Goal: Information Seeking & Learning: Find specific fact

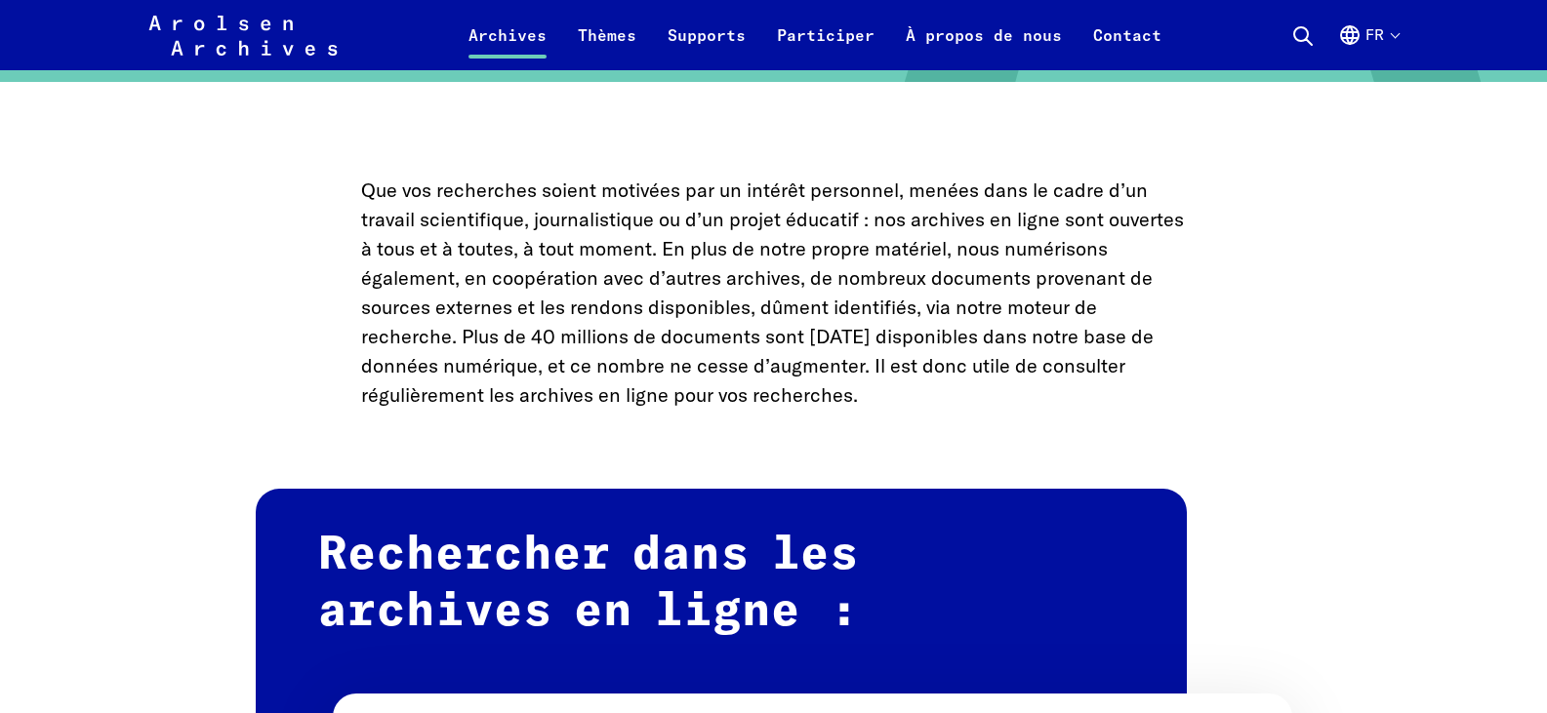
scroll to position [1074, 0]
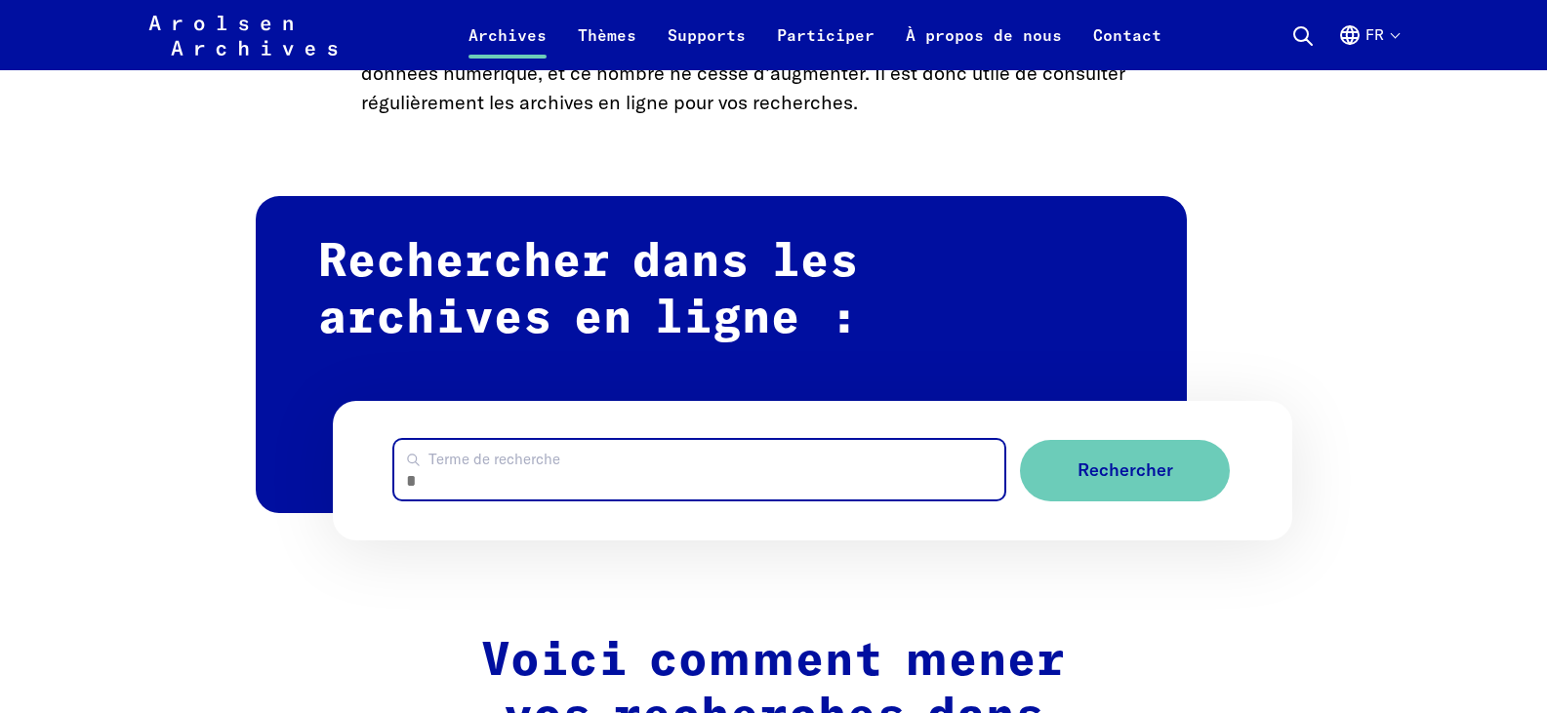
click at [474, 468] on input "Terme de recherche" at bounding box center [699, 470] width 610 height 60
type input "*******"
click at [1020, 440] on button "Rechercher" at bounding box center [1125, 470] width 210 height 61
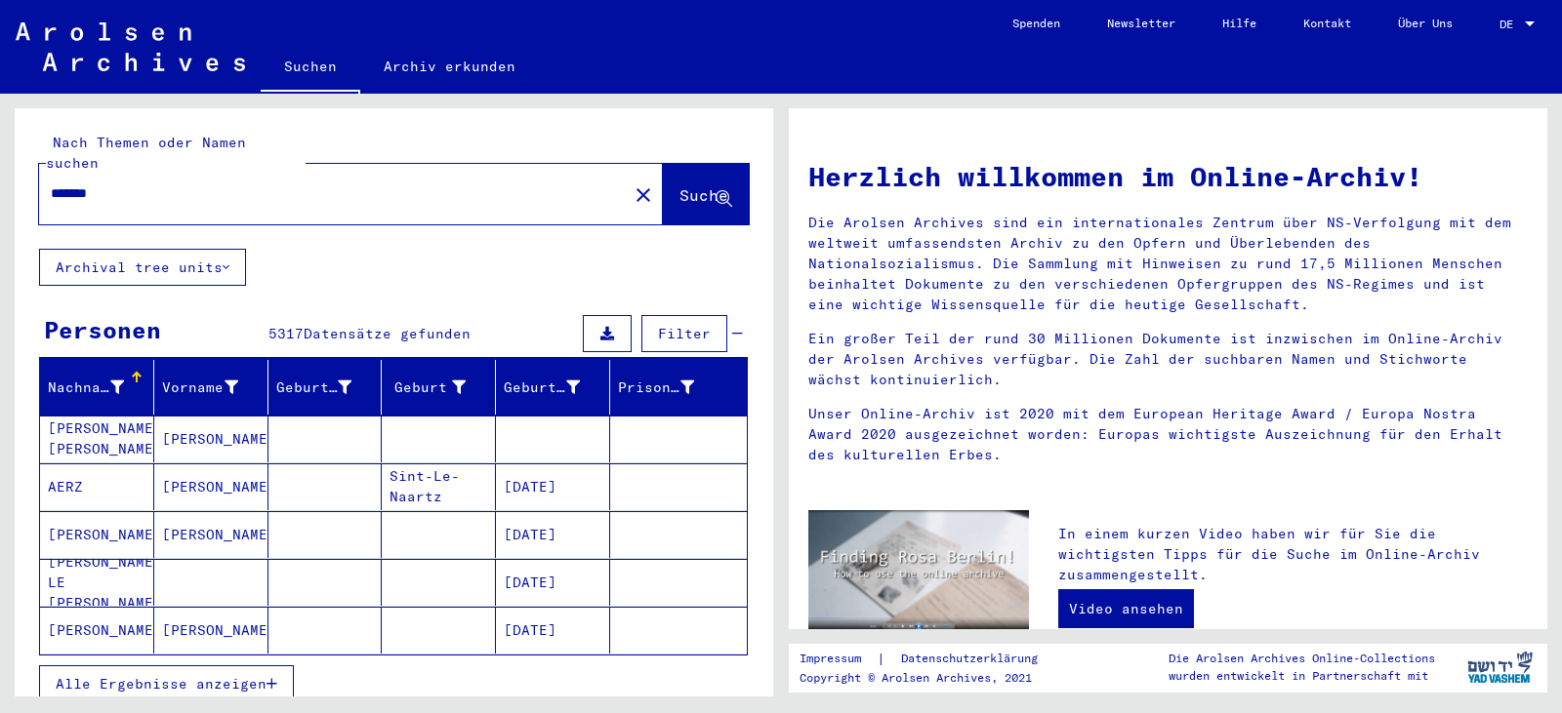
click at [167, 183] on input "*******" at bounding box center [327, 193] width 553 height 20
click at [679, 185] on span "Suche" at bounding box center [703, 195] width 49 height 20
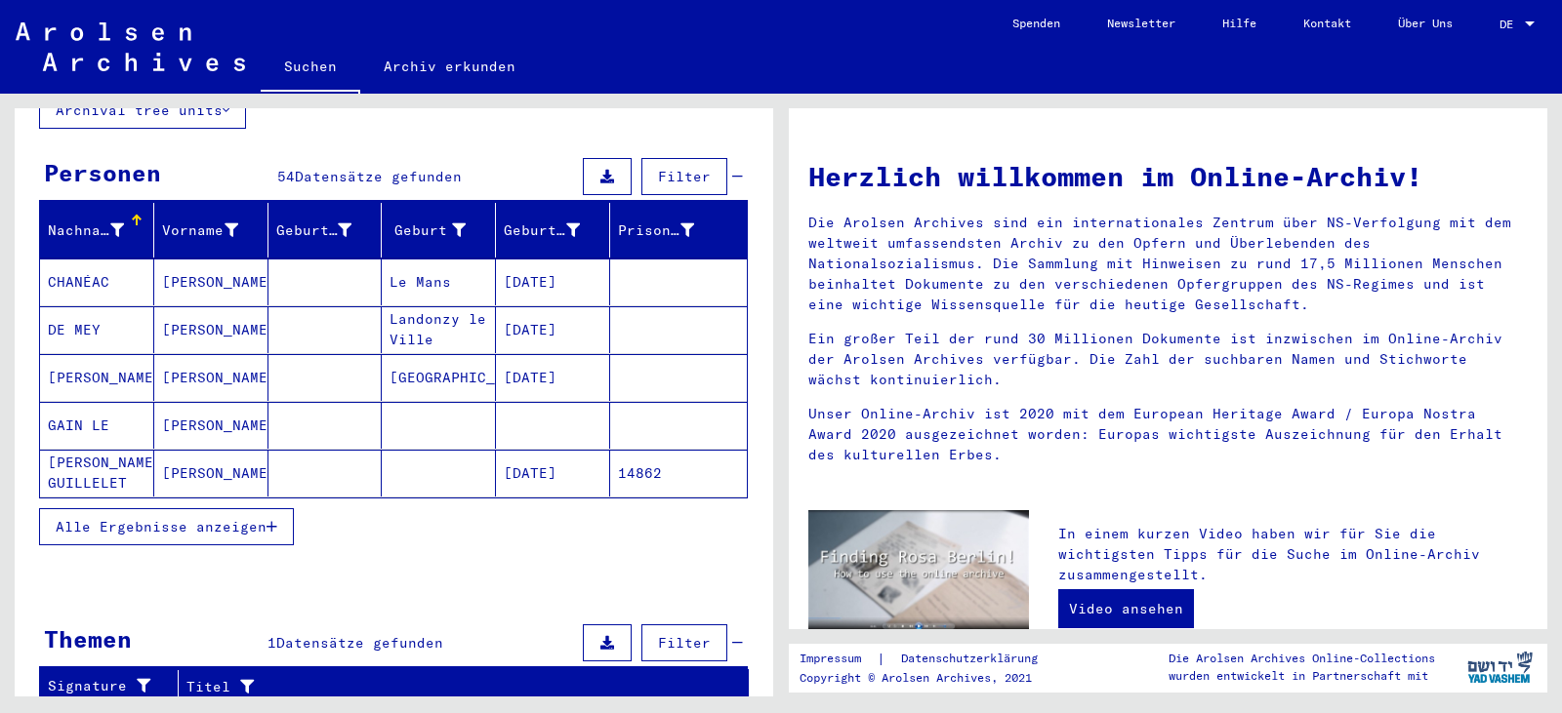
scroll to position [195, 0]
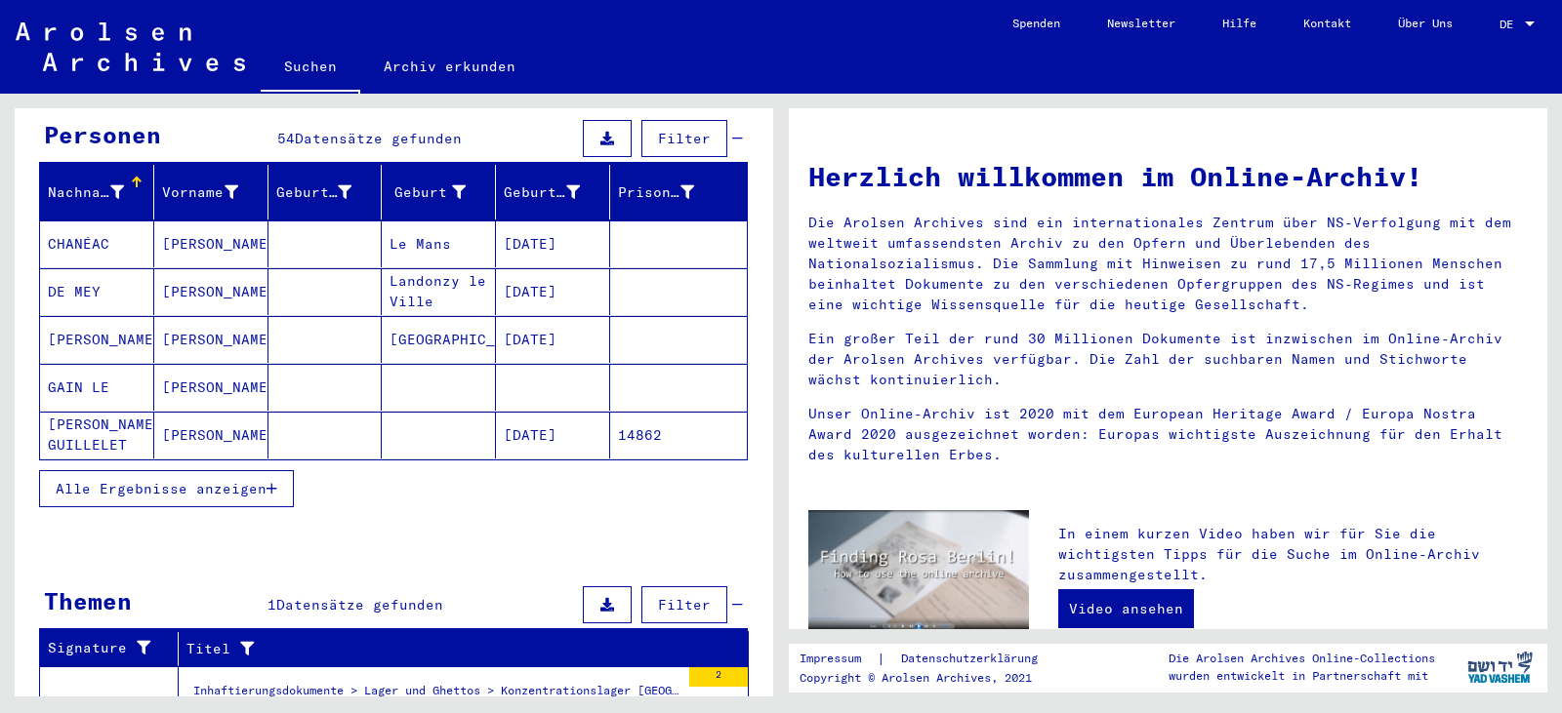
click at [247, 480] on span "Alle Ergebnisse anzeigen" at bounding box center [161, 489] width 211 height 18
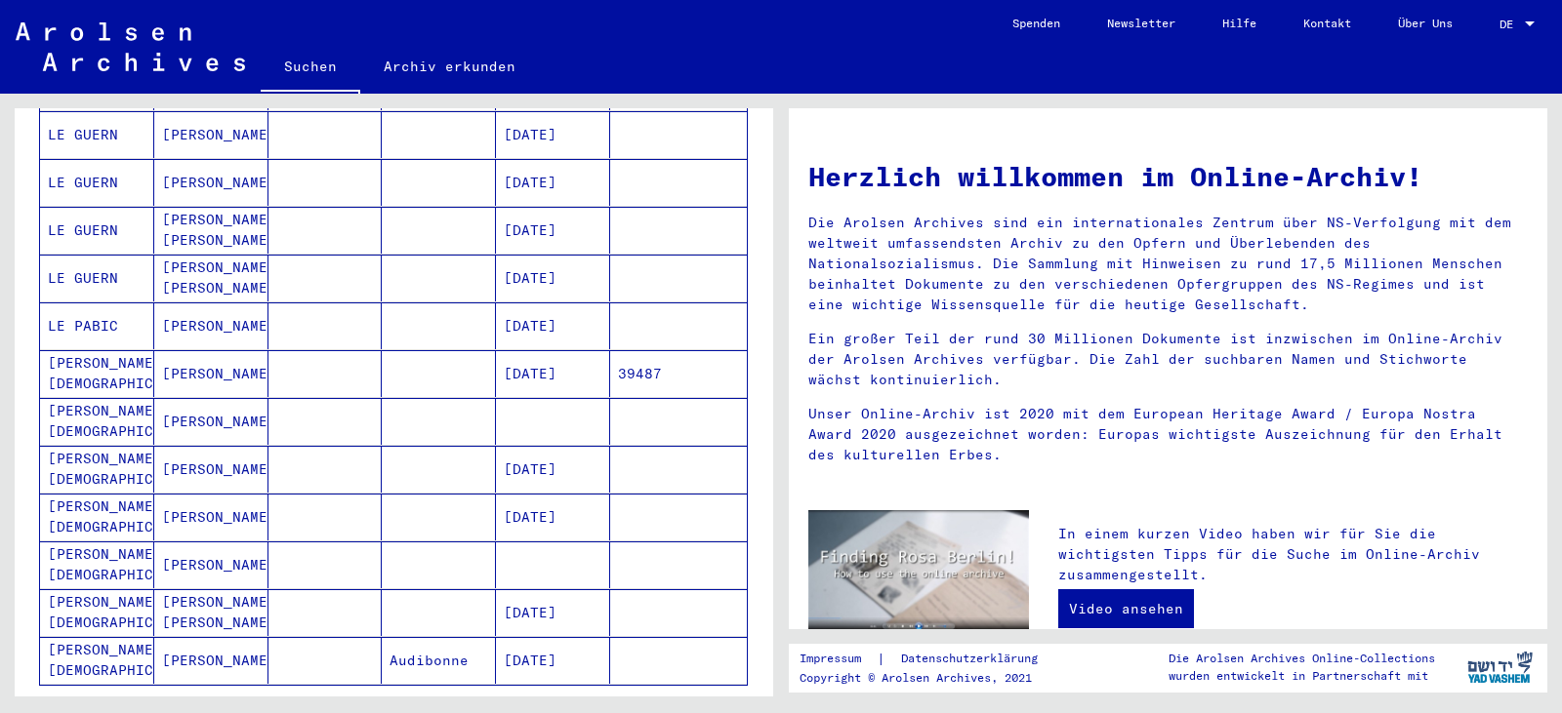
scroll to position [976, 0]
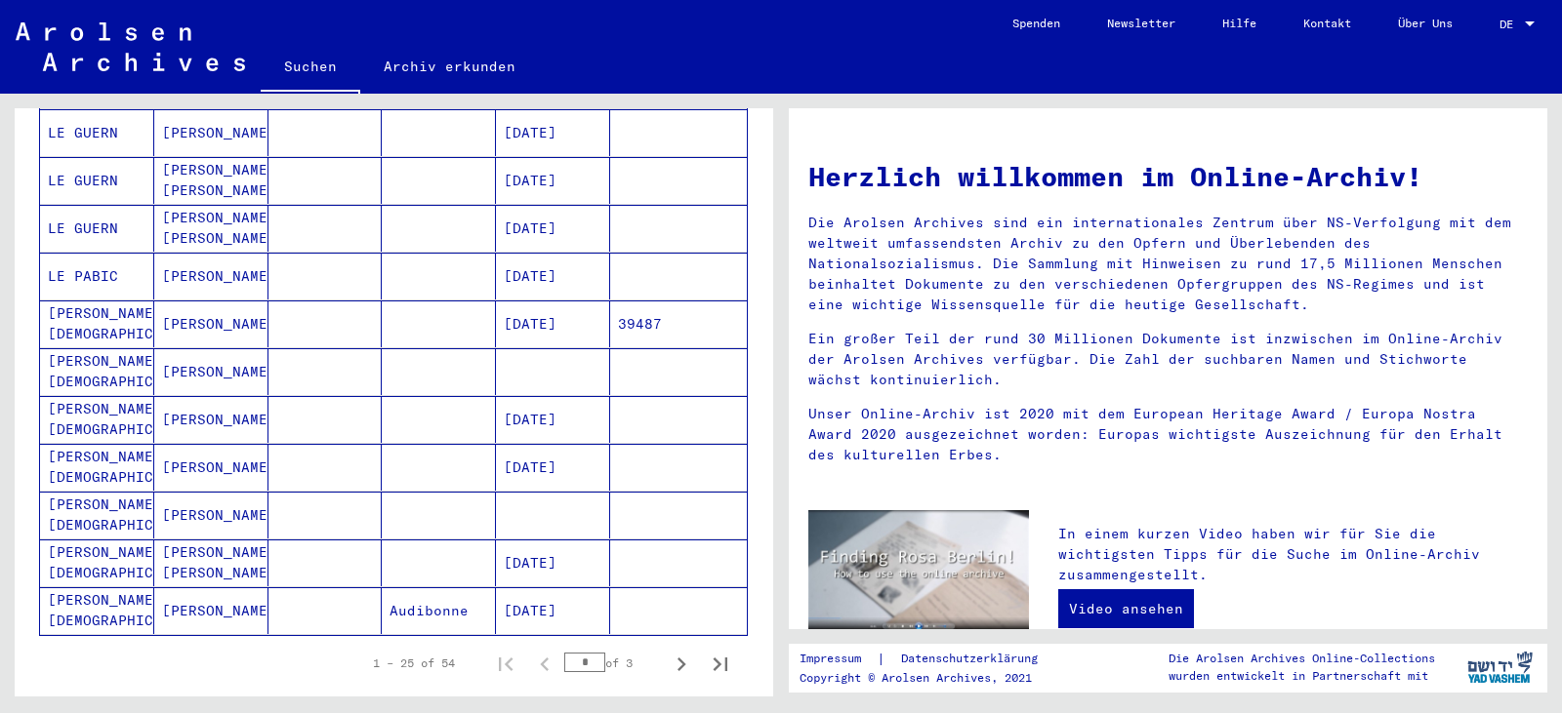
click at [88, 302] on mat-cell "[PERSON_NAME][DEMOGRAPHIC_DATA]" at bounding box center [97, 324] width 114 height 47
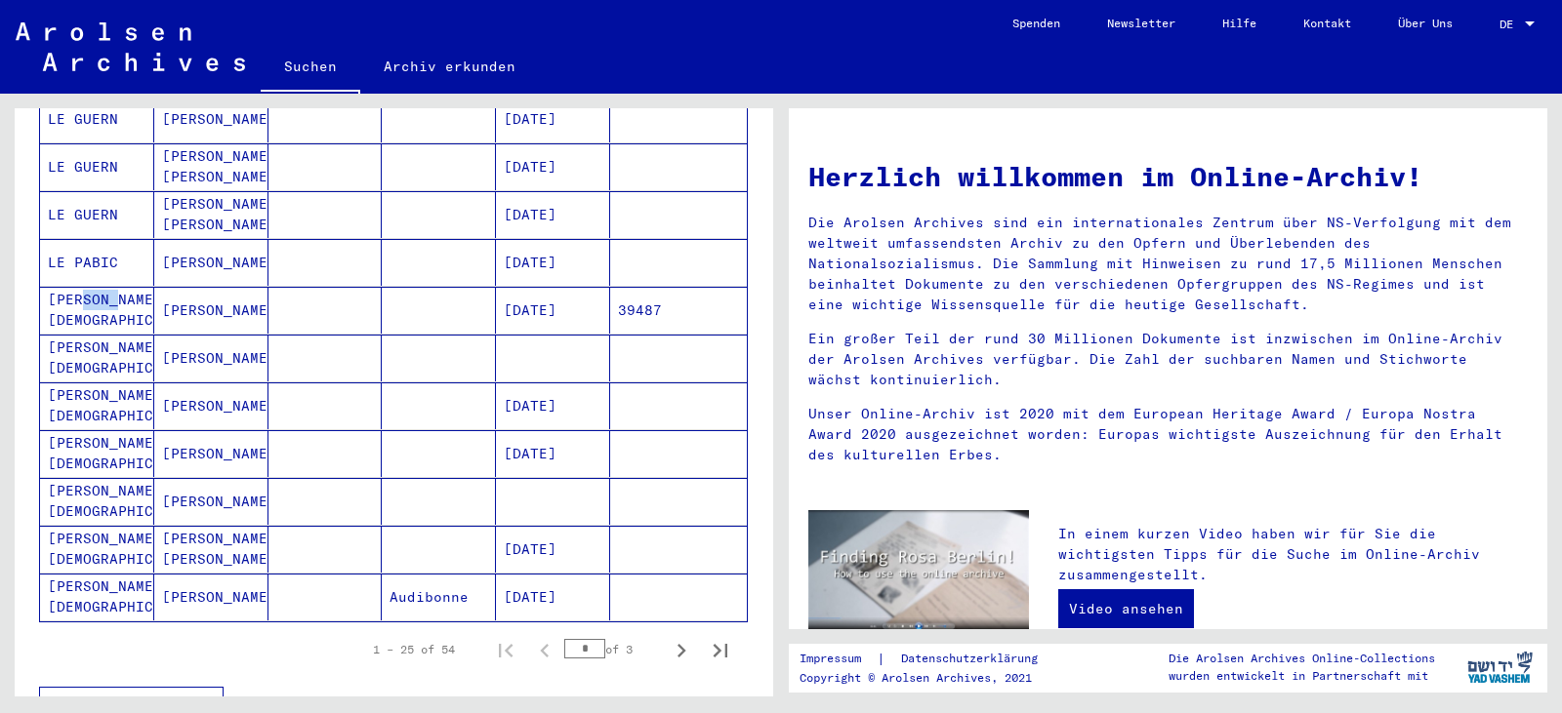
click at [90, 301] on mat-cell "[PERSON_NAME][DEMOGRAPHIC_DATA]" at bounding box center [97, 310] width 114 height 47
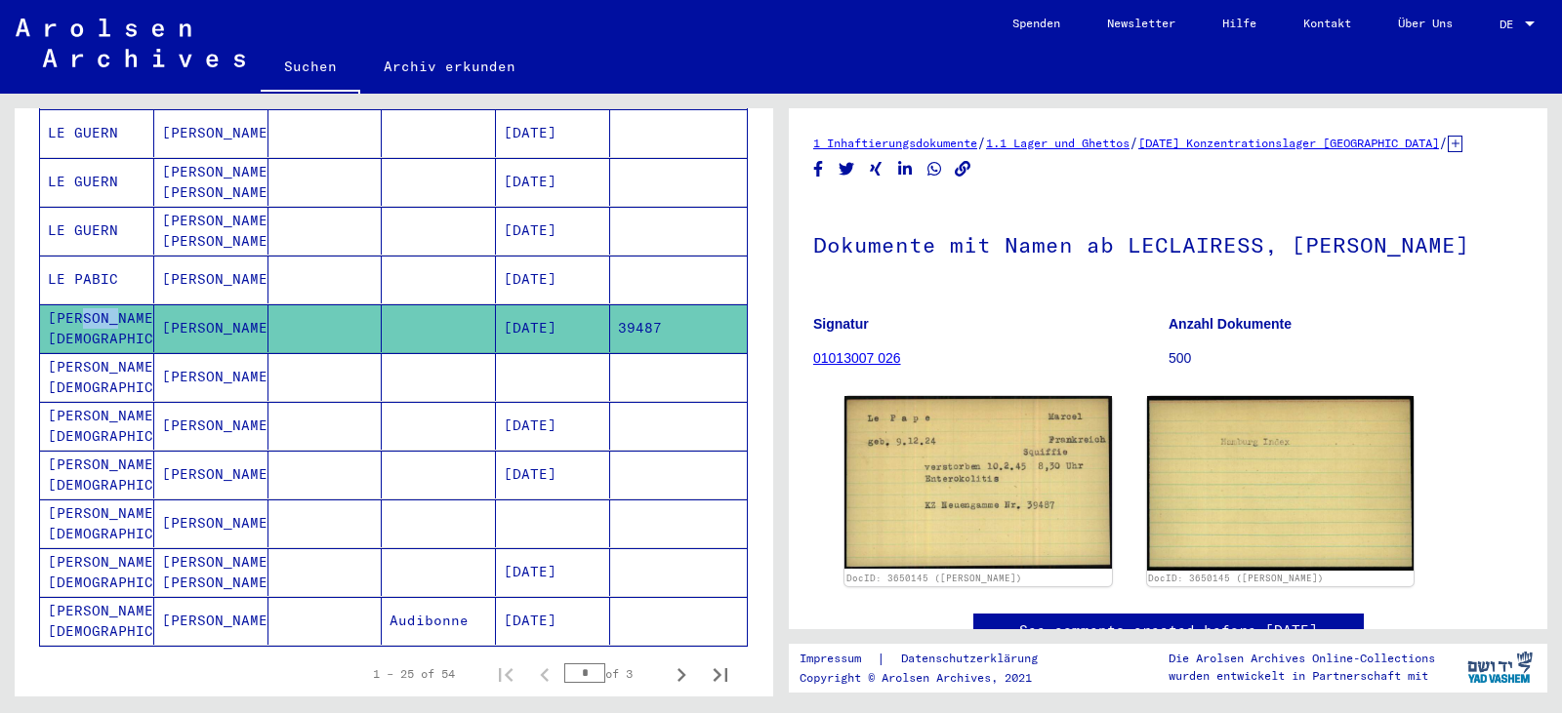
scroll to position [0, 0]
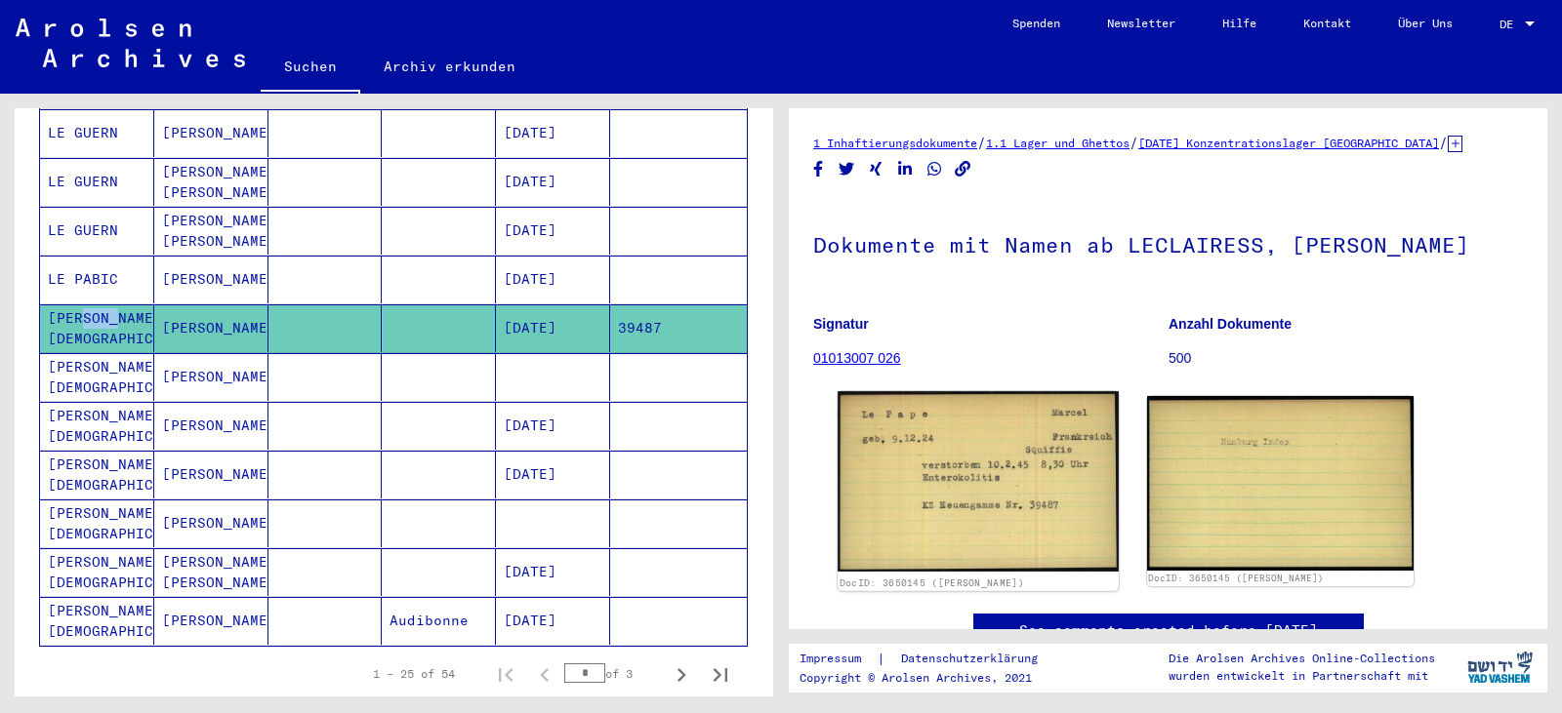
click at [999, 467] on img at bounding box center [977, 481] width 280 height 181
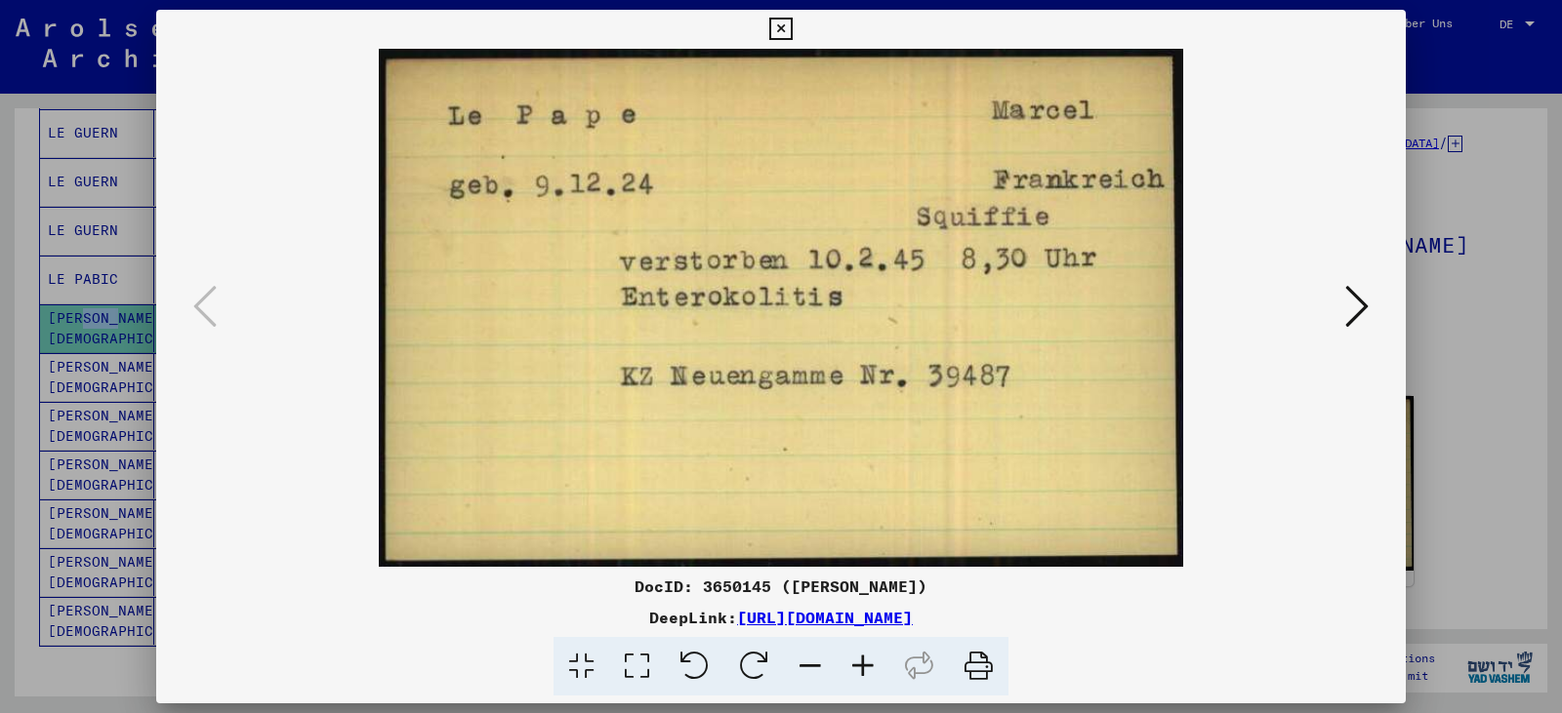
click at [1358, 306] on icon at bounding box center [1356, 306] width 23 height 47
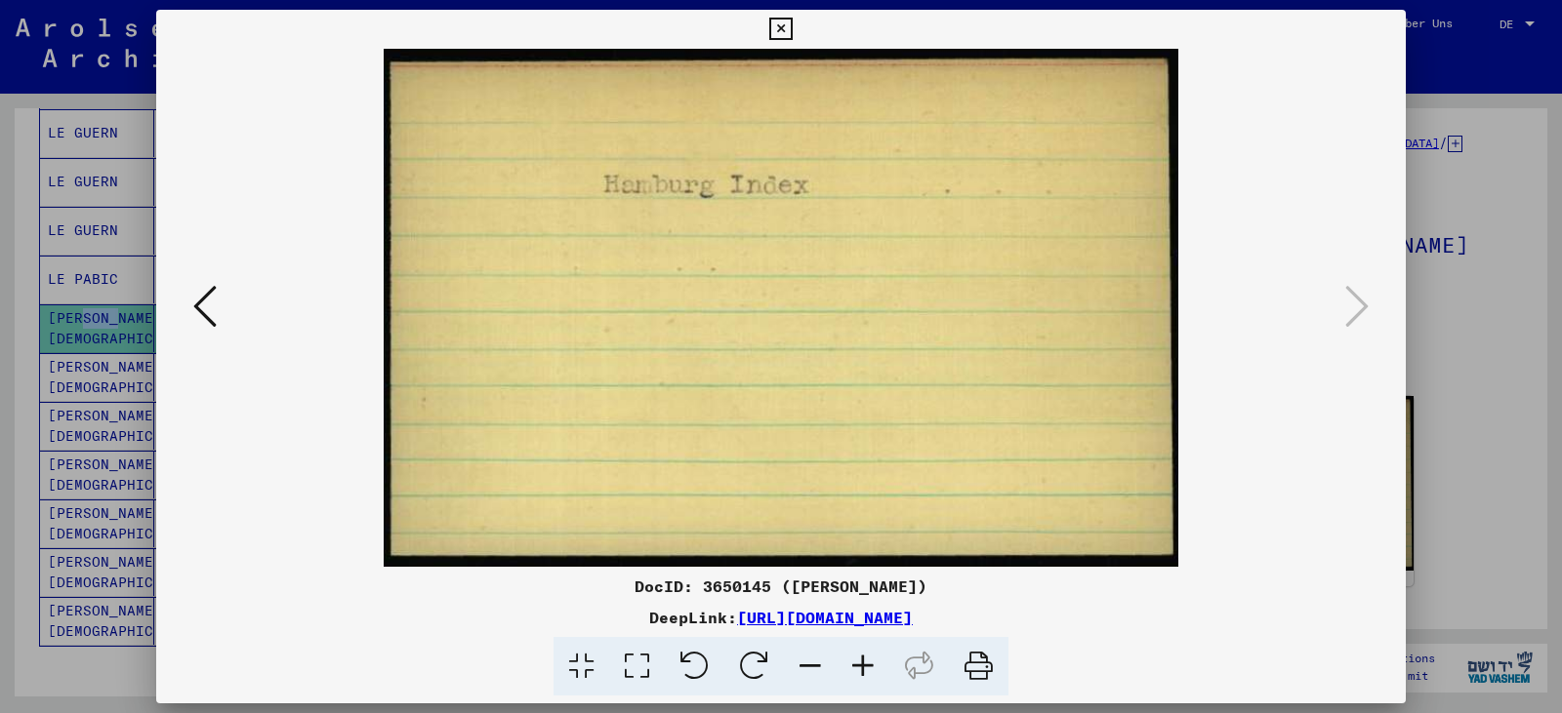
click at [784, 25] on icon at bounding box center [780, 29] width 22 height 23
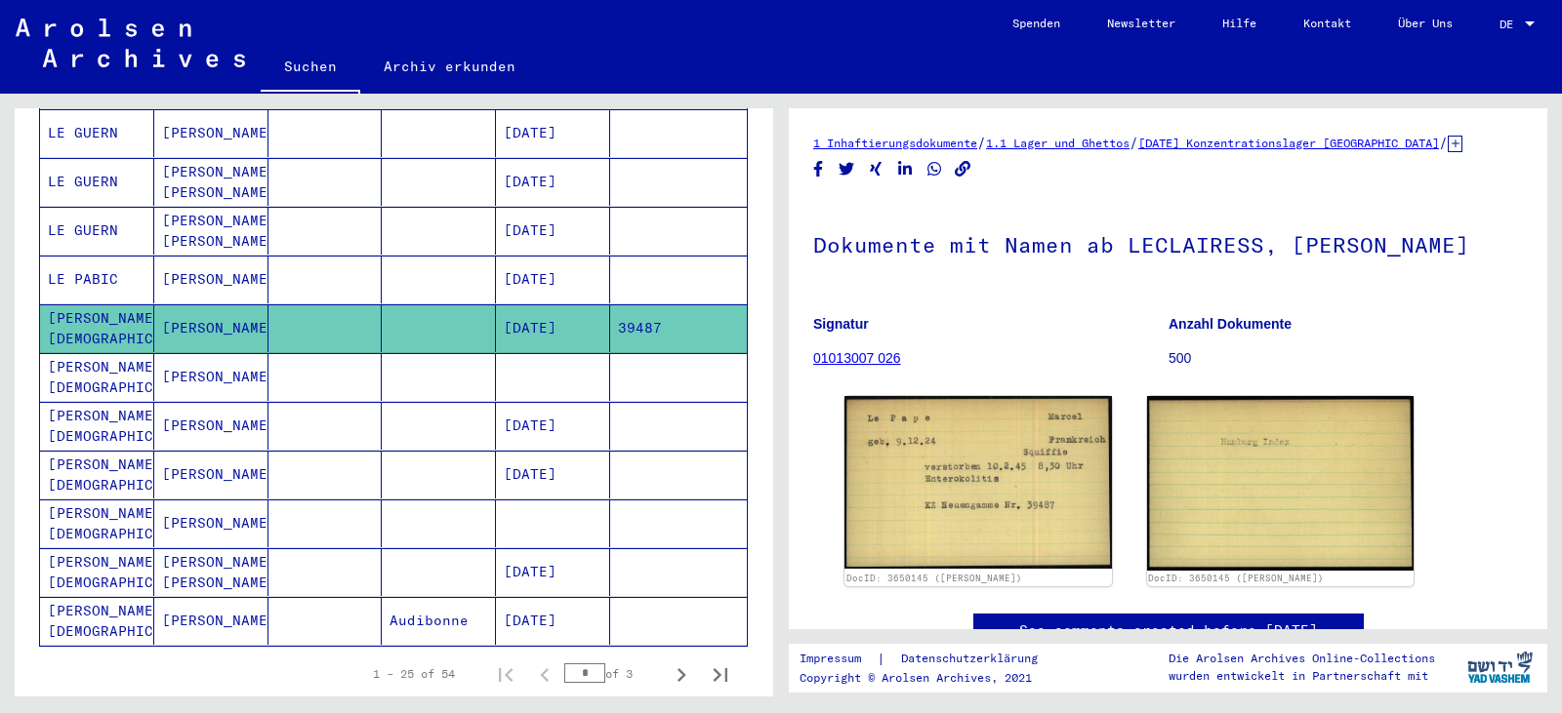
click at [93, 357] on mat-cell "[PERSON_NAME][DEMOGRAPHIC_DATA]" at bounding box center [97, 377] width 114 height 48
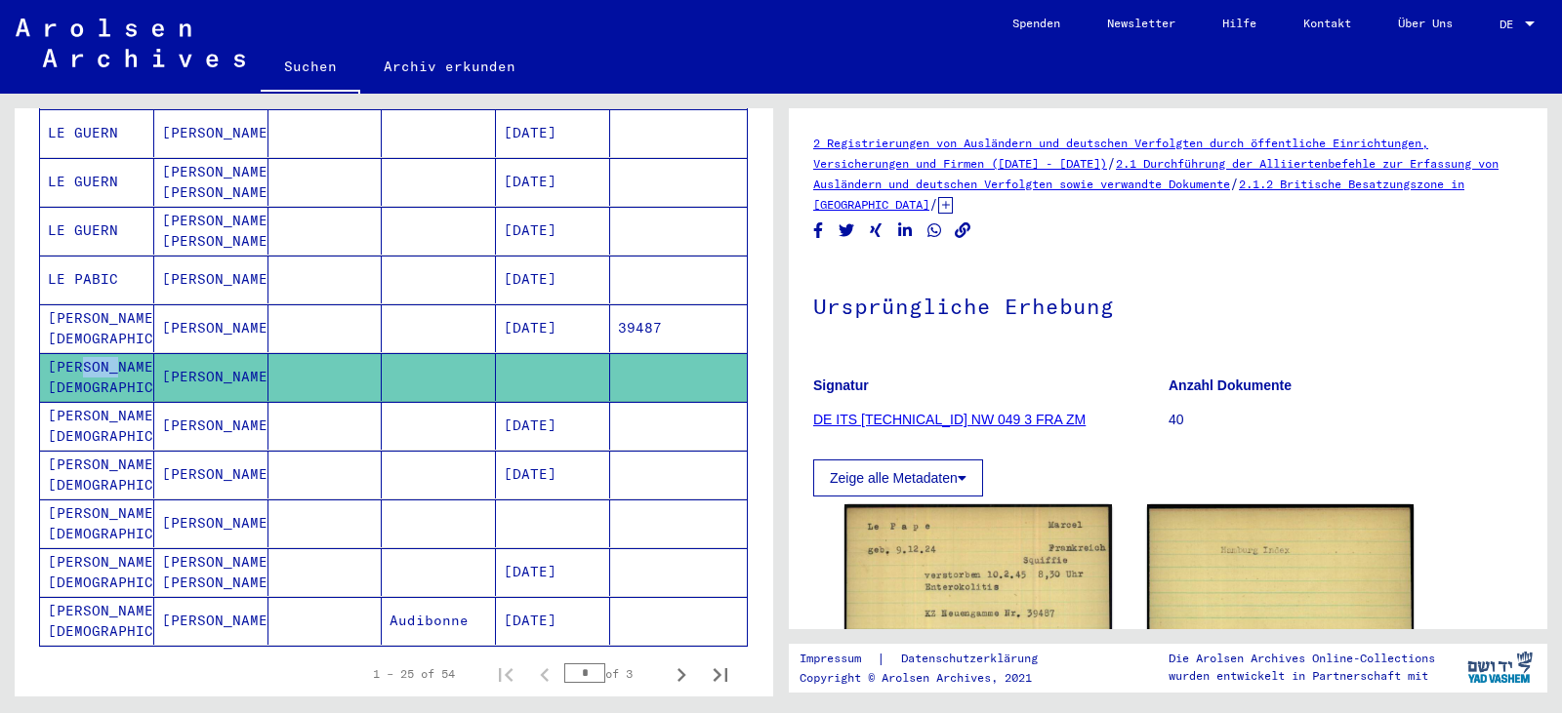
click at [96, 357] on mat-cell "[PERSON_NAME][DEMOGRAPHIC_DATA]" at bounding box center [97, 377] width 114 height 48
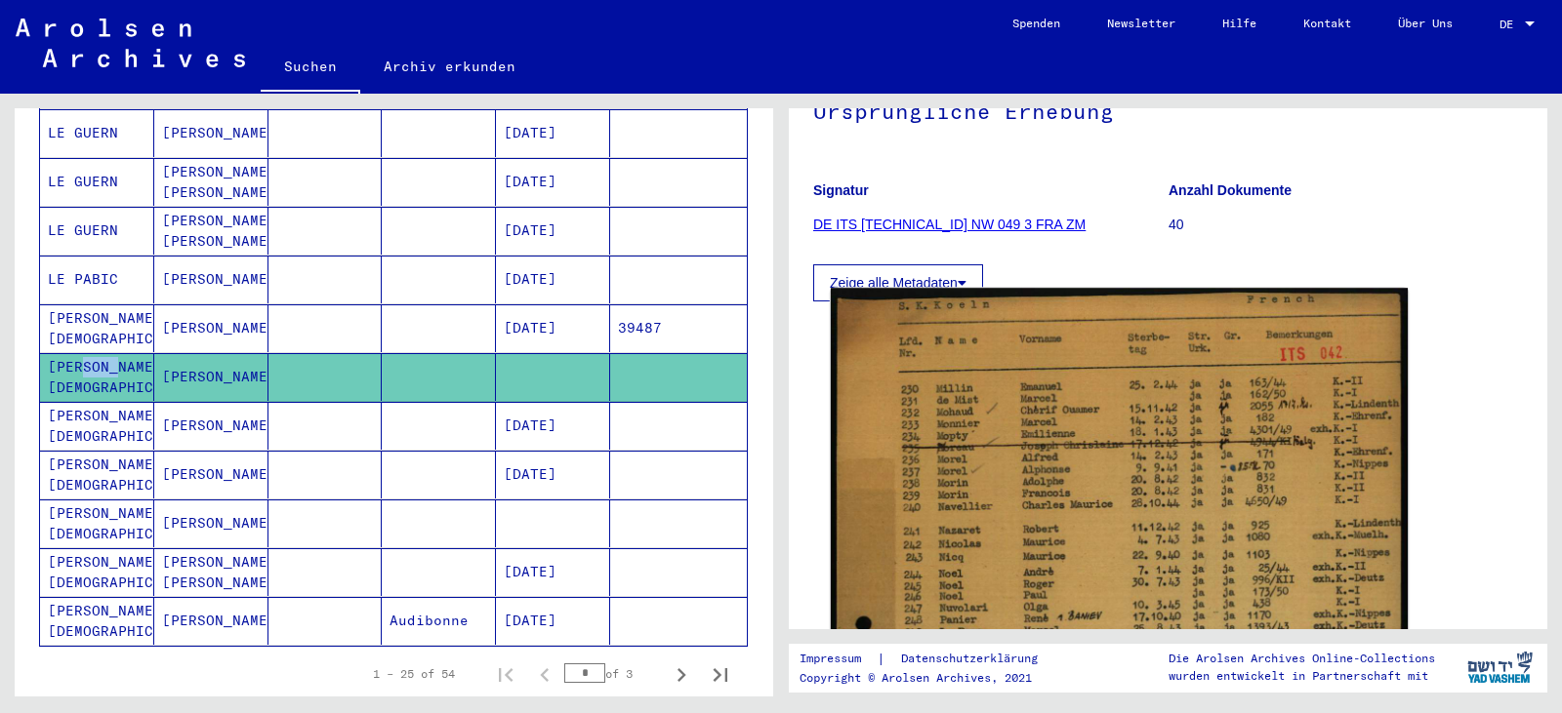
scroll to position [293, 0]
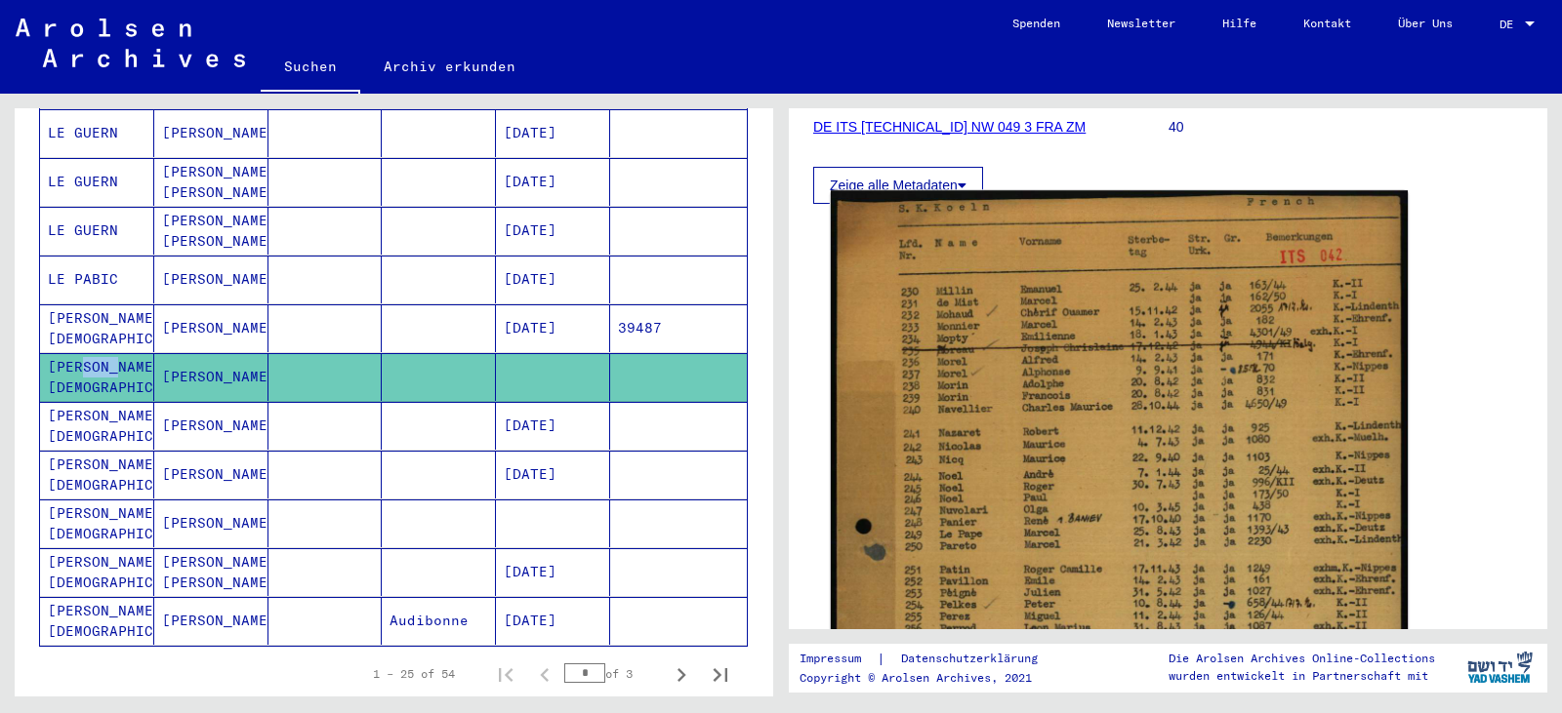
click at [1169, 475] on img at bounding box center [1119, 628] width 577 height 877
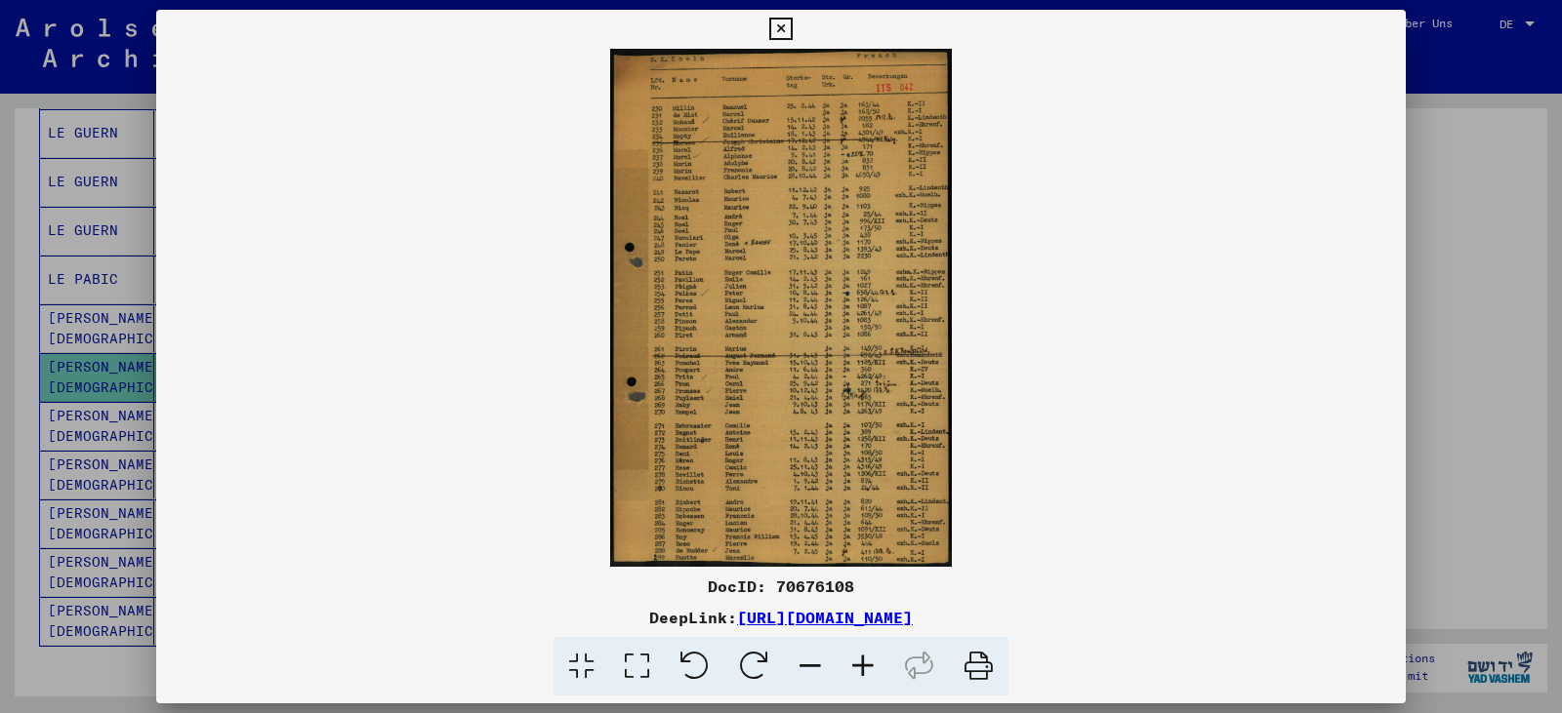
click at [644, 656] on icon at bounding box center [637, 667] width 56 height 60
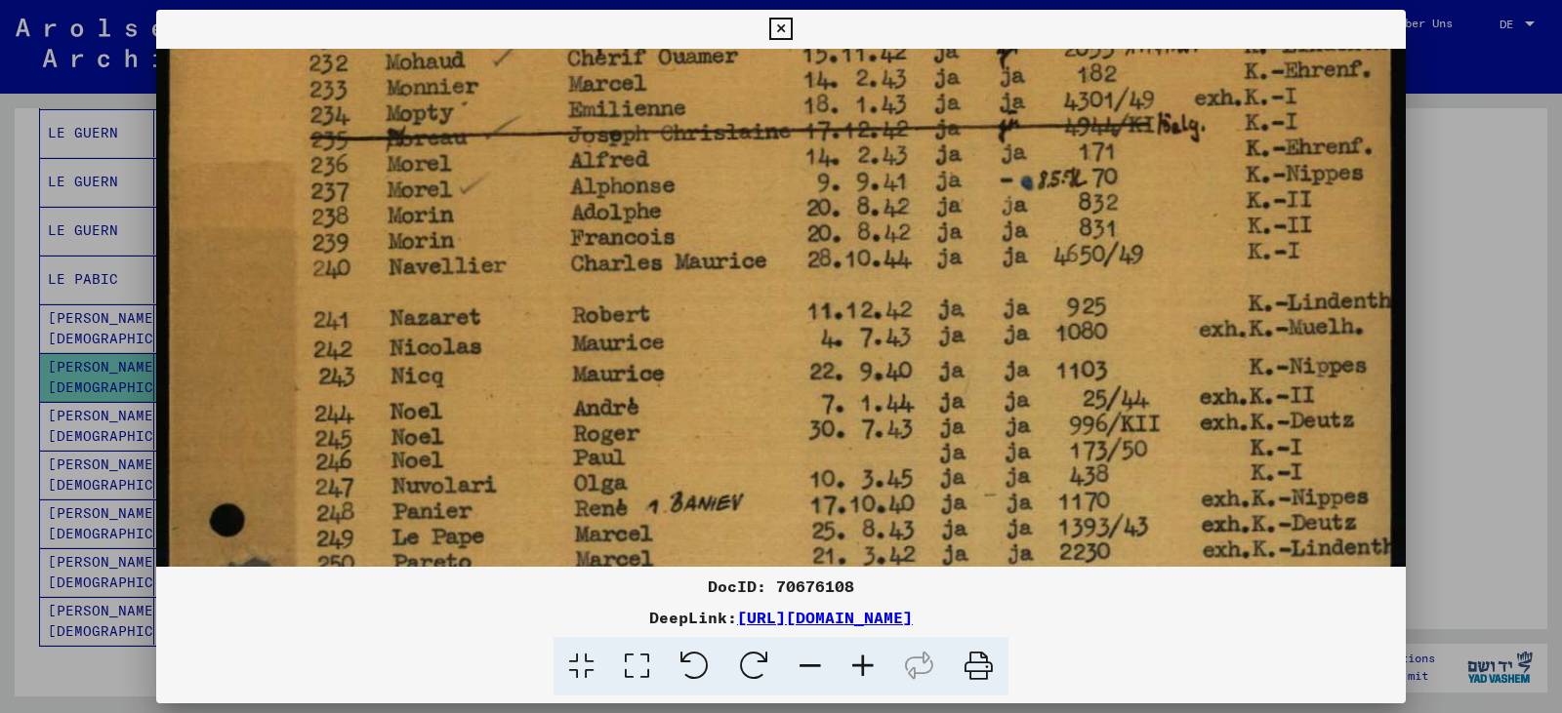
drag, startPoint x: 761, startPoint y: 471, endPoint x: 805, endPoint y: 216, distance: 259.5
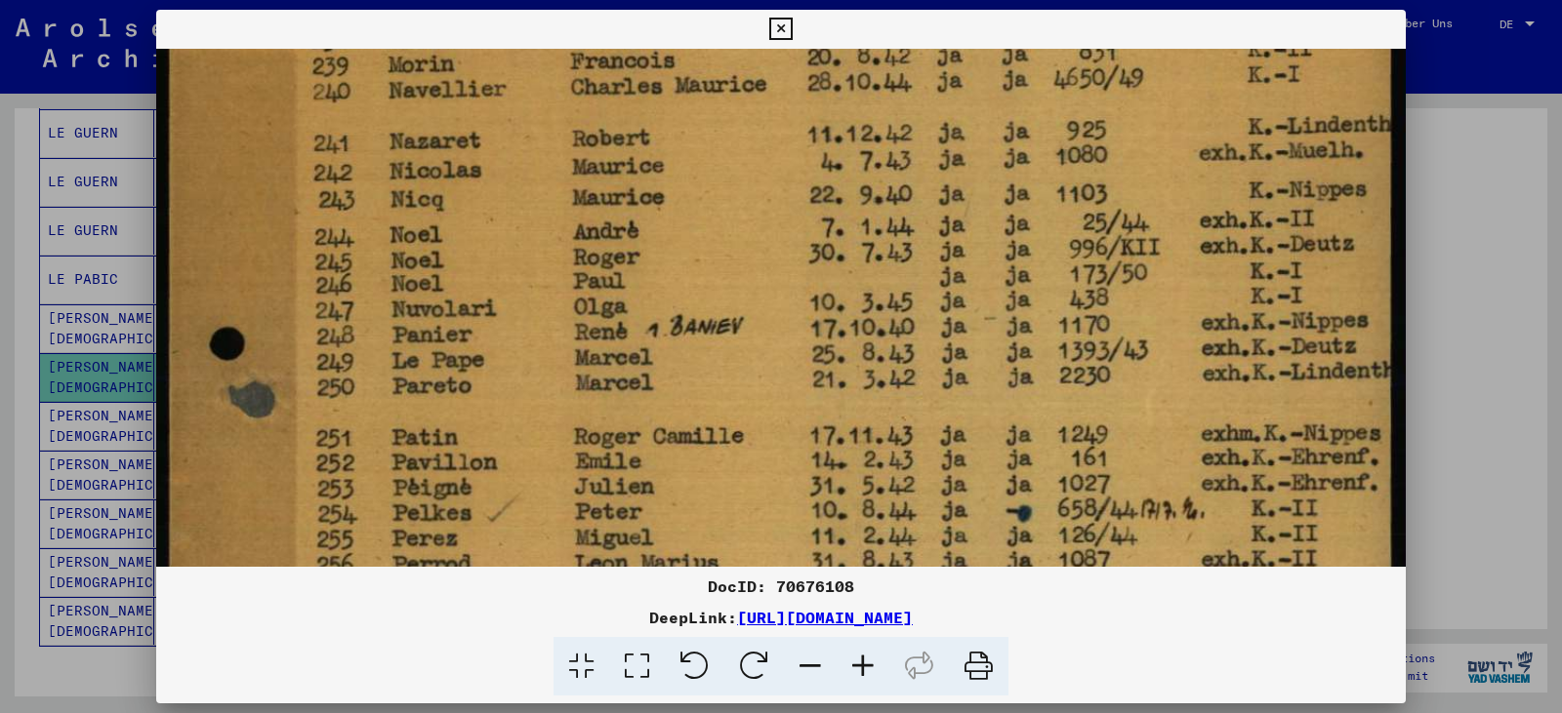
drag, startPoint x: 752, startPoint y: 430, endPoint x: 762, endPoint y: 254, distance: 177.0
click at [762, 254] on img at bounding box center [780, 565] width 1249 height 1899
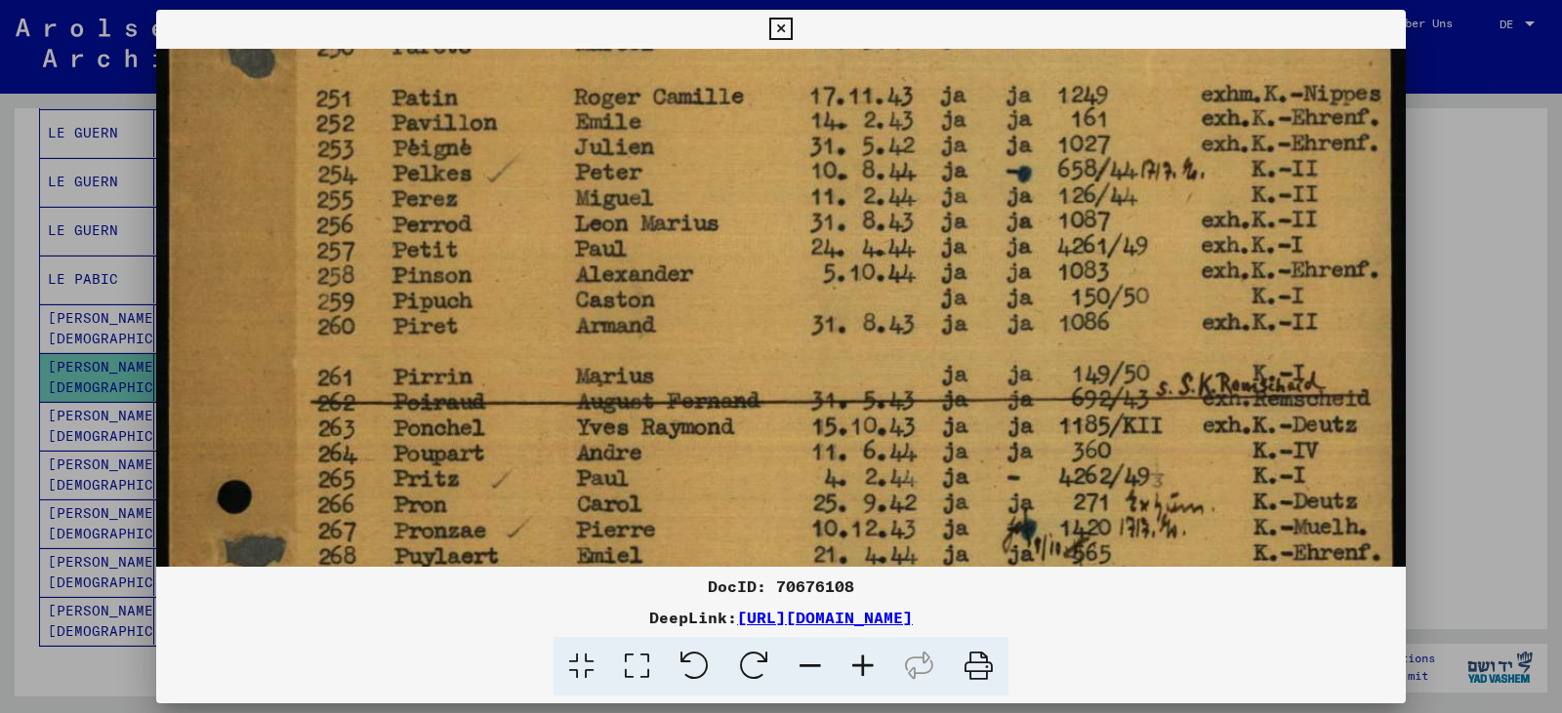
scroll to position [777, 0]
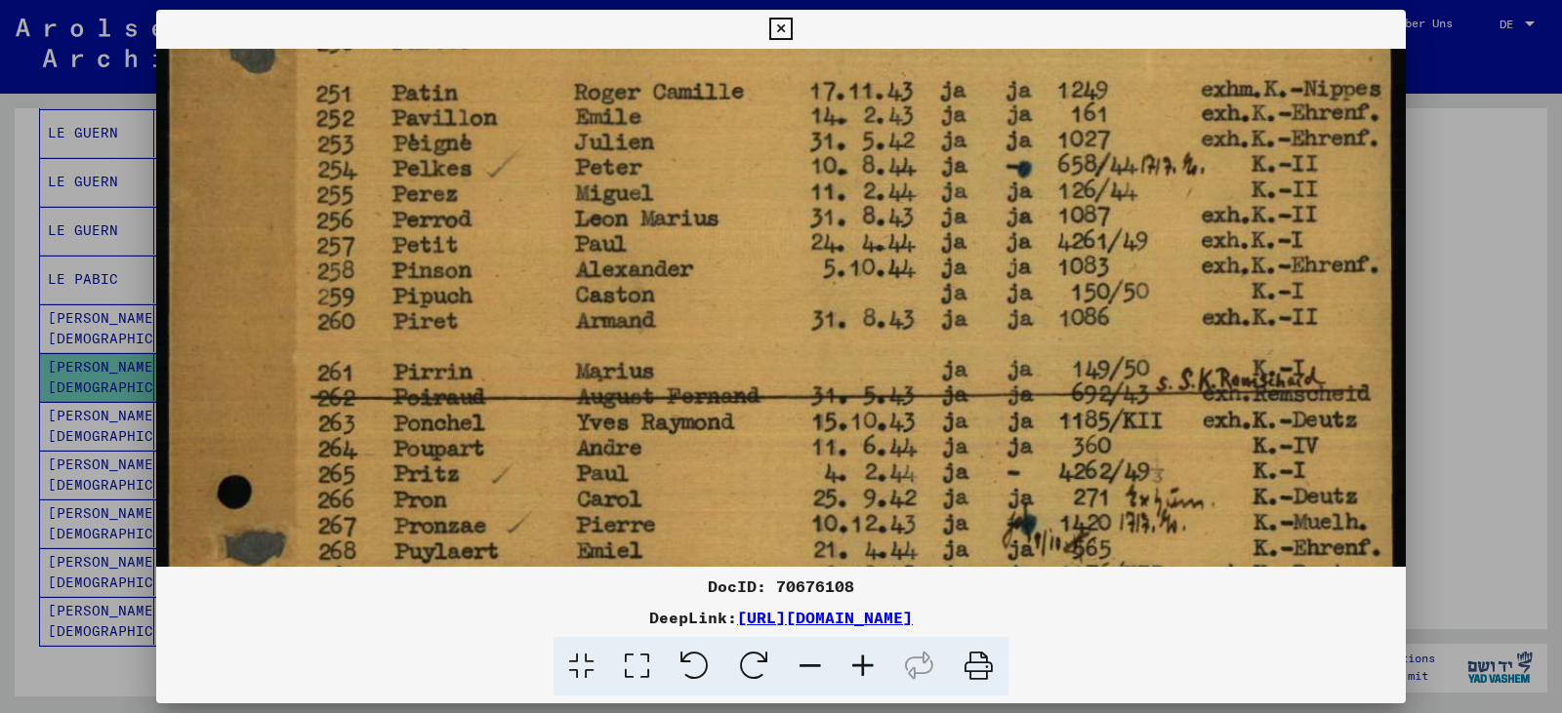
drag, startPoint x: 715, startPoint y: 451, endPoint x: 791, endPoint y: 106, distance: 352.6
click at [791, 106] on img at bounding box center [780, 221] width 1249 height 1899
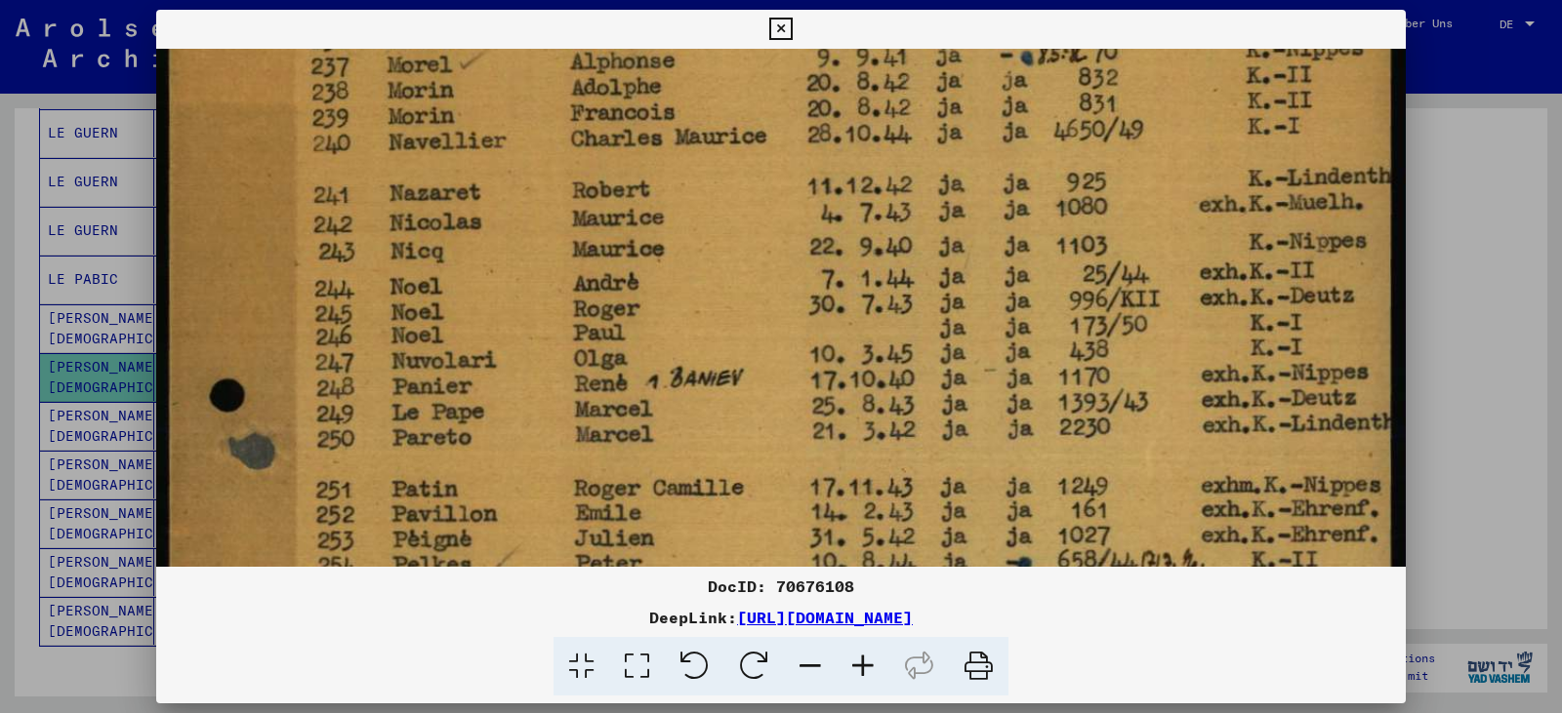
drag, startPoint x: 699, startPoint y: 215, endPoint x: 718, endPoint y: 611, distance: 396.7
click at [718, 611] on div "DocID: 70676108 DeepLink: [URL][DOMAIN_NAME]" at bounding box center [780, 353] width 1249 height 687
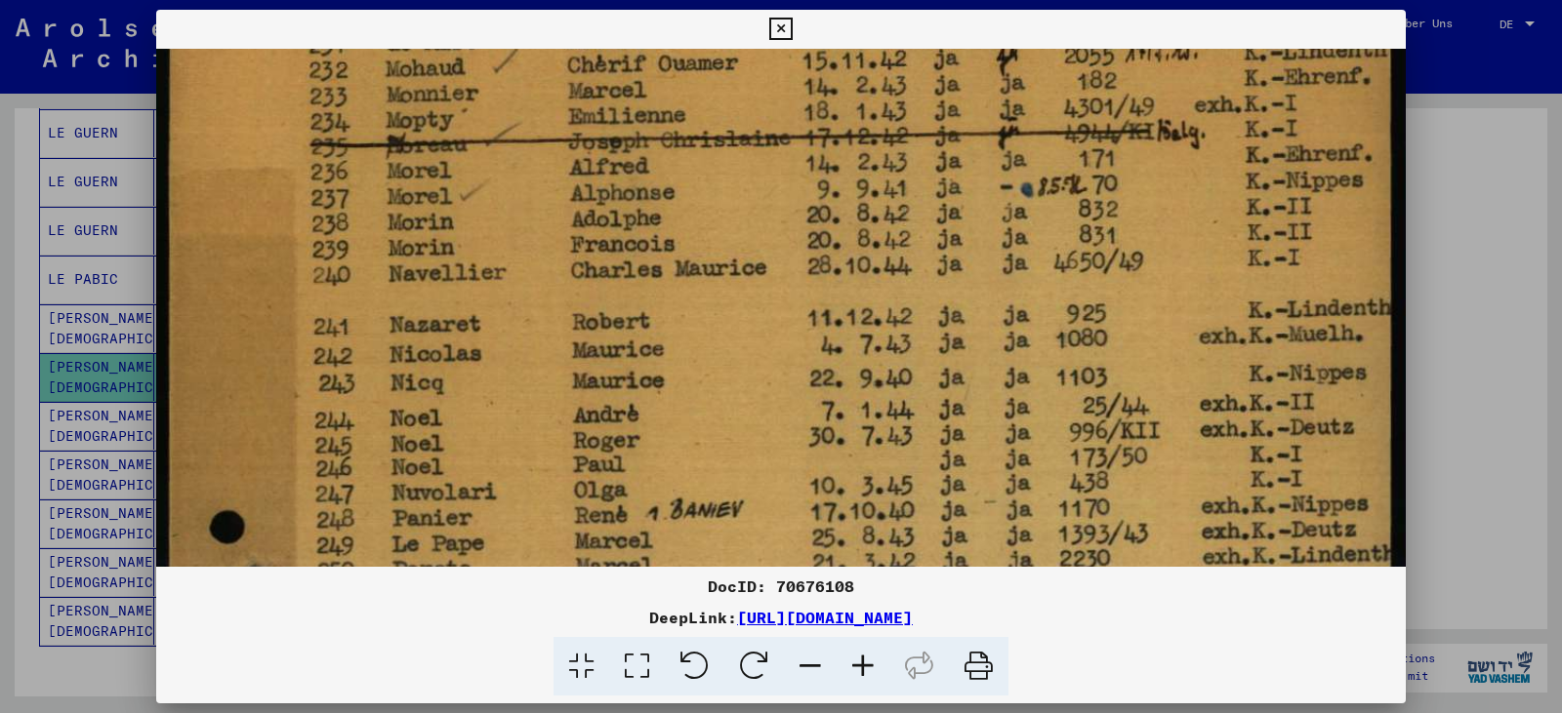
scroll to position [0, 0]
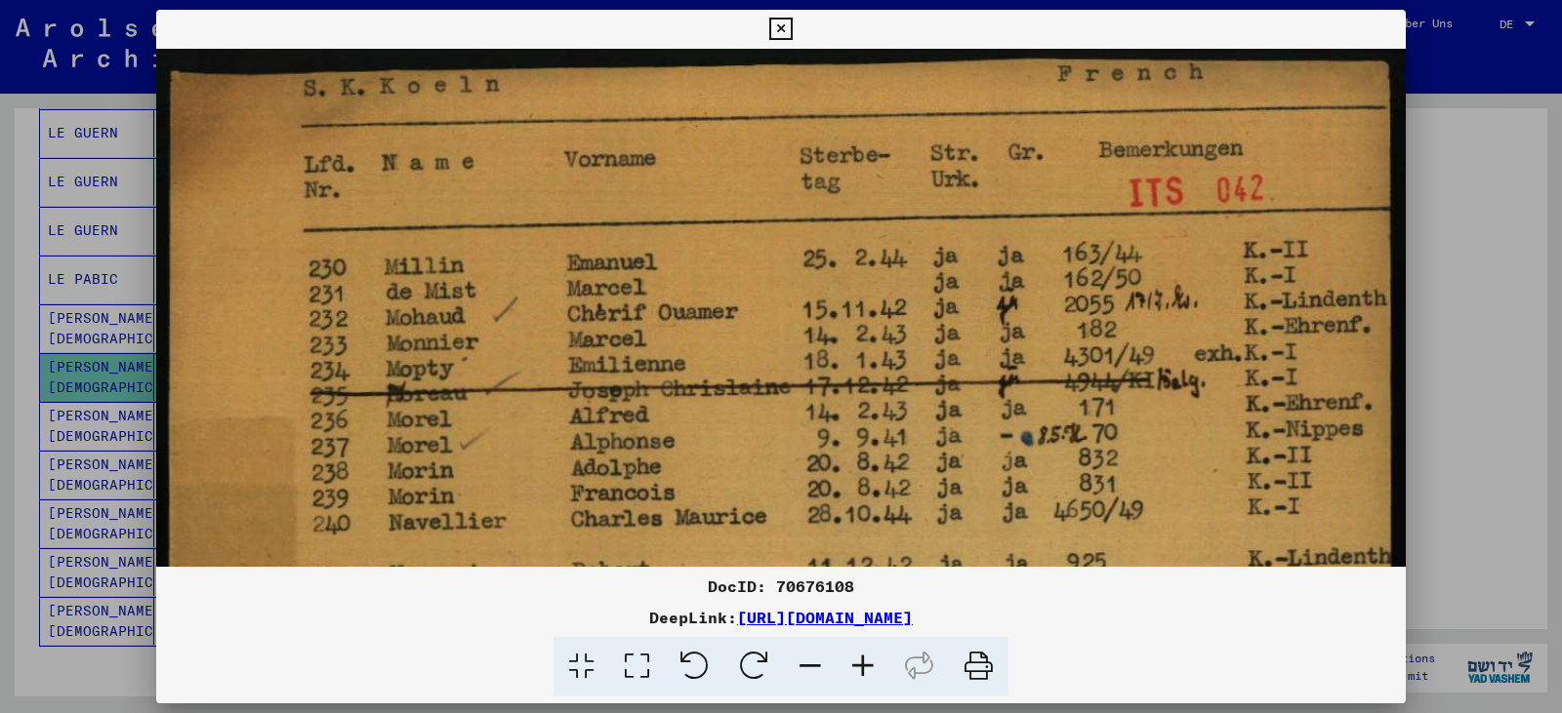
drag, startPoint x: 530, startPoint y: 206, endPoint x: 624, endPoint y: 600, distance: 405.3
click at [624, 600] on div "DocID: 70676108 DeepLink: [URL][DOMAIN_NAME]" at bounding box center [780, 353] width 1249 height 687
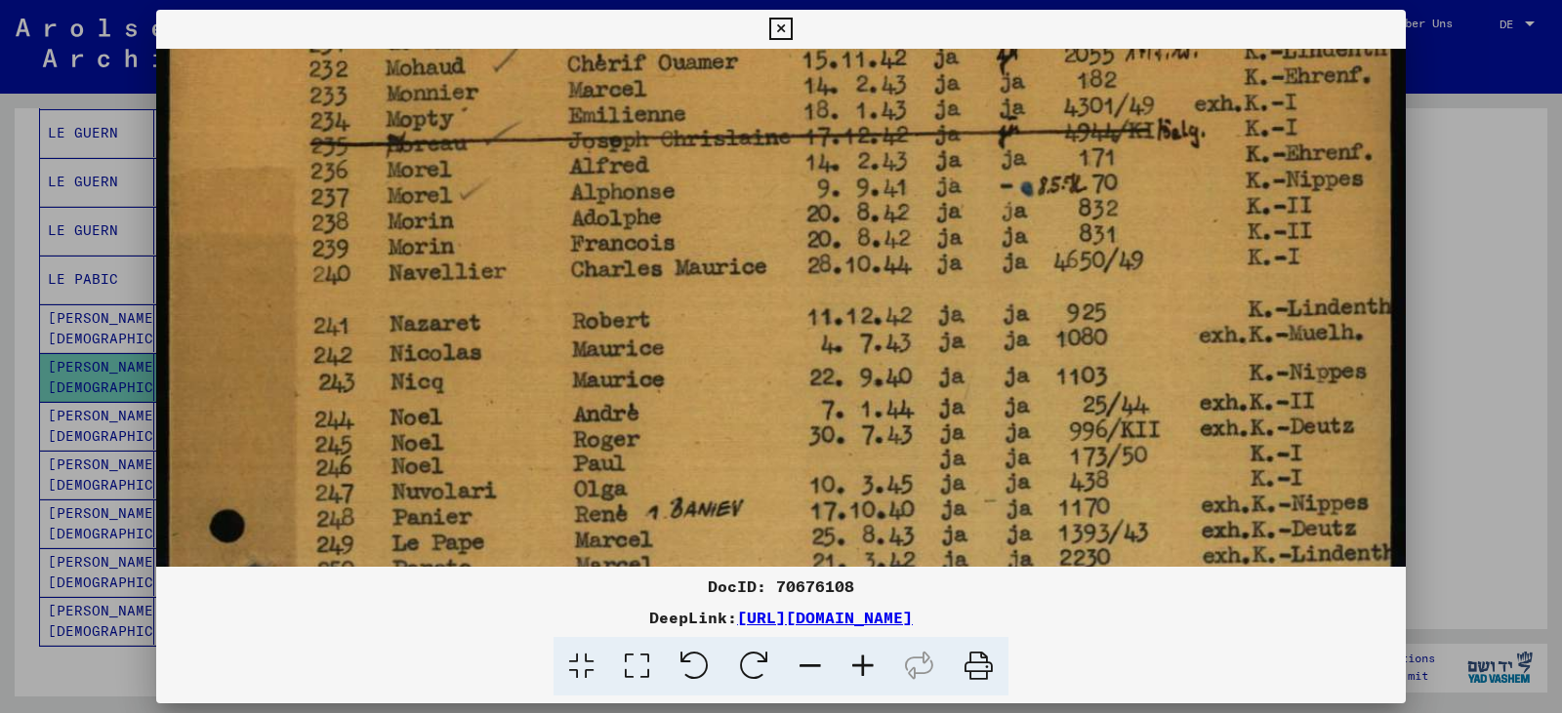
drag, startPoint x: 547, startPoint y: 460, endPoint x: 623, endPoint y: 210, distance: 261.2
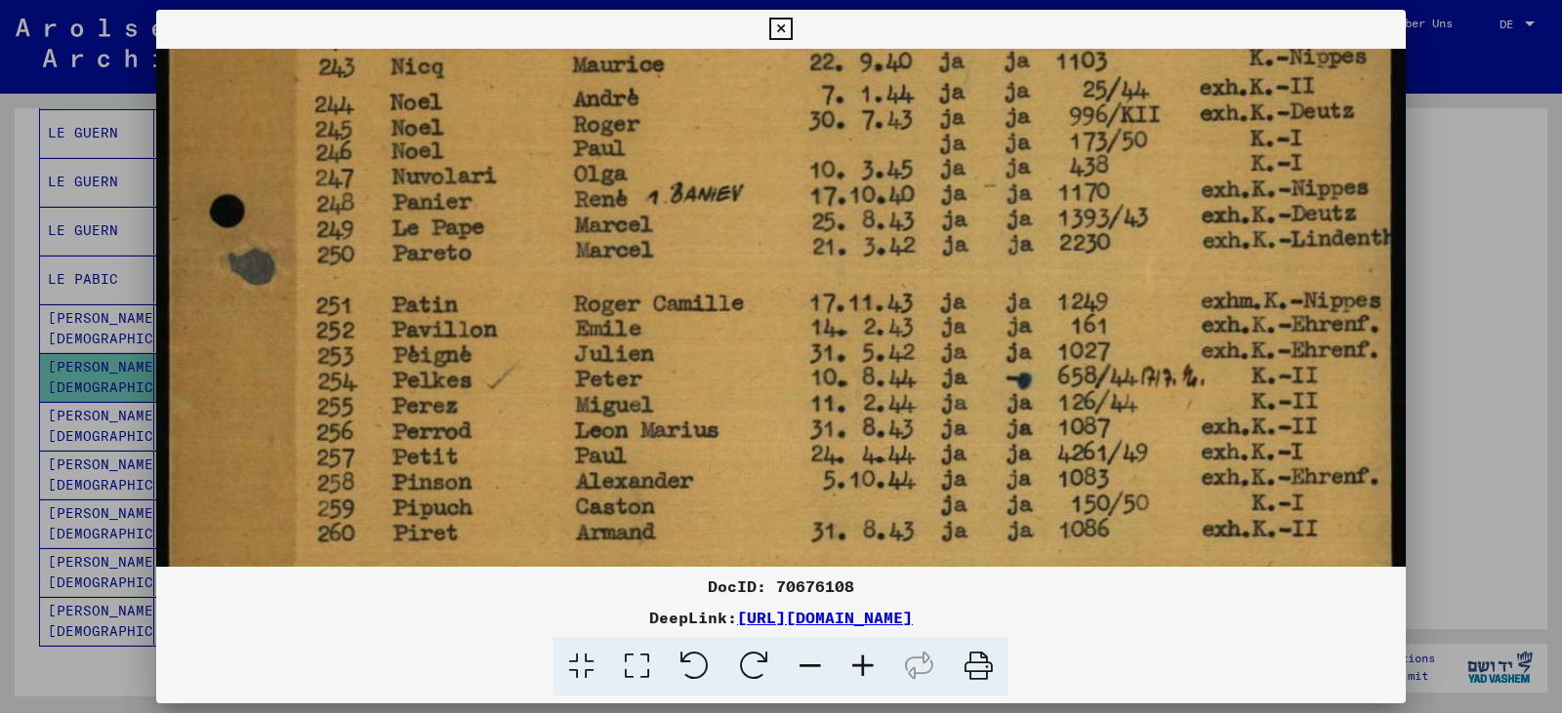
drag, startPoint x: 603, startPoint y: 406, endPoint x: 652, endPoint y: 165, distance: 246.0
click at [652, 165] on img at bounding box center [780, 433] width 1249 height 1899
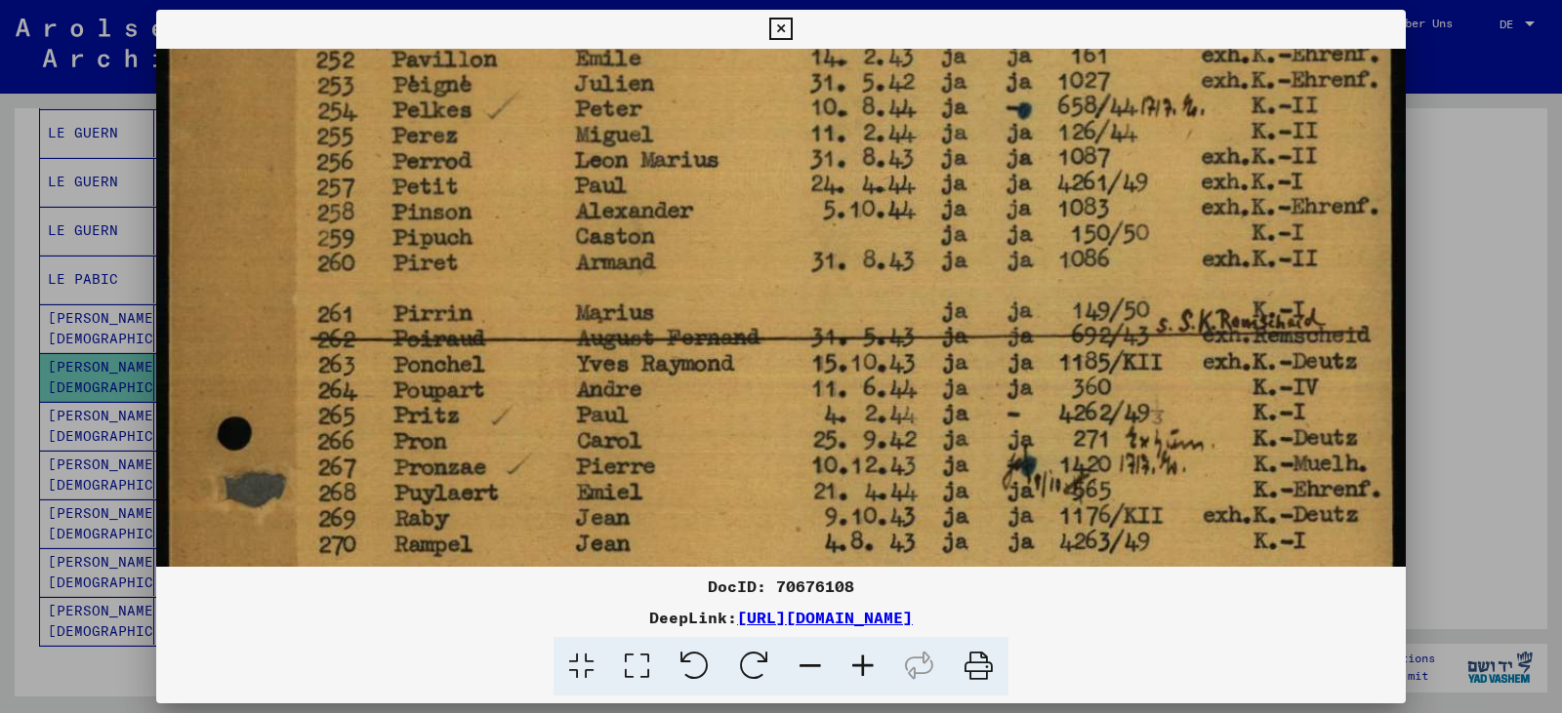
drag, startPoint x: 584, startPoint y: 421, endPoint x: 648, endPoint y: 151, distance: 277.0
click at [648, 151] on img at bounding box center [780, 162] width 1249 height 1899
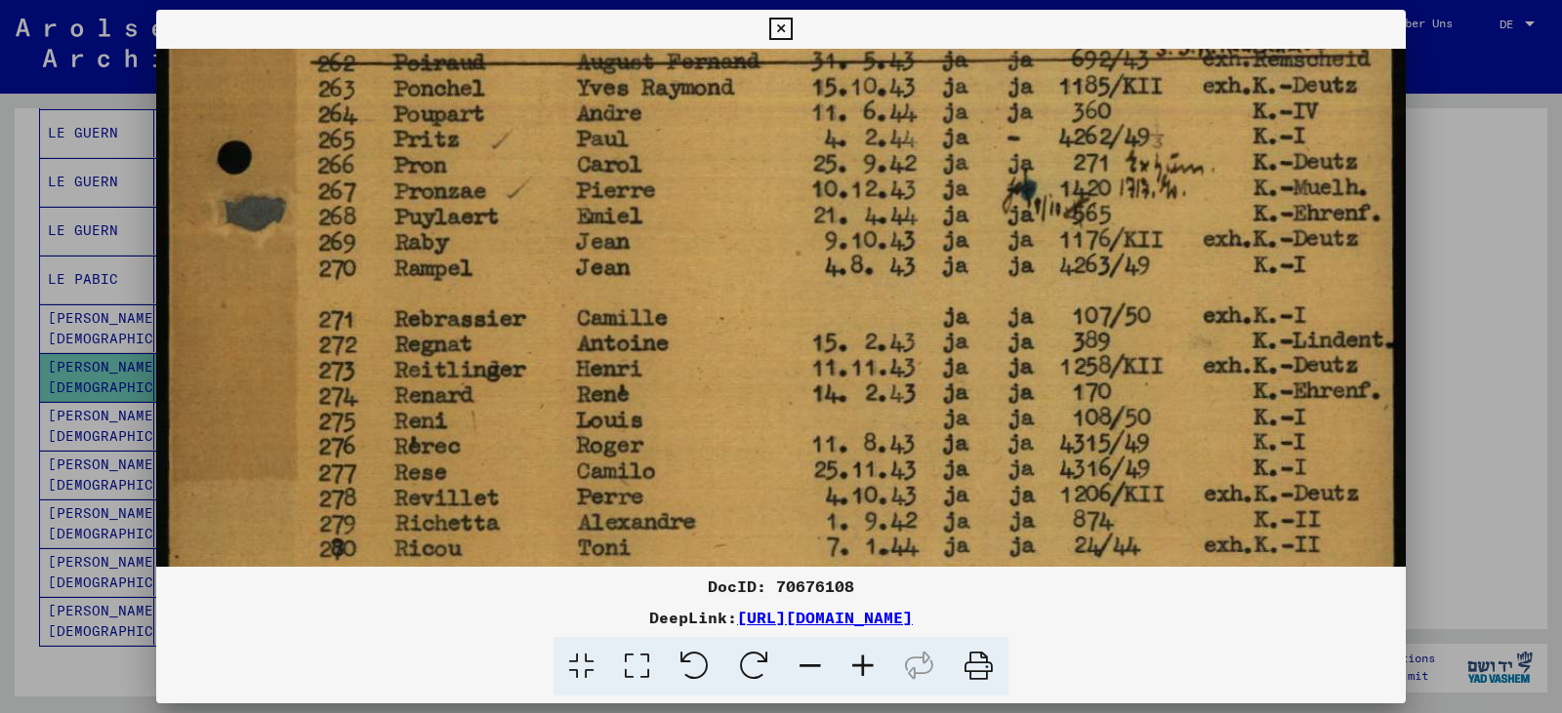
drag, startPoint x: 581, startPoint y: 472, endPoint x: 663, endPoint y: 190, distance: 293.7
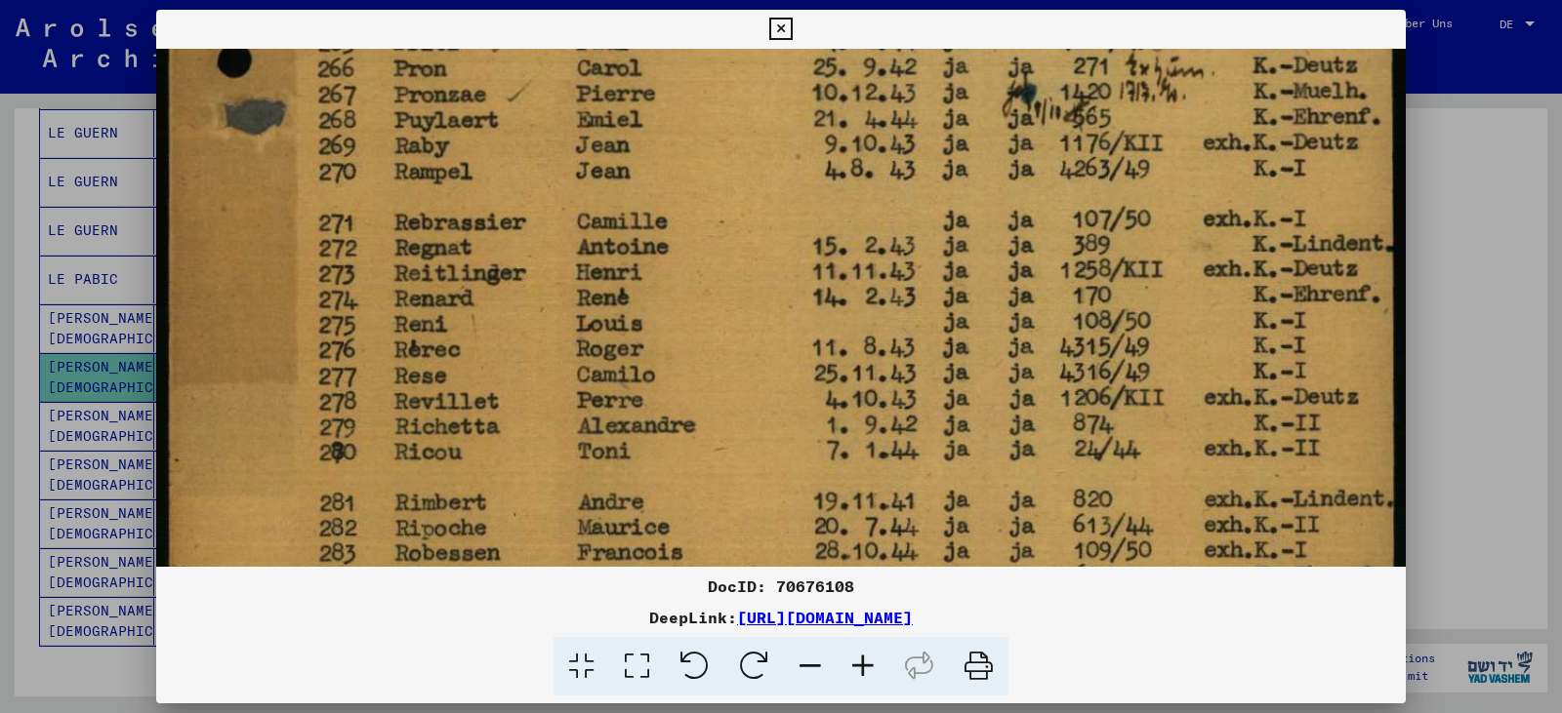
scroll to position [1381, 0]
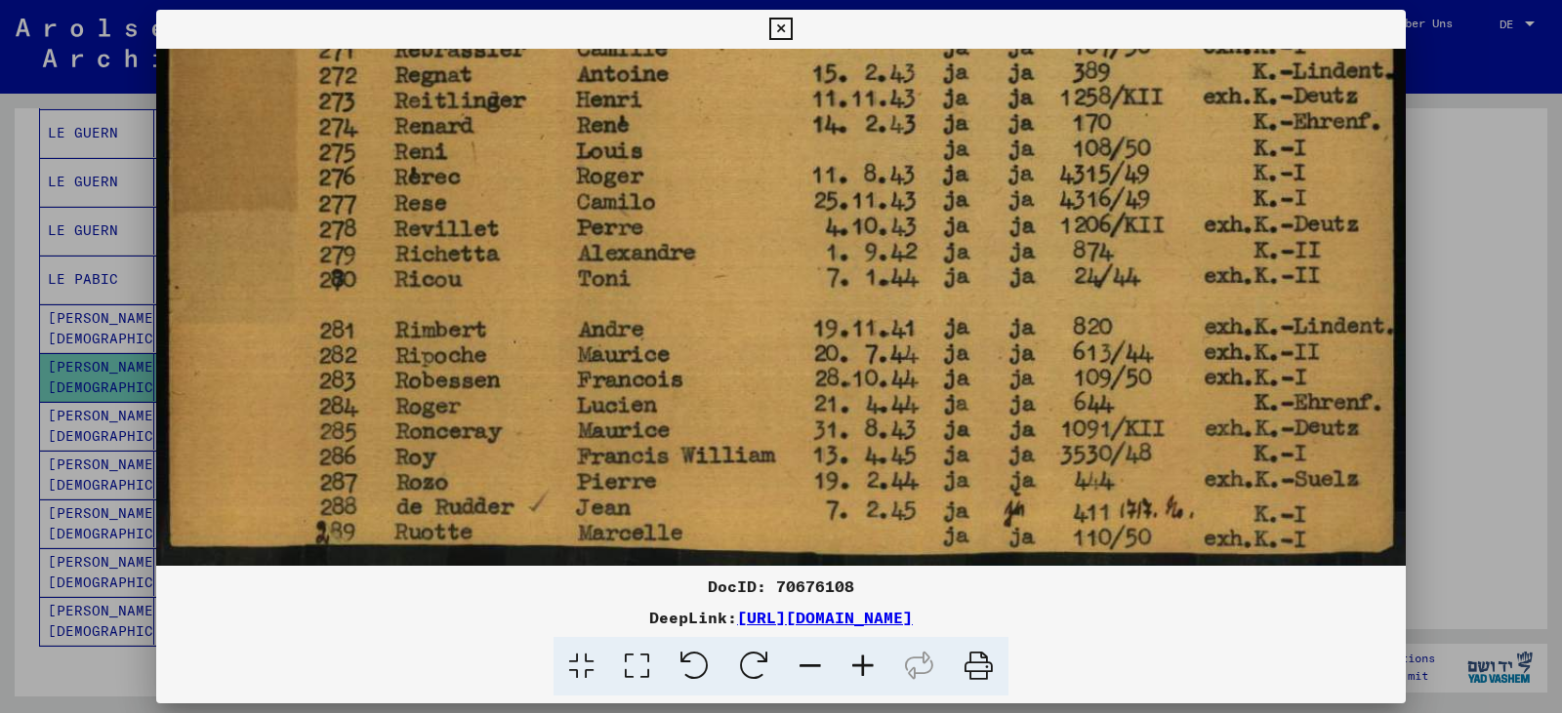
drag, startPoint x: 625, startPoint y: 397, endPoint x: 688, endPoint y: 128, distance: 276.7
drag, startPoint x: 638, startPoint y: 402, endPoint x: 689, endPoint y: 81, distance: 325.1
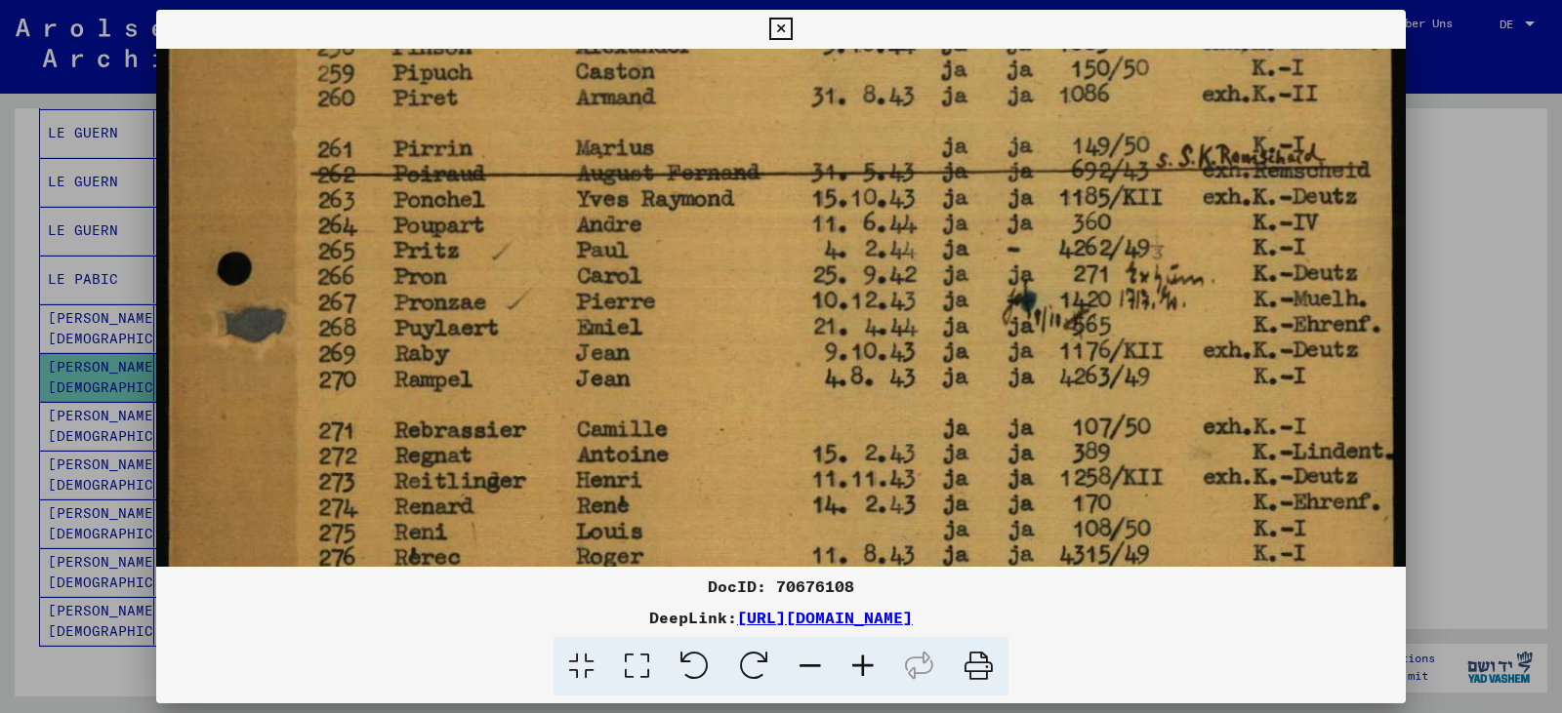
drag, startPoint x: 799, startPoint y: 334, endPoint x: 825, endPoint y: 585, distance: 252.1
click at [852, 605] on div "DocID: 70676108 DeepLink: [URL][DOMAIN_NAME]" at bounding box center [780, 353] width 1249 height 687
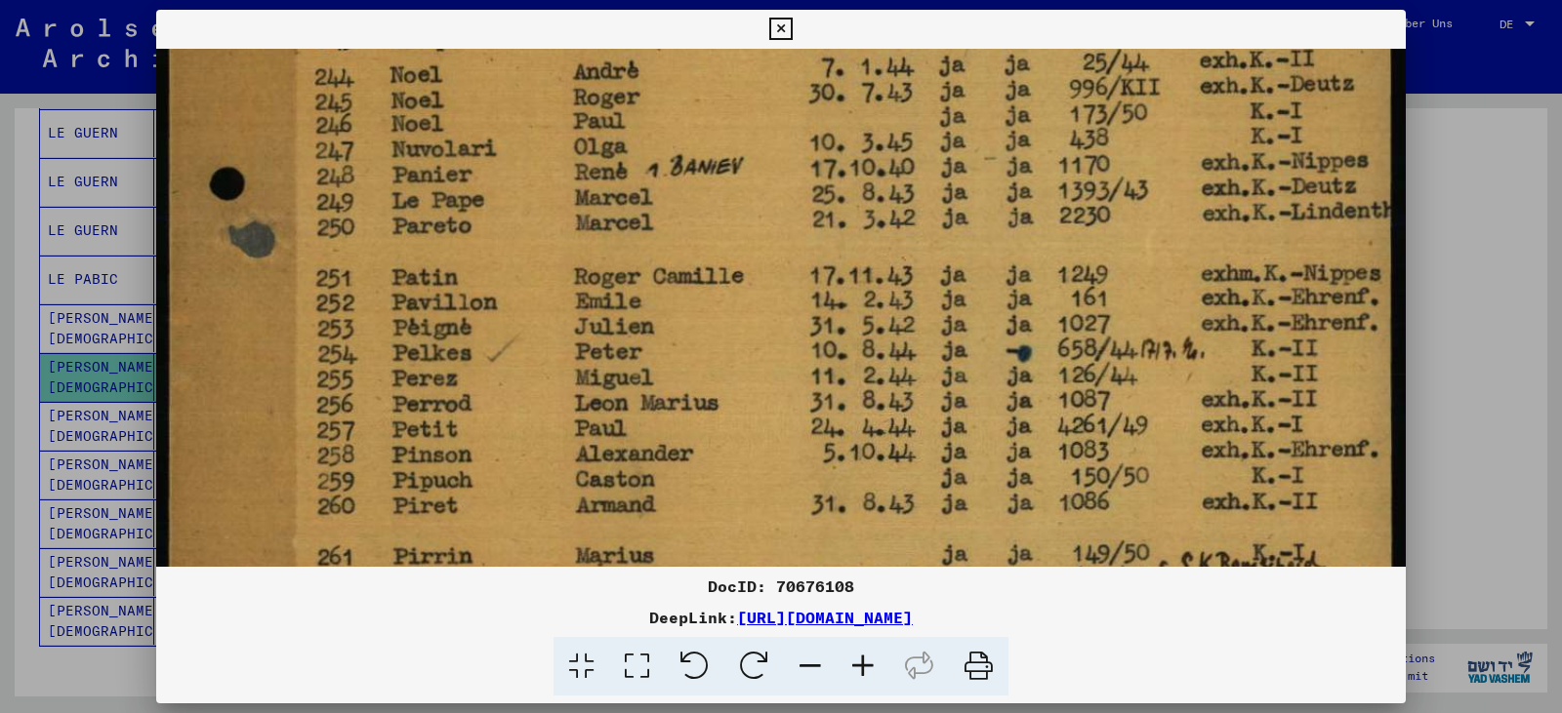
drag, startPoint x: 668, startPoint y: 316, endPoint x: 705, endPoint y: 724, distance: 409.6
click at [705, 712] on html "**********" at bounding box center [781, 356] width 1562 height 713
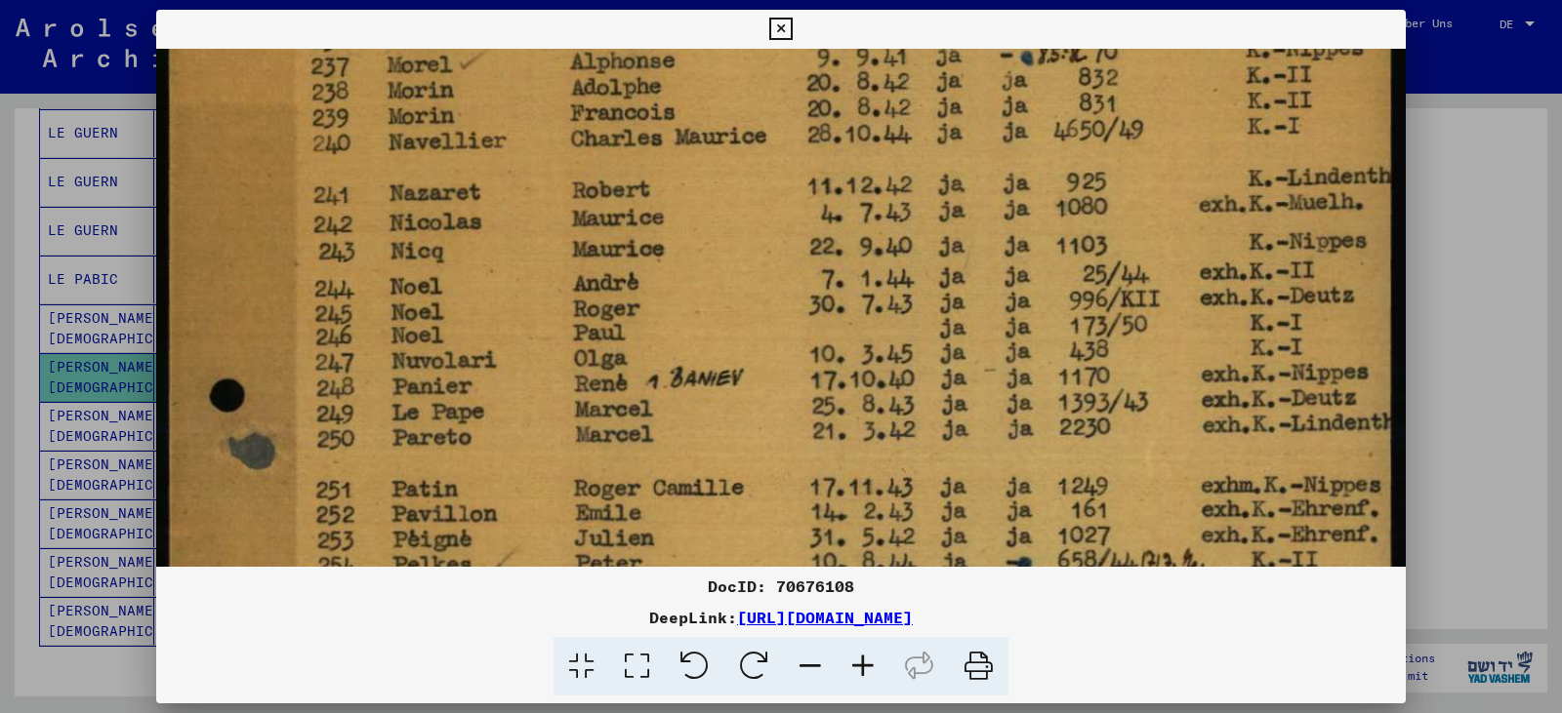
scroll to position [187, 0]
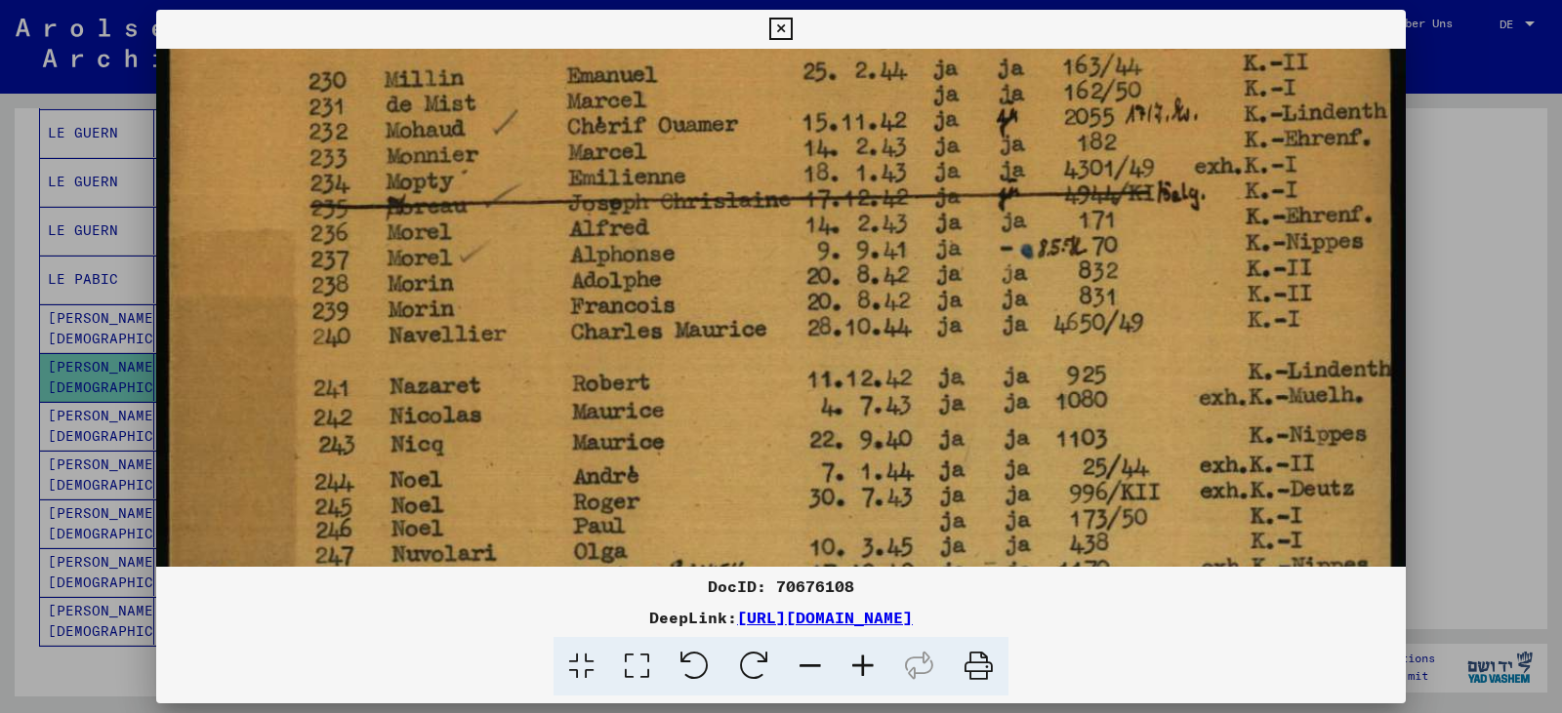
drag, startPoint x: 673, startPoint y: 261, endPoint x: 705, endPoint y: 643, distance: 383.9
click at [708, 666] on div "DocID: 70676108 DeepLink: [URL][DOMAIN_NAME]" at bounding box center [780, 353] width 1249 height 687
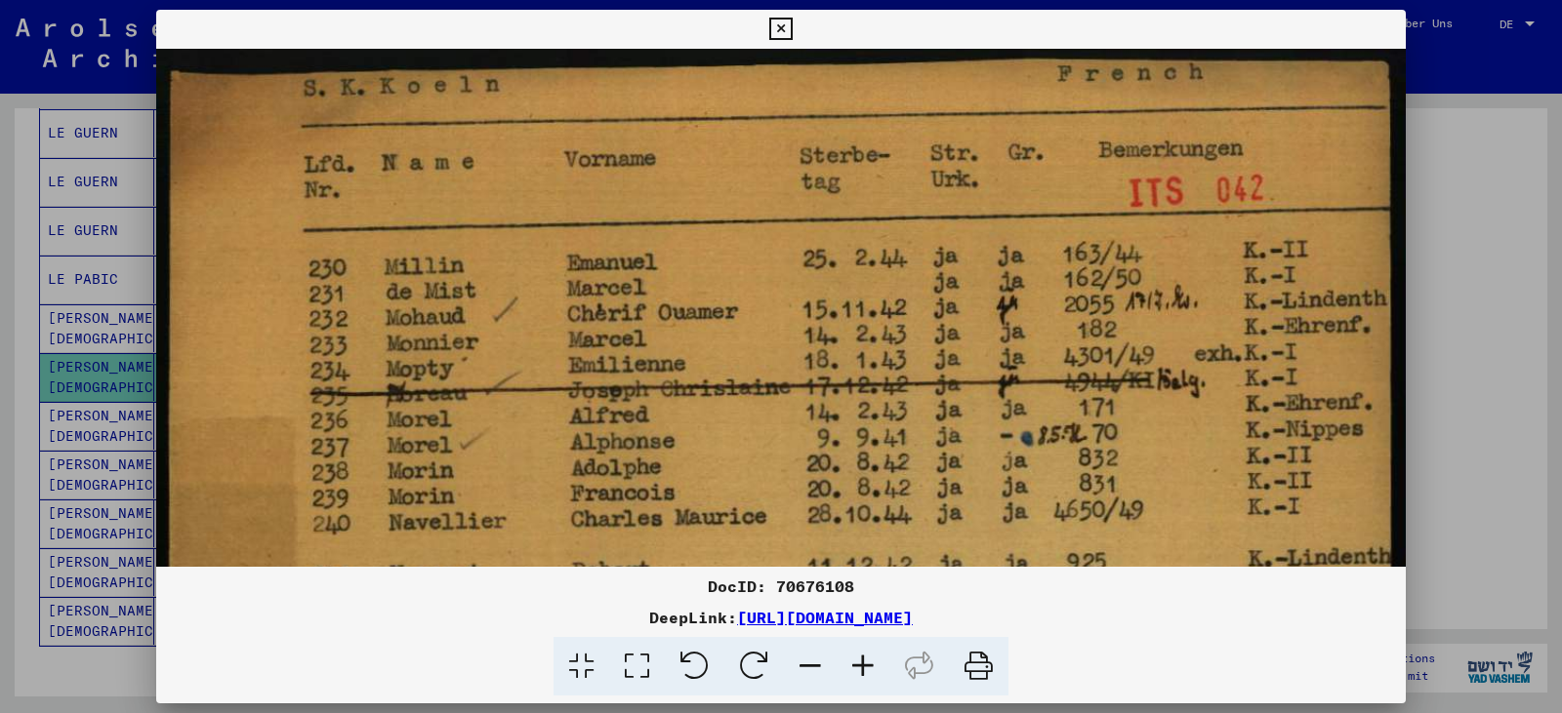
drag, startPoint x: 676, startPoint y: 267, endPoint x: 668, endPoint y: 731, distance: 463.7
click at [668, 712] on html "**********" at bounding box center [781, 356] width 1562 height 713
click at [773, 28] on icon at bounding box center [780, 29] width 22 height 23
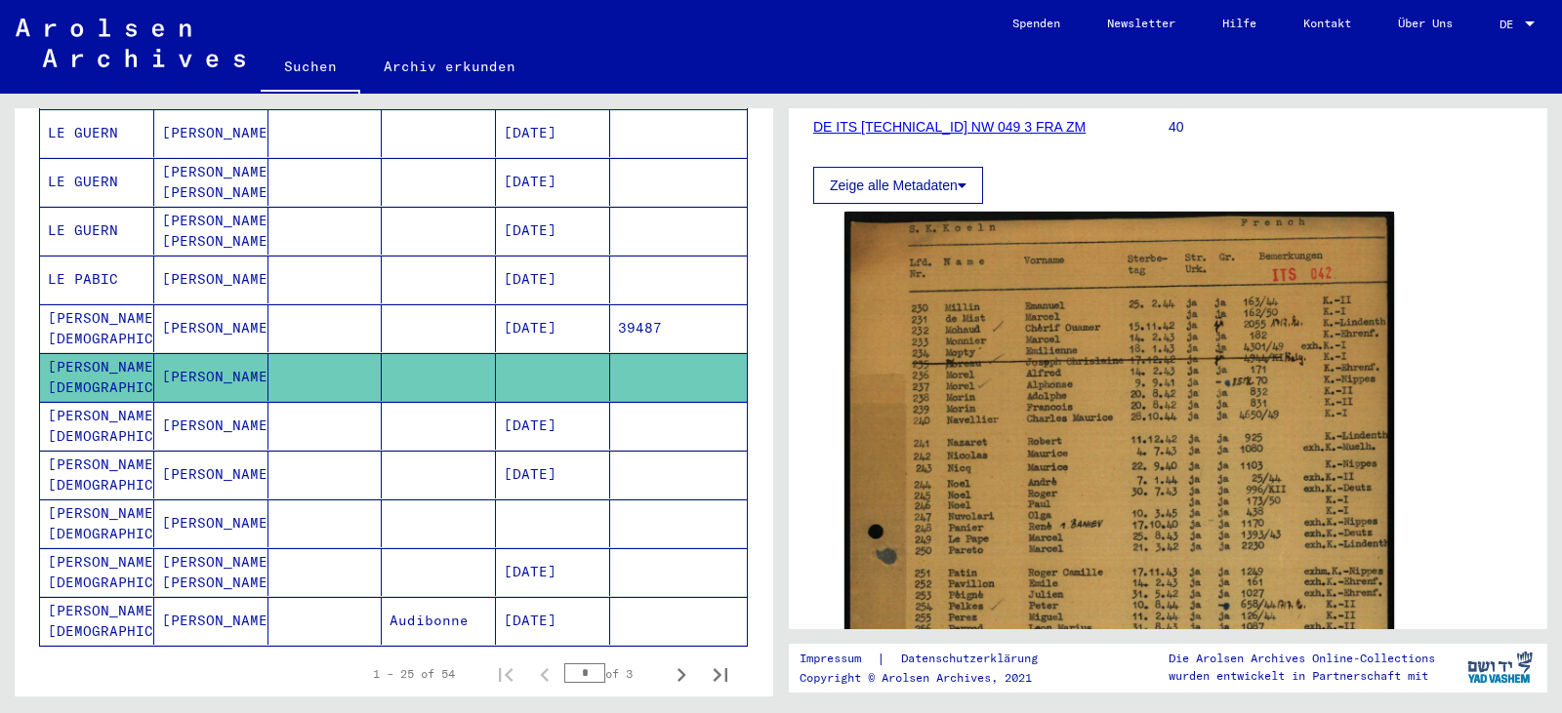
click at [85, 402] on mat-cell "[PERSON_NAME][DEMOGRAPHIC_DATA]" at bounding box center [97, 426] width 114 height 48
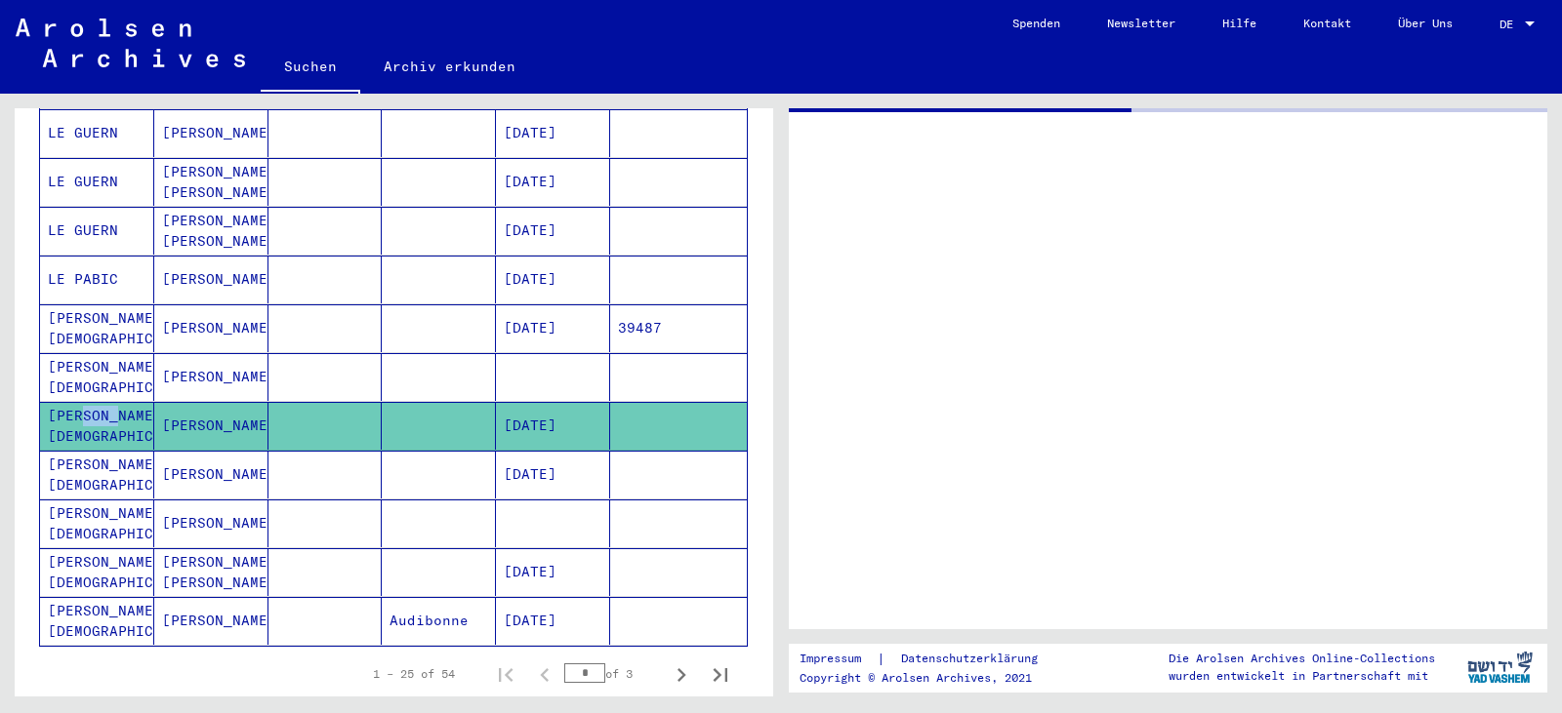
click at [84, 402] on mat-cell "[PERSON_NAME][DEMOGRAPHIC_DATA]" at bounding box center [97, 426] width 114 height 48
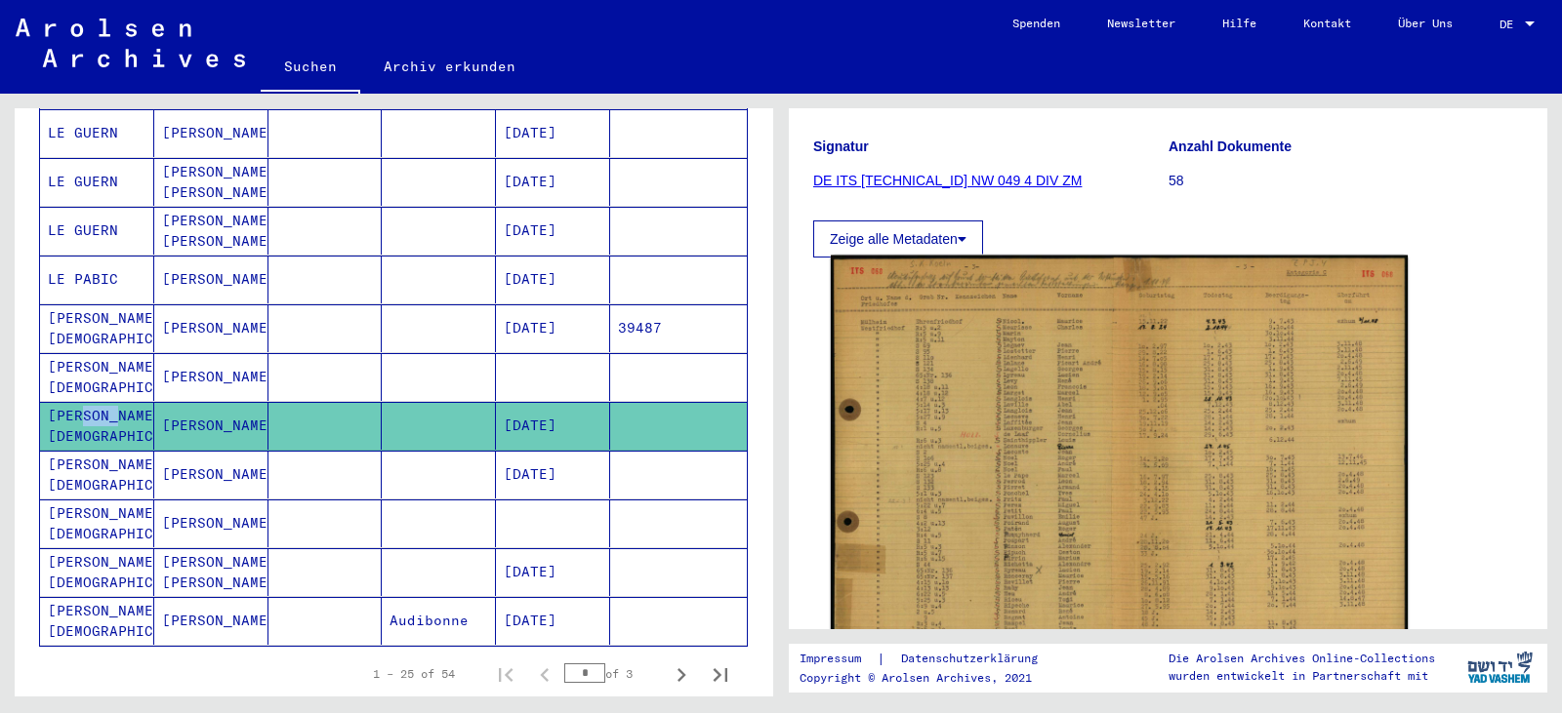
scroll to position [293, 0]
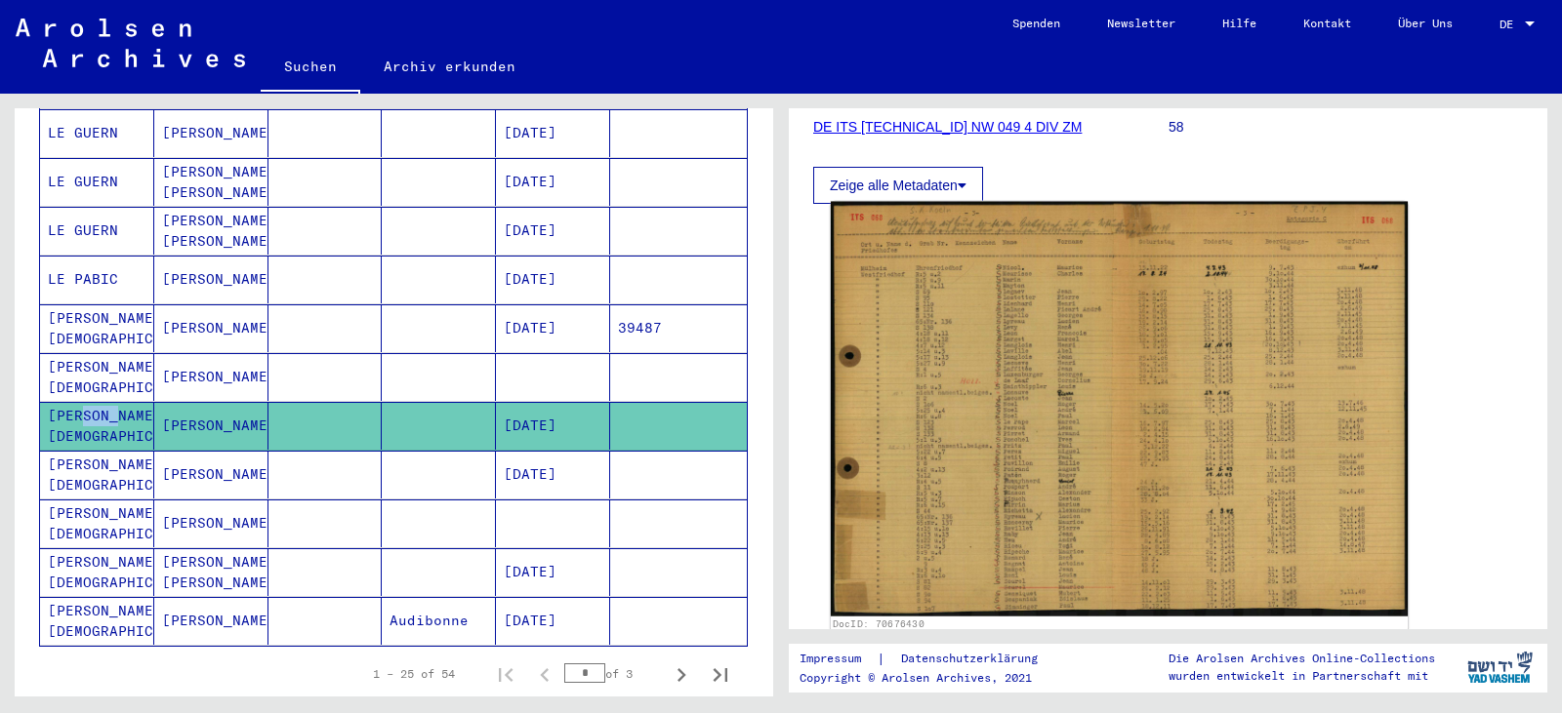
click at [1155, 428] on img at bounding box center [1119, 409] width 577 height 415
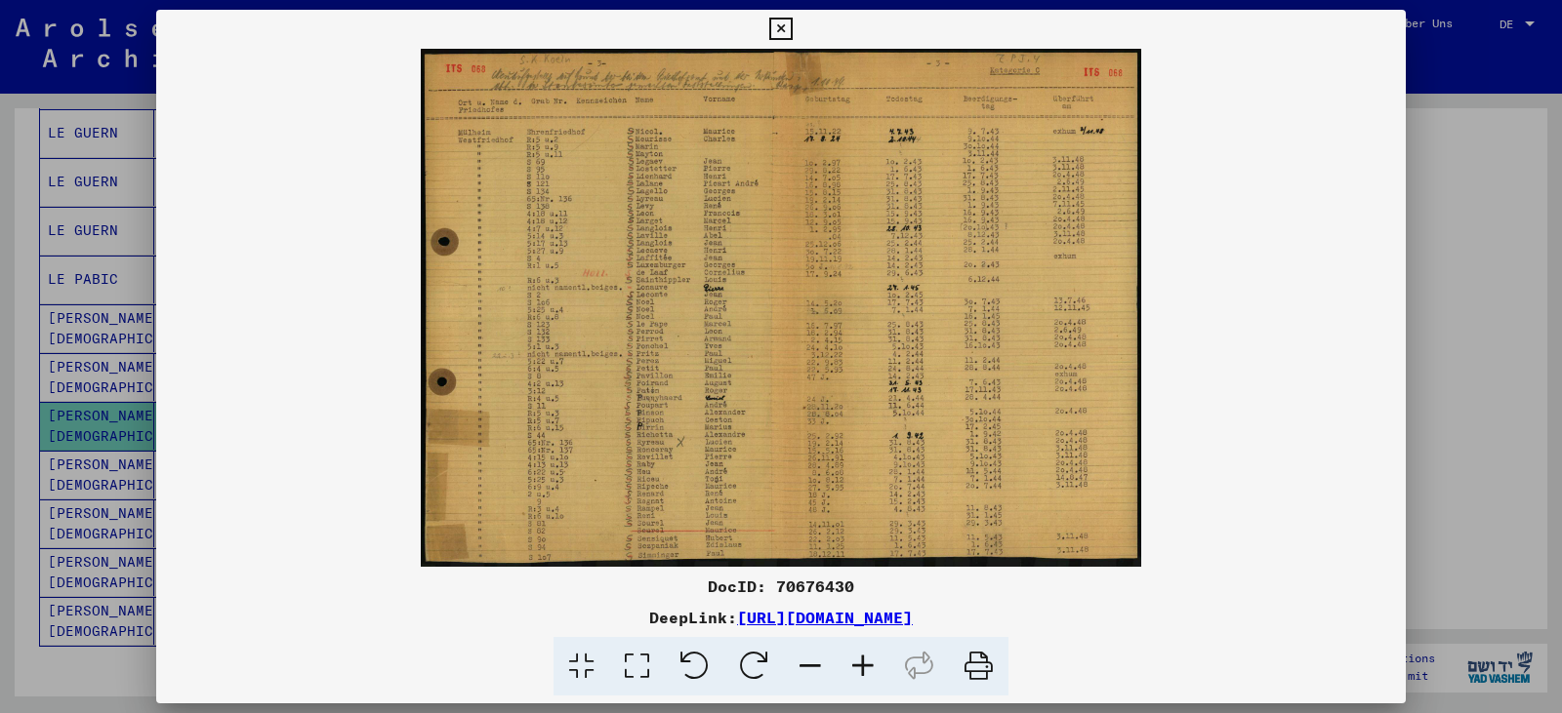
click at [637, 670] on icon at bounding box center [637, 667] width 56 height 60
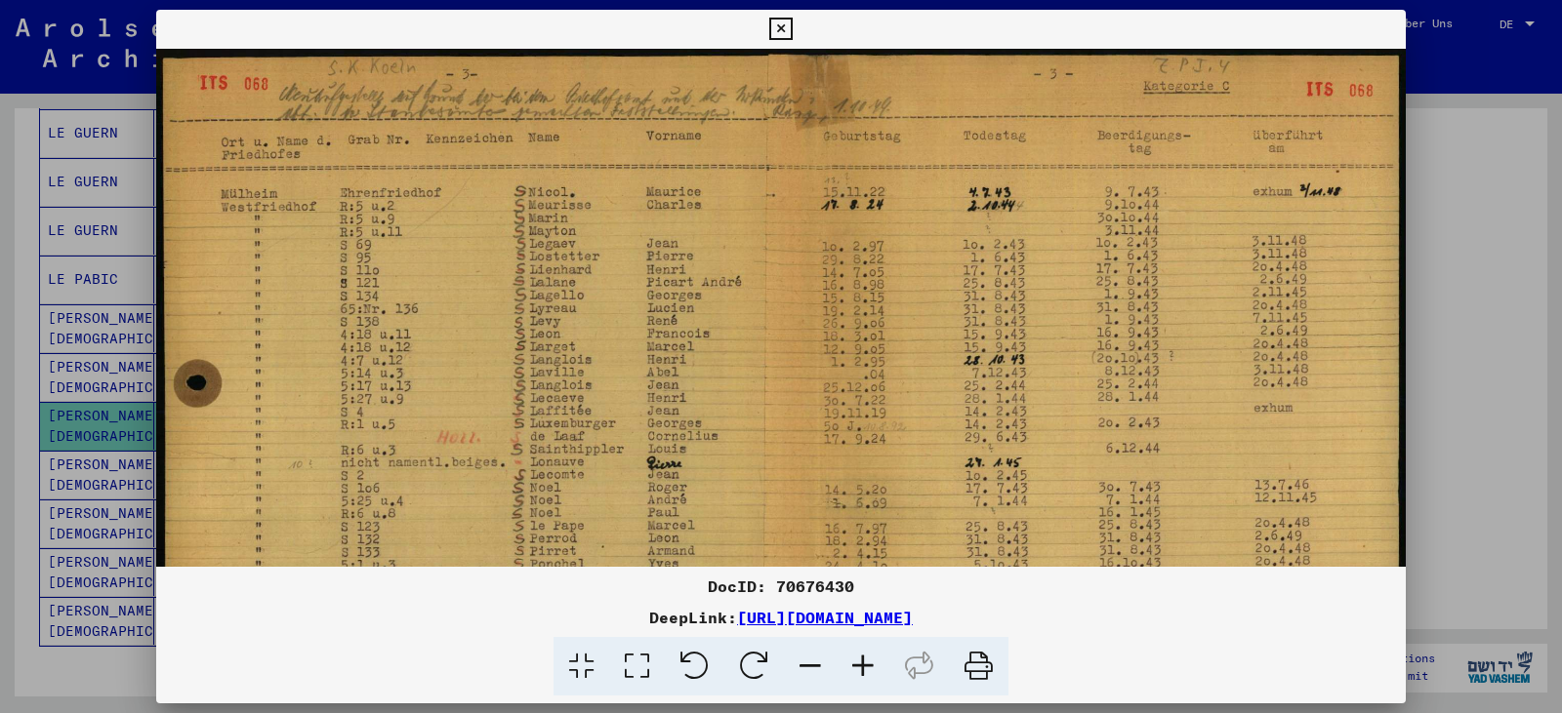
click at [779, 27] on icon at bounding box center [780, 29] width 22 height 23
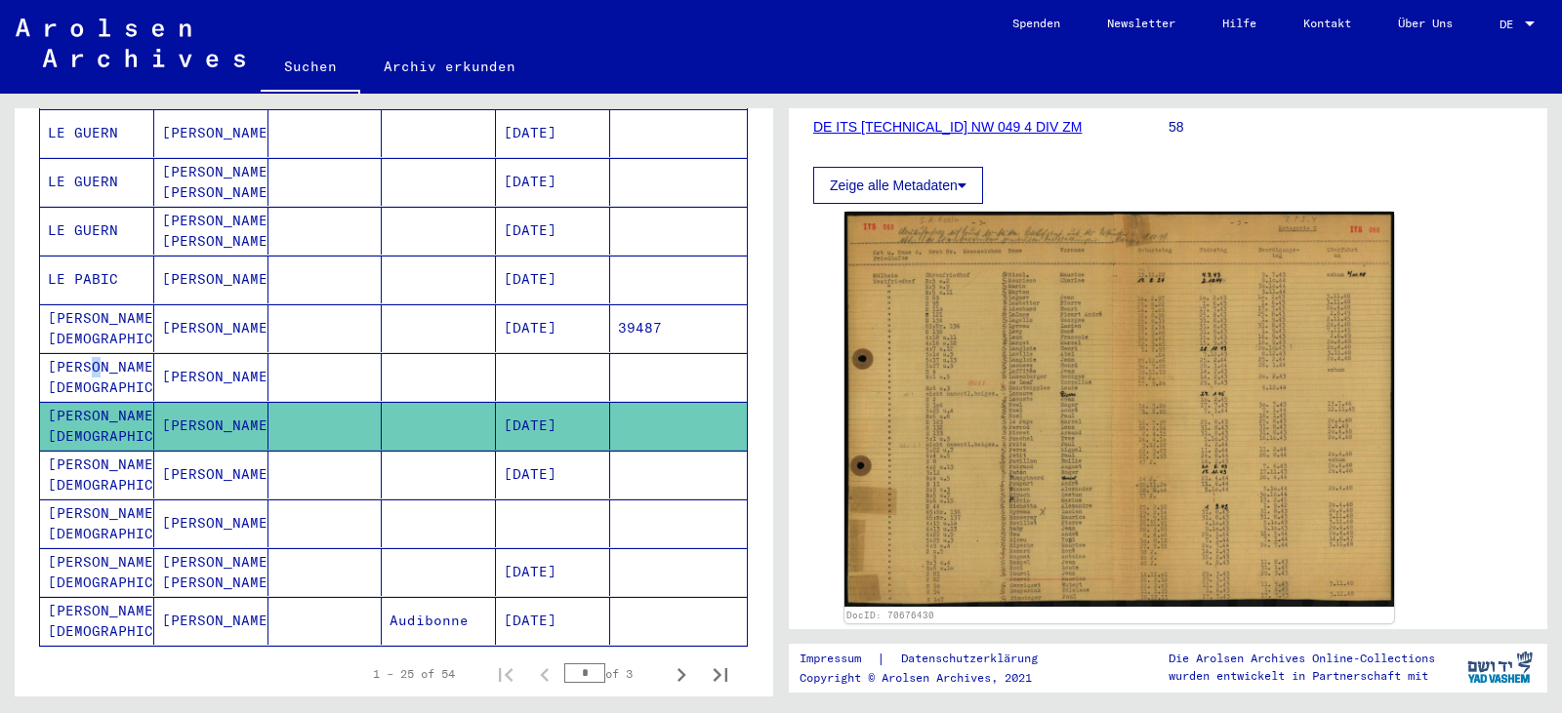
click at [90, 357] on mat-cell "[PERSON_NAME][DEMOGRAPHIC_DATA]" at bounding box center [97, 377] width 114 height 48
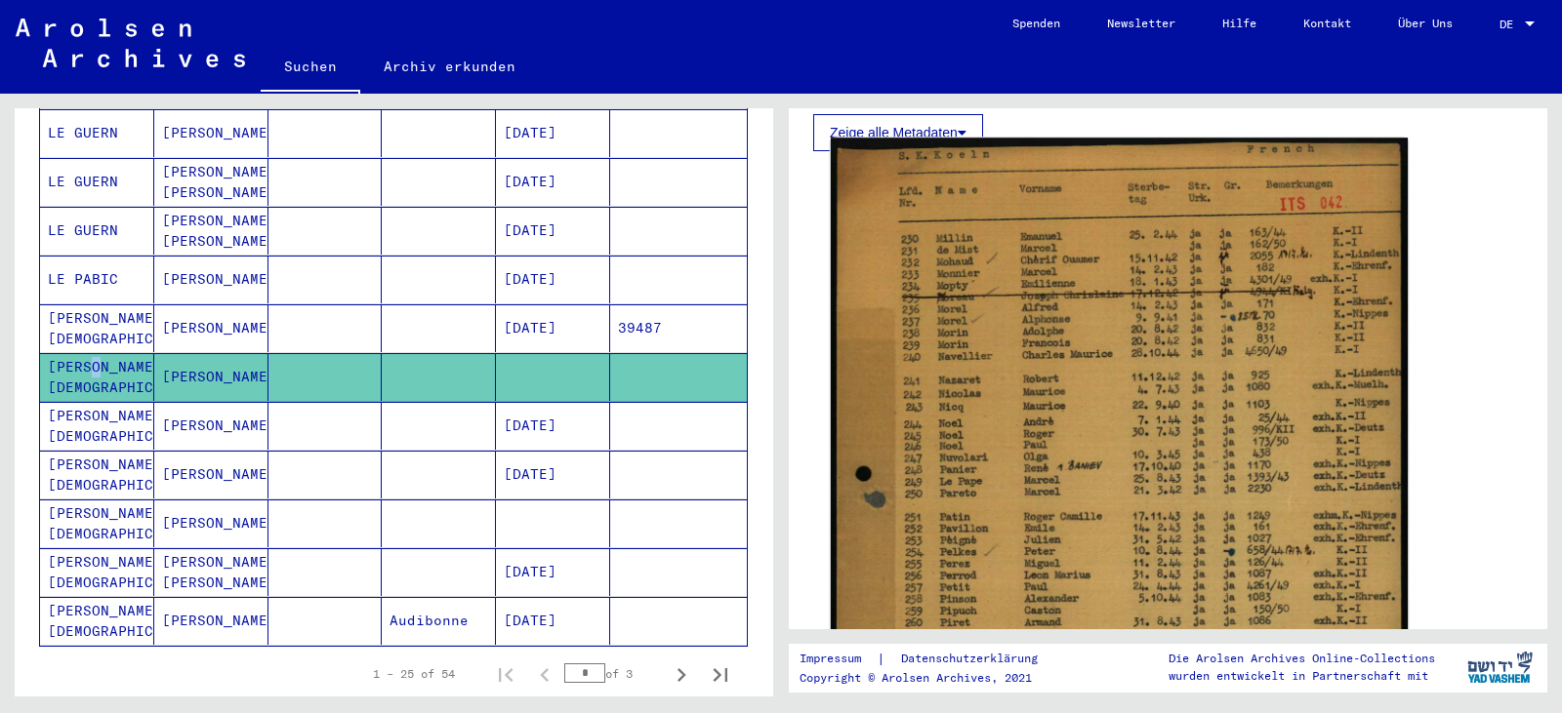
scroll to position [390, 0]
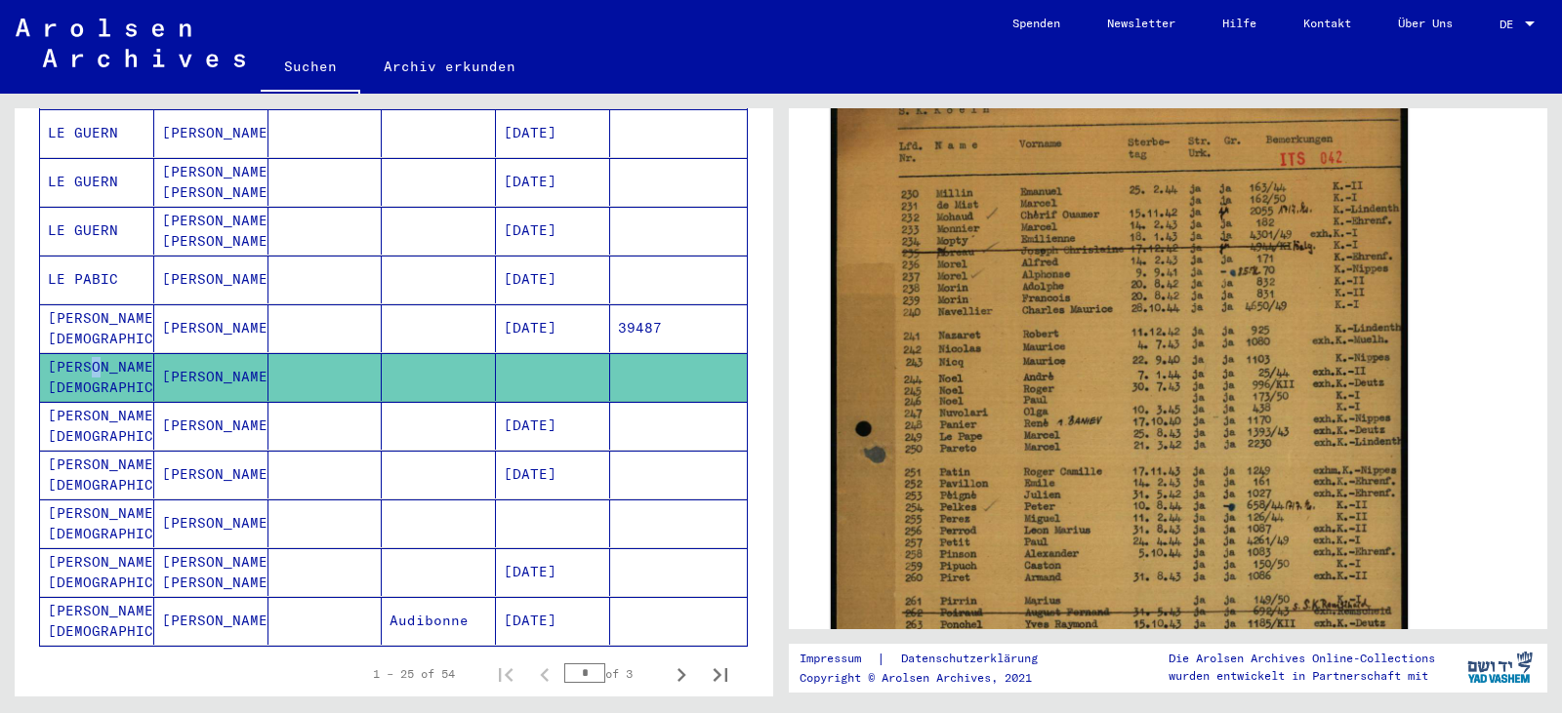
click at [995, 435] on img at bounding box center [1119, 531] width 577 height 877
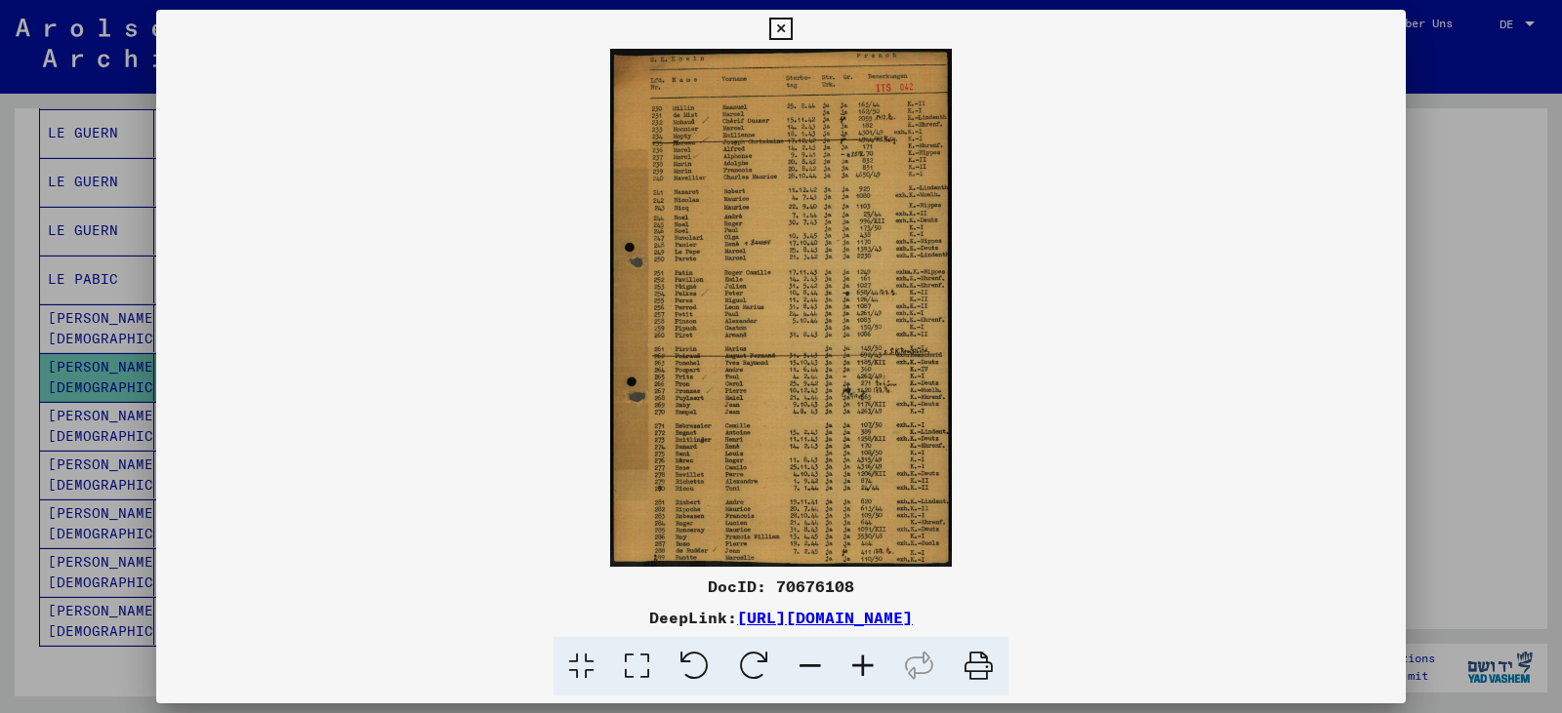
click at [640, 665] on icon at bounding box center [637, 667] width 56 height 60
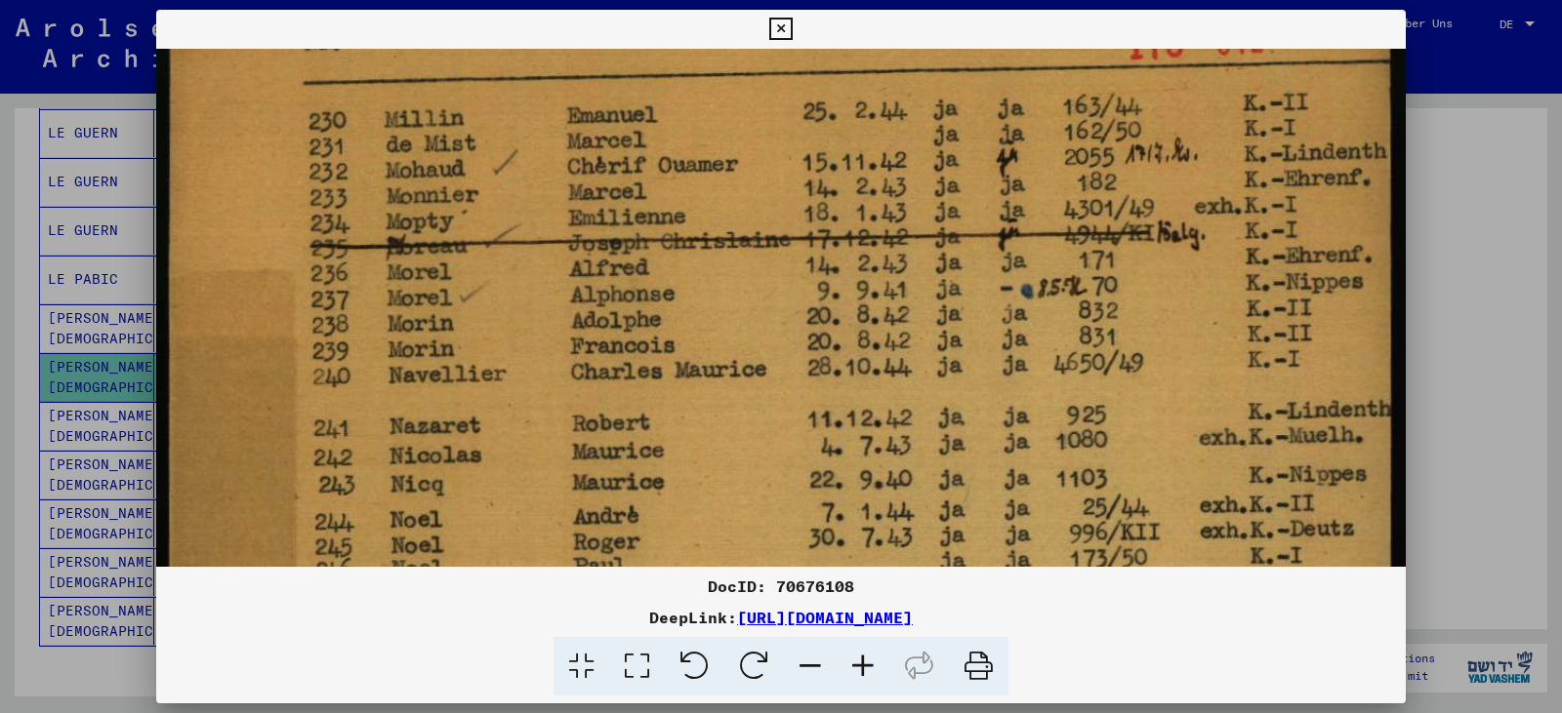
drag, startPoint x: 733, startPoint y: 513, endPoint x: 740, endPoint y: 366, distance: 147.5
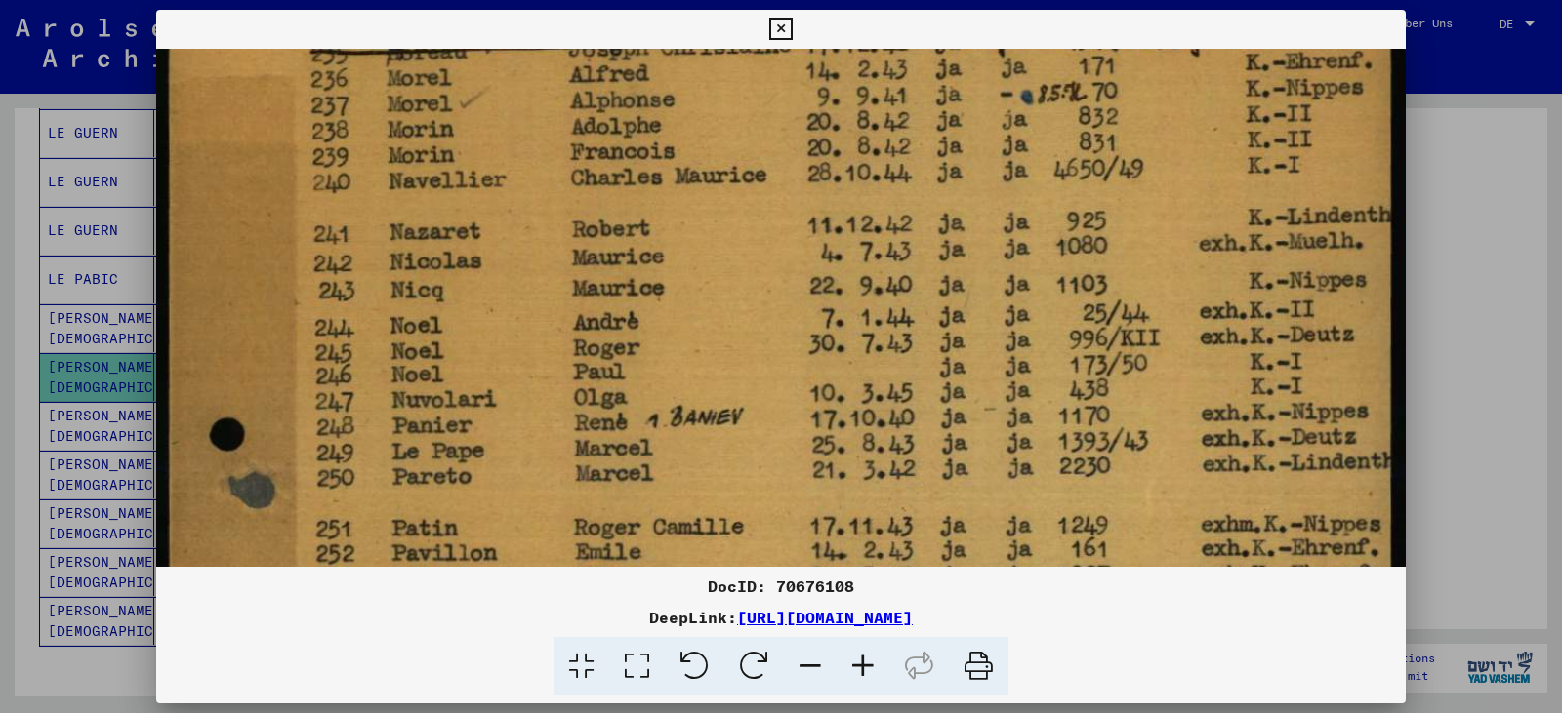
drag, startPoint x: 705, startPoint y: 498, endPoint x: 766, endPoint y: 304, distance: 203.7
click at [766, 304] on img at bounding box center [780, 656] width 1249 height 1899
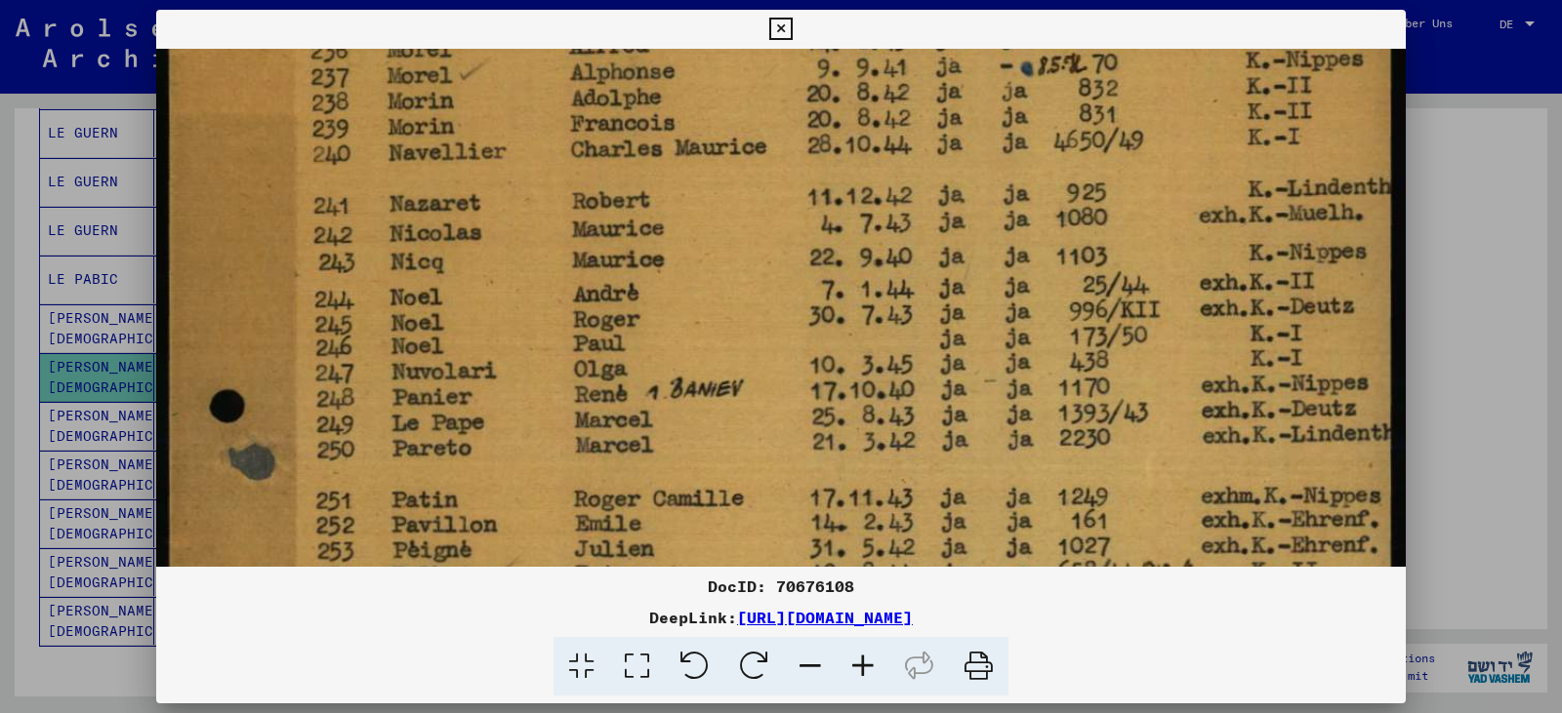
scroll to position [402, 0]
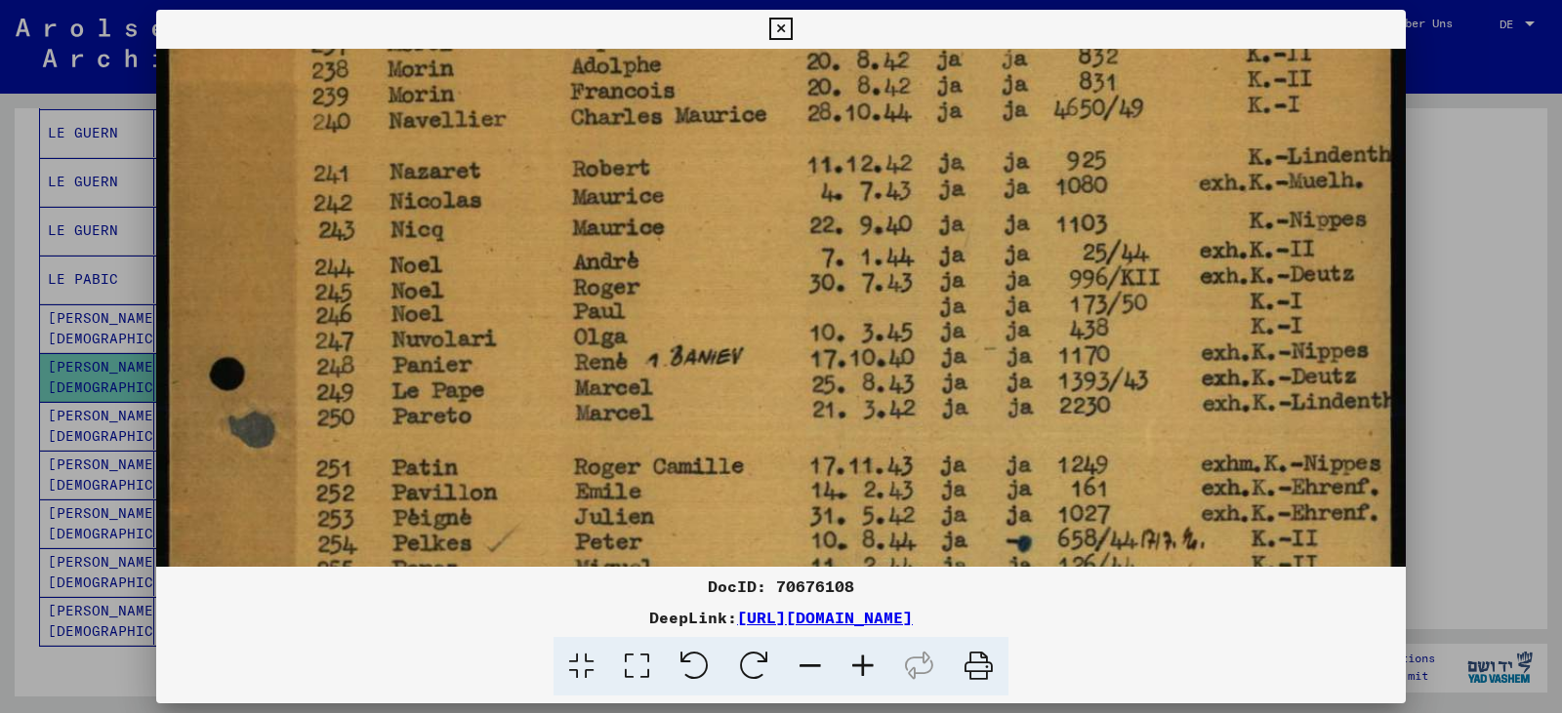
drag, startPoint x: 697, startPoint y: 473, endPoint x: 705, endPoint y: 413, distance: 61.0
click at [705, 413] on img at bounding box center [780, 596] width 1249 height 1899
click at [778, 28] on icon at bounding box center [780, 29] width 22 height 23
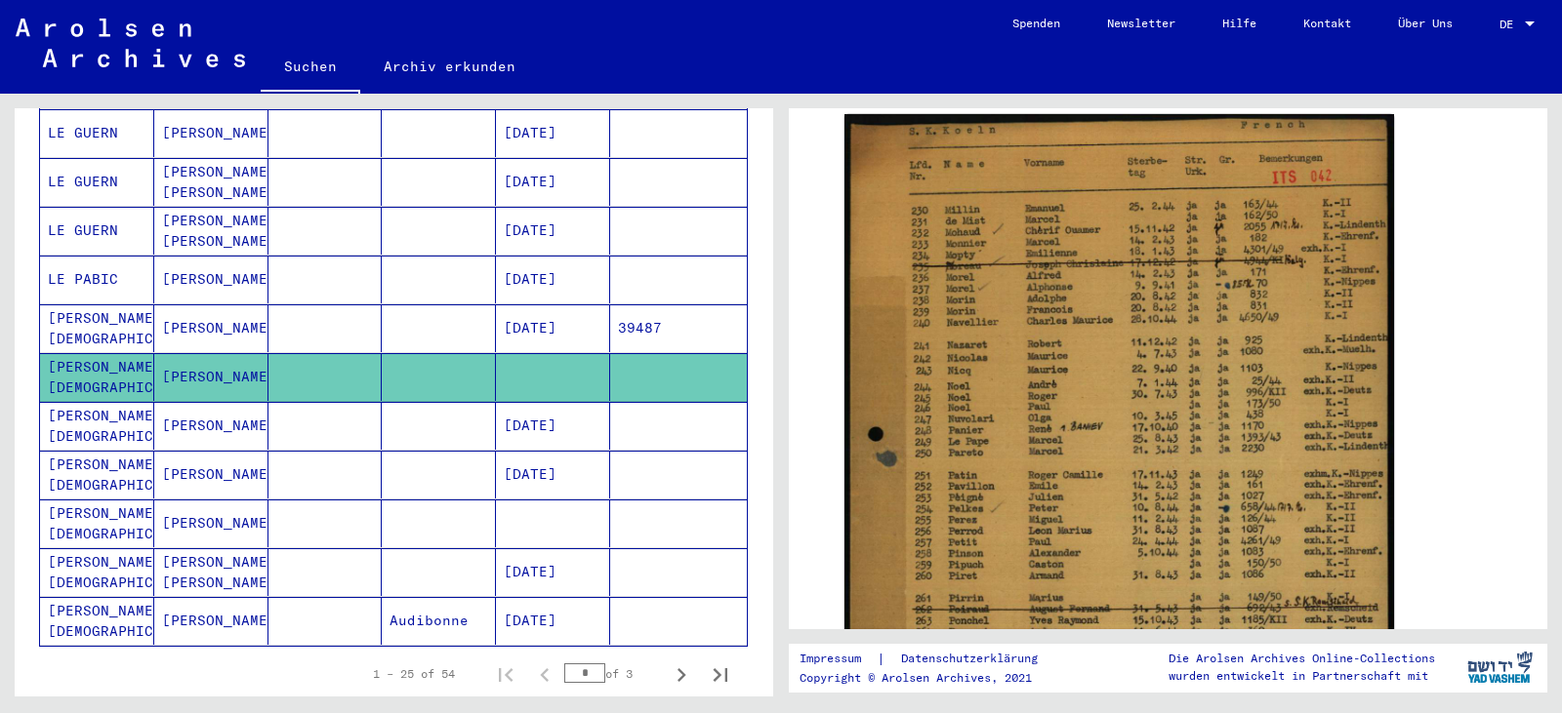
click at [98, 451] on mat-cell "[PERSON_NAME][DEMOGRAPHIC_DATA]" at bounding box center [97, 475] width 114 height 48
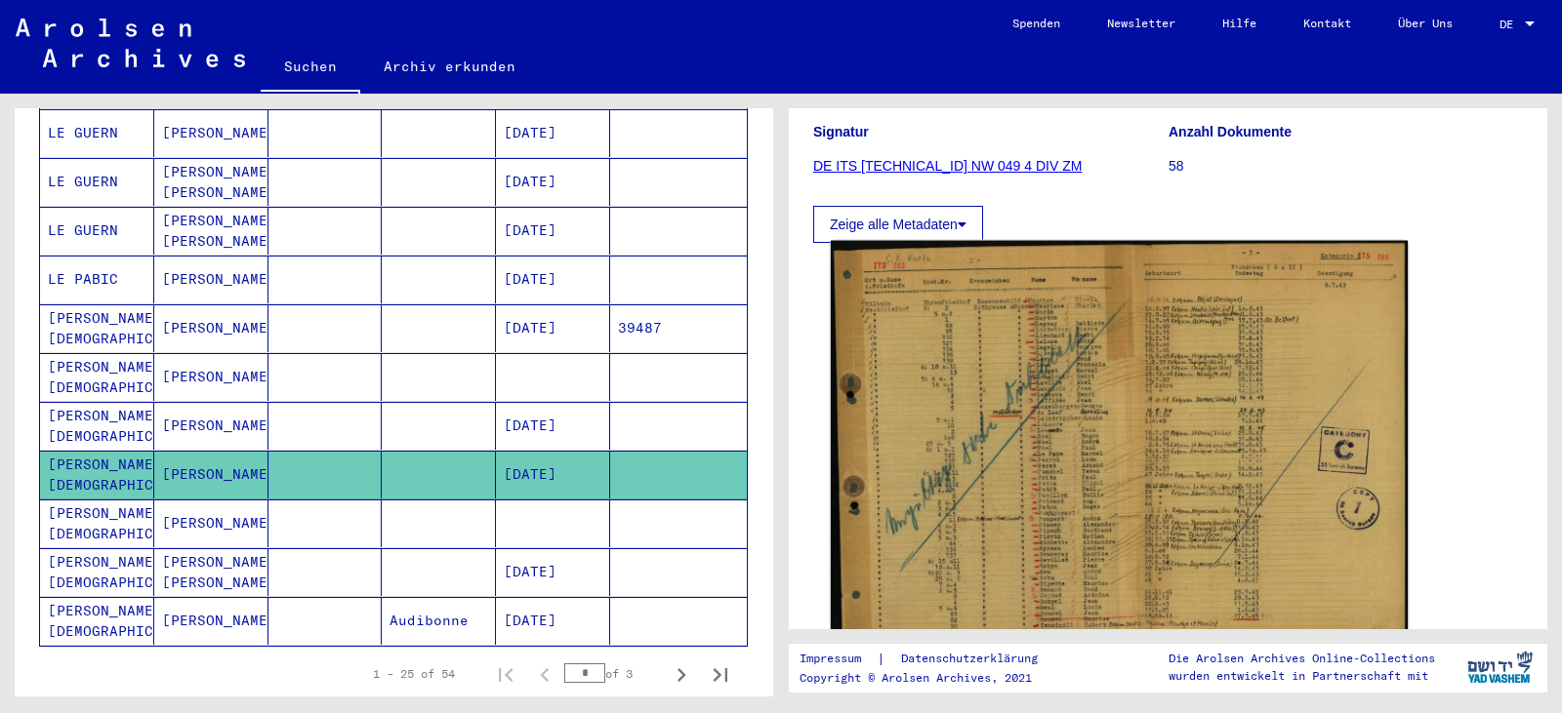
scroll to position [293, 0]
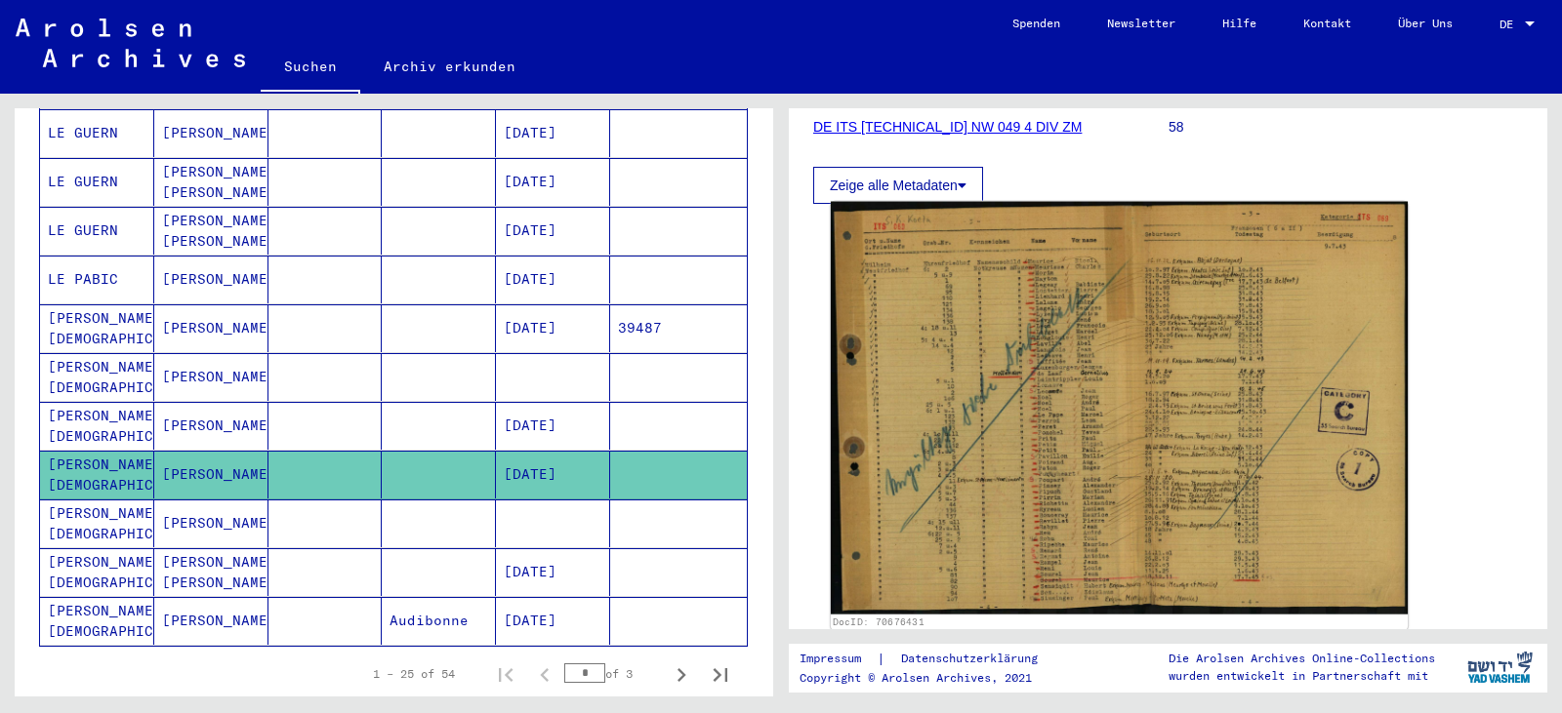
click at [1026, 506] on img at bounding box center [1119, 408] width 577 height 413
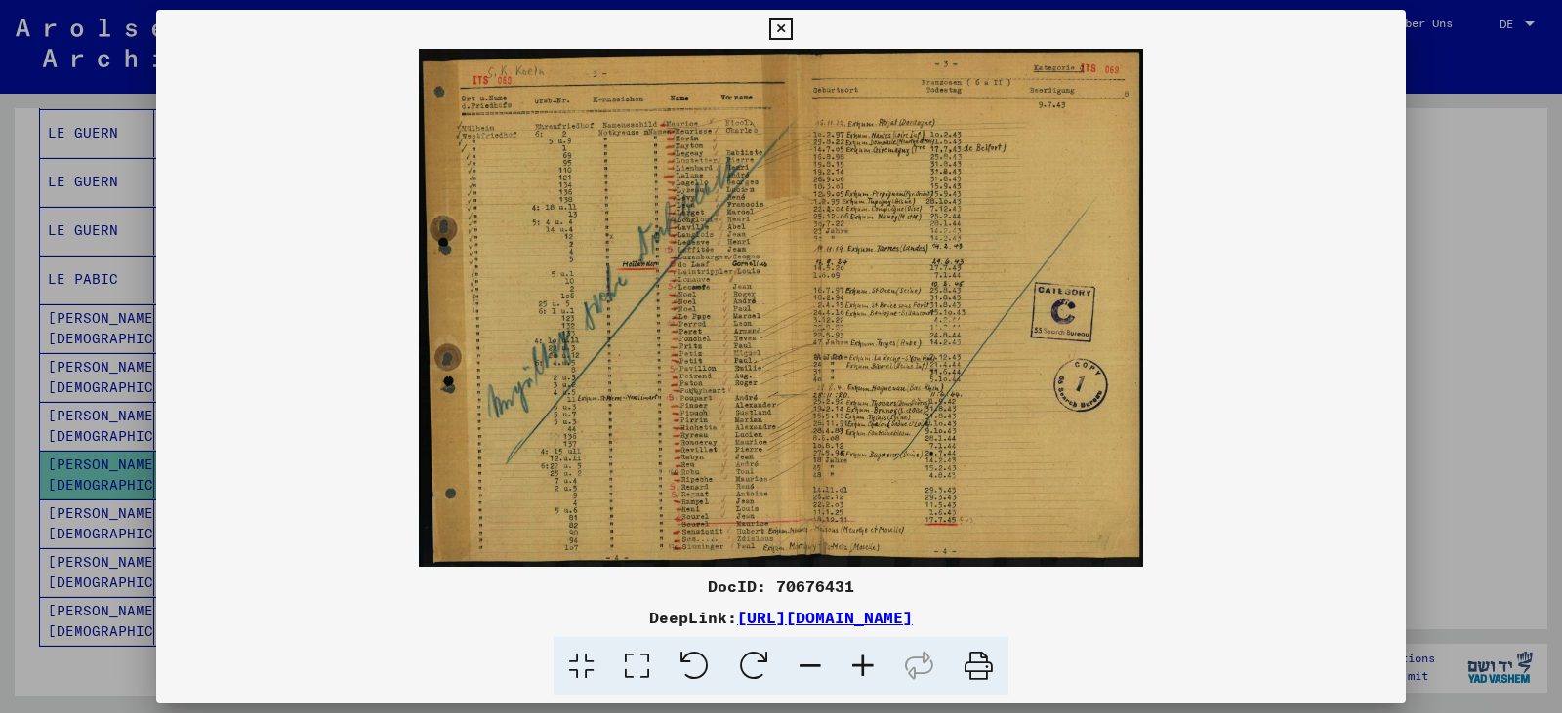
click at [640, 654] on icon at bounding box center [637, 667] width 56 height 60
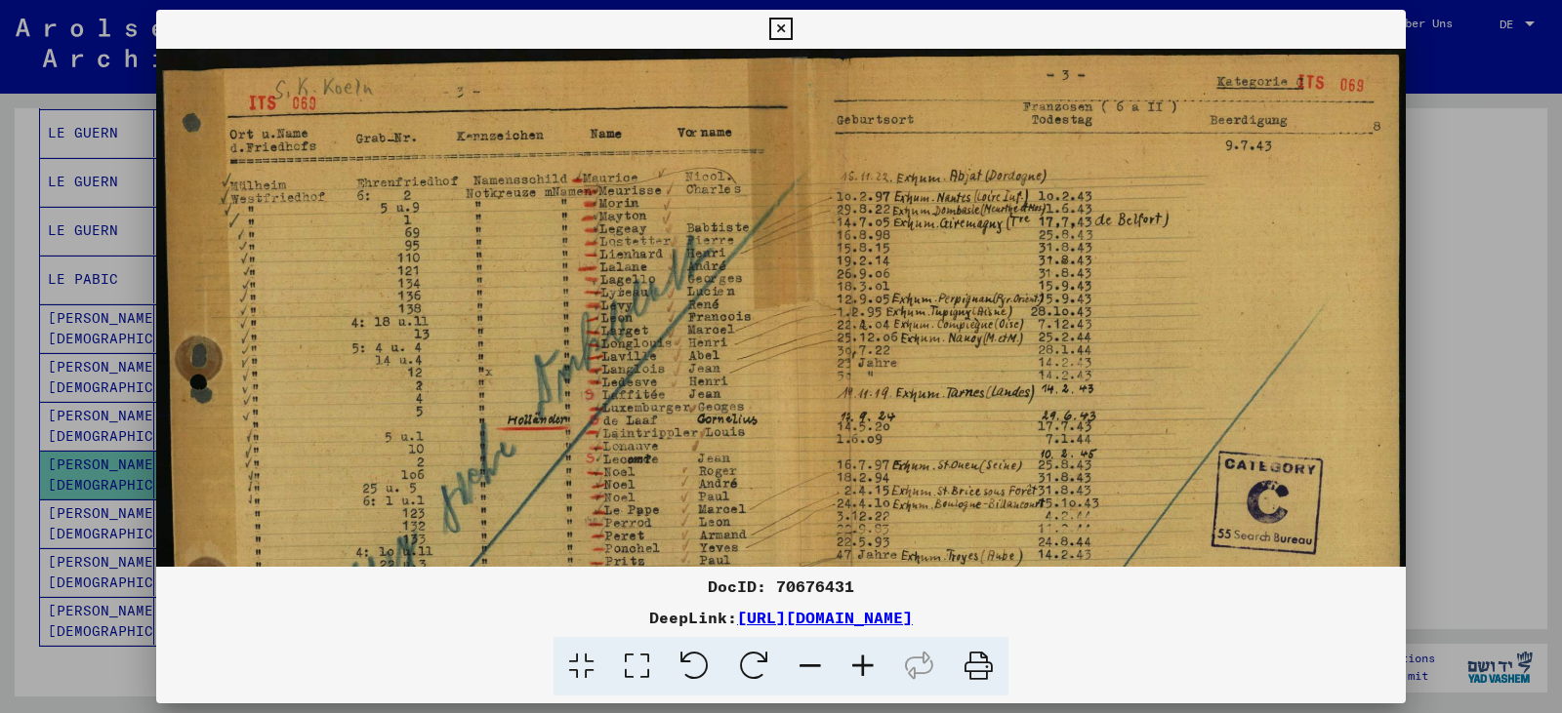
click at [866, 664] on icon at bounding box center [862, 667] width 53 height 60
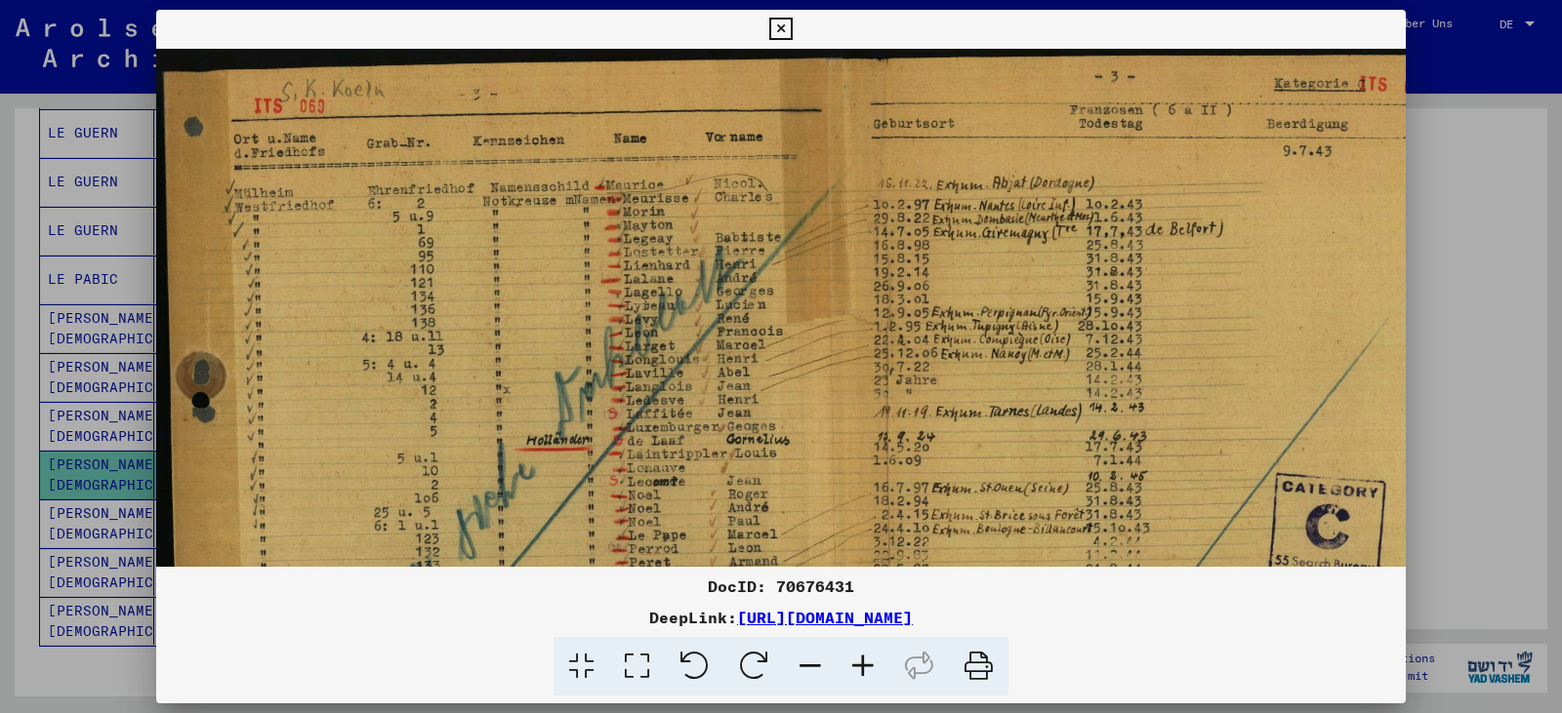
click at [866, 664] on icon at bounding box center [862, 667] width 53 height 60
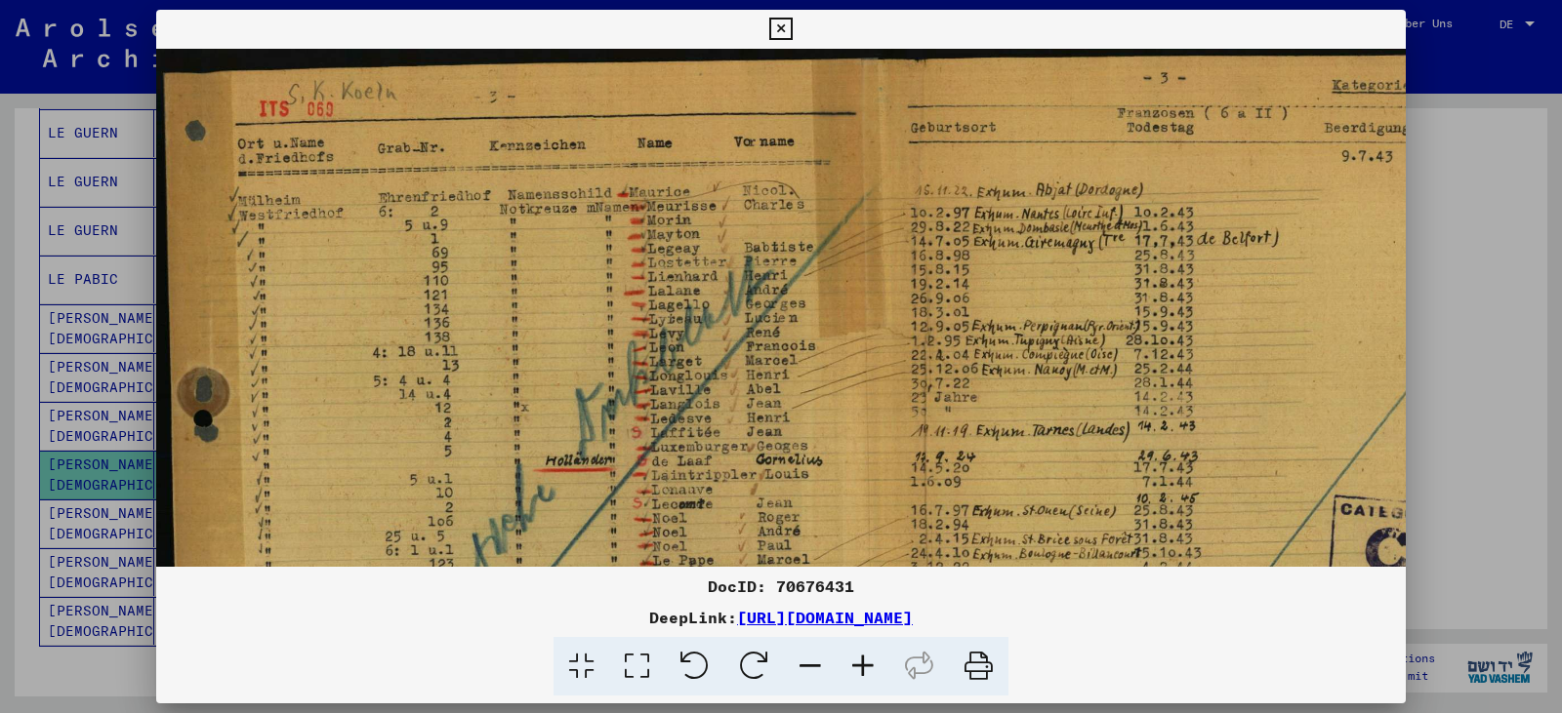
click at [866, 663] on icon at bounding box center [862, 667] width 53 height 60
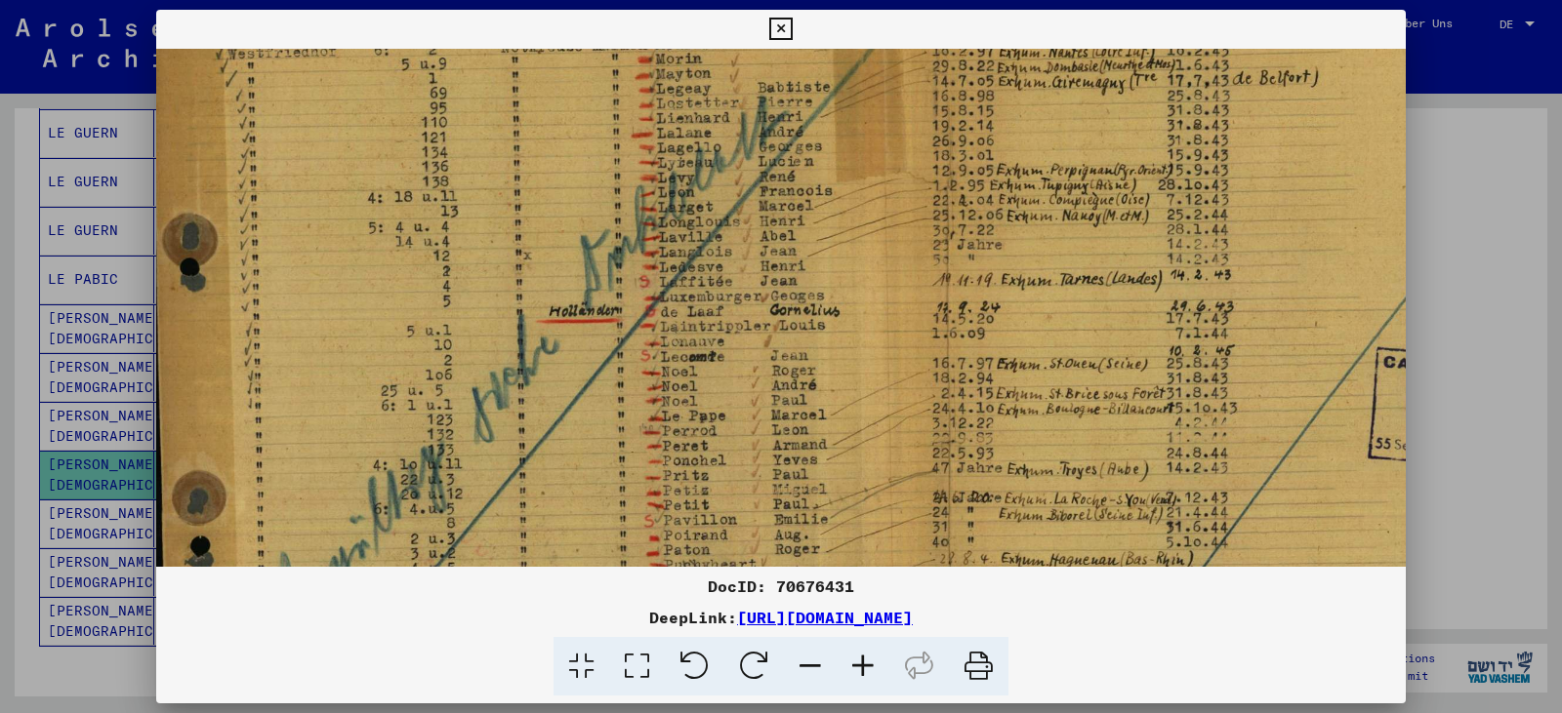
scroll to position [201, 19]
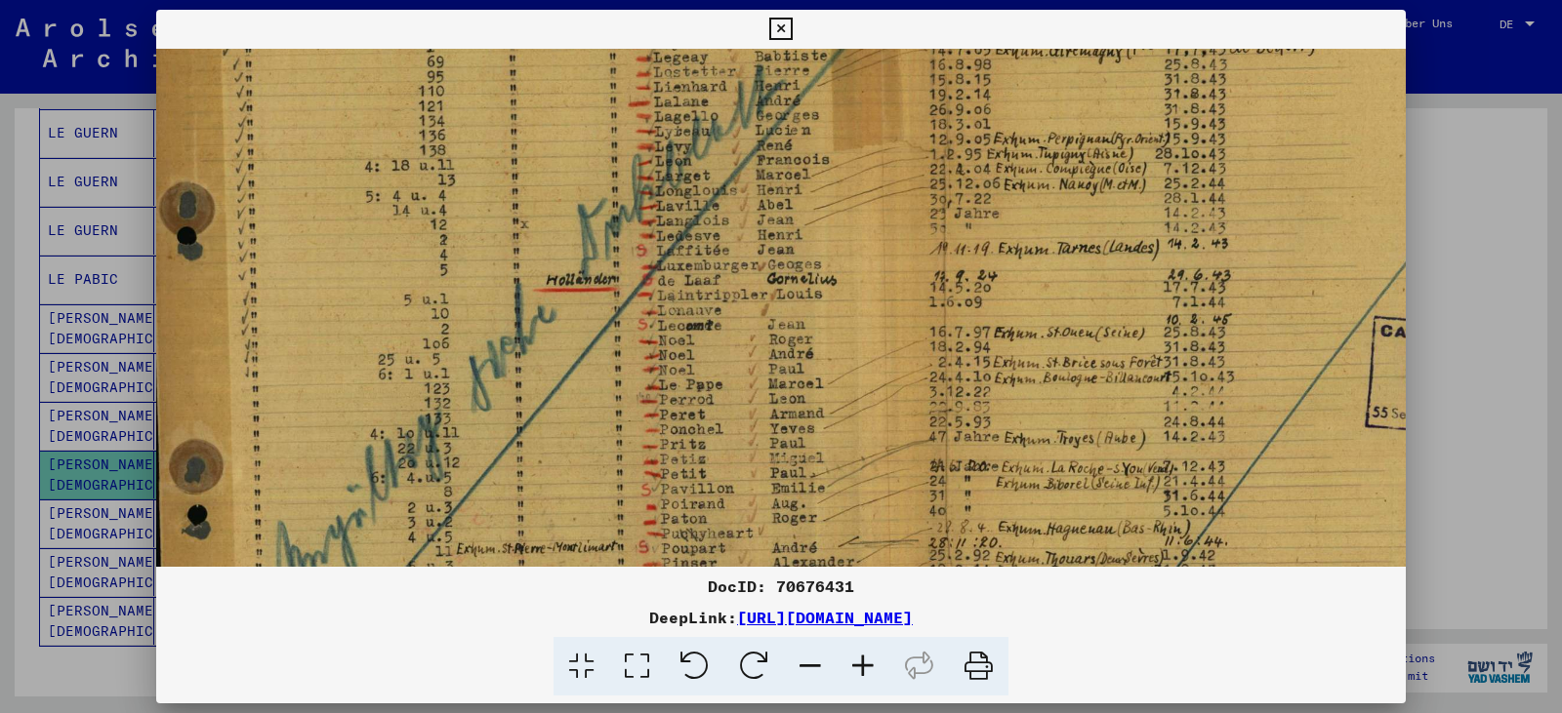
drag, startPoint x: 858, startPoint y: 510, endPoint x: 839, endPoint y: 309, distance: 201.9
click at [839, 309] on img at bounding box center [864, 367] width 1453 height 1039
click at [781, 31] on icon at bounding box center [780, 29] width 22 height 23
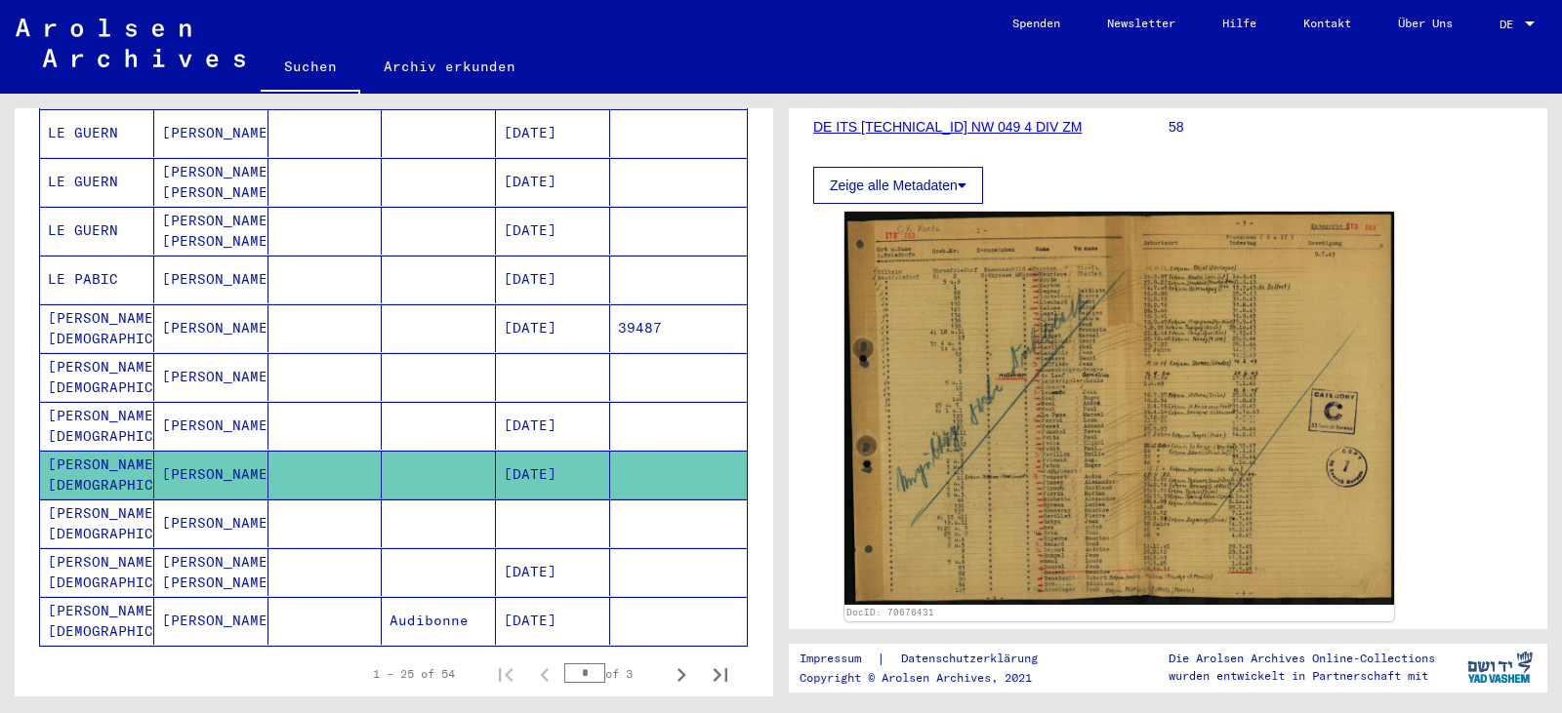
click at [73, 500] on mat-cell "[PERSON_NAME][DEMOGRAPHIC_DATA]" at bounding box center [97, 524] width 114 height 48
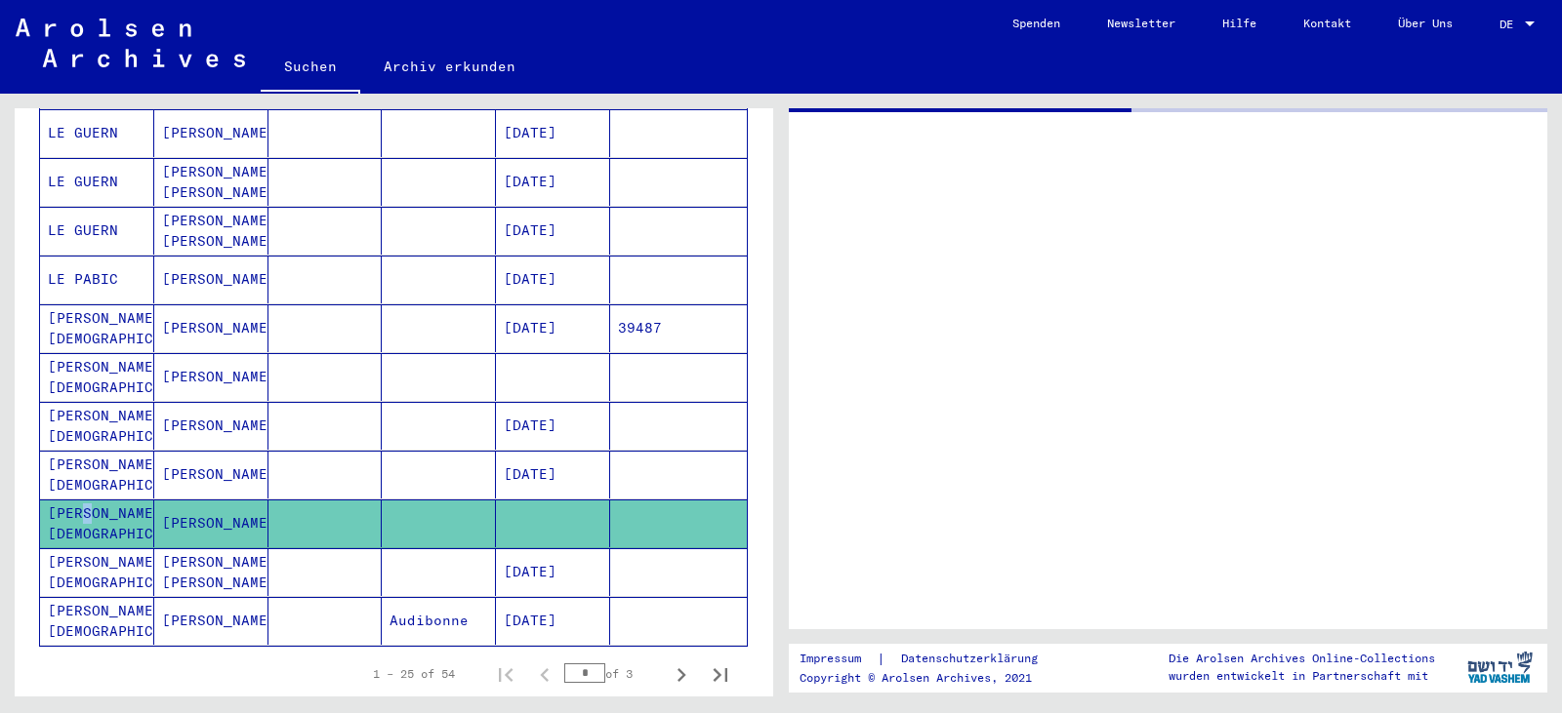
click at [84, 500] on mat-cell "[PERSON_NAME][DEMOGRAPHIC_DATA]" at bounding box center [97, 524] width 114 height 48
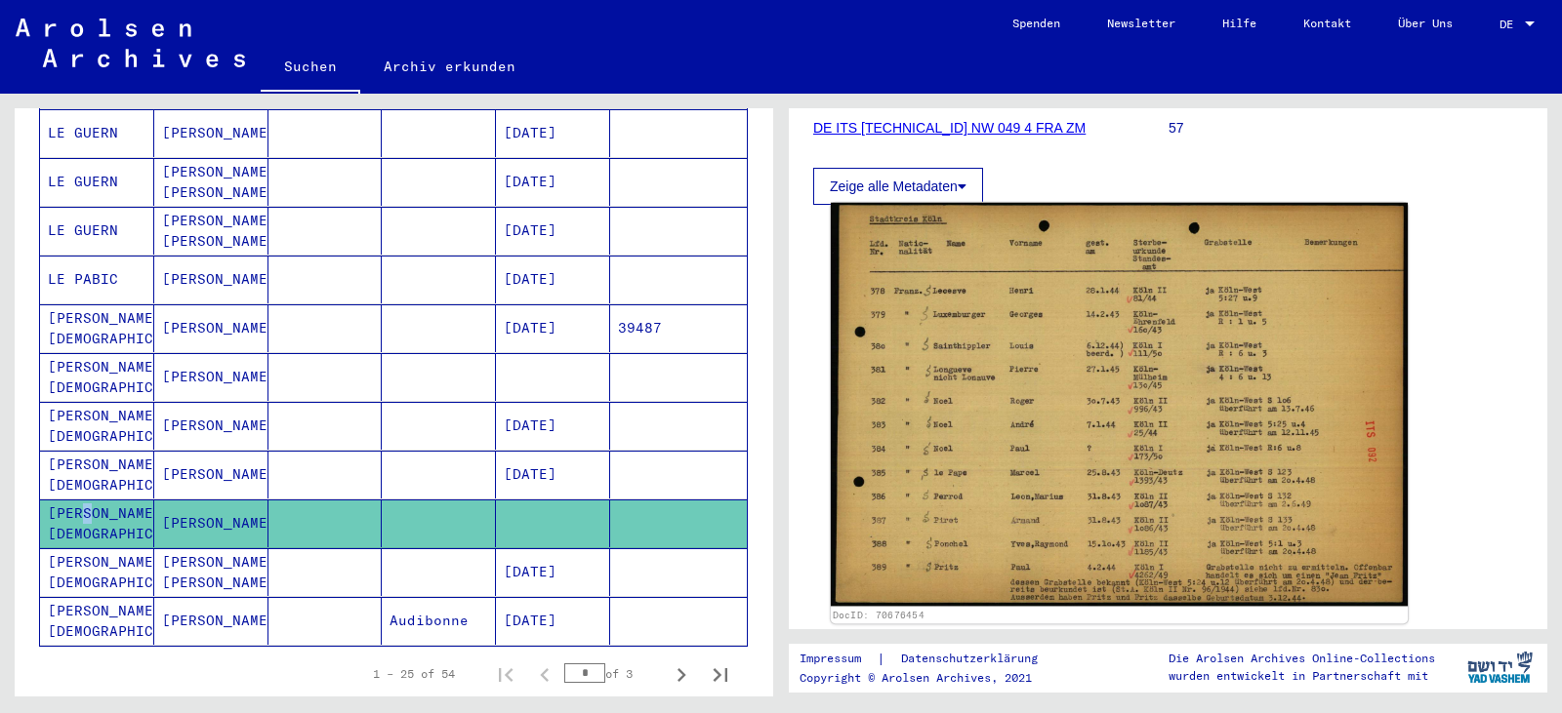
scroll to position [293, 0]
click at [1170, 467] on img at bounding box center [1119, 404] width 577 height 404
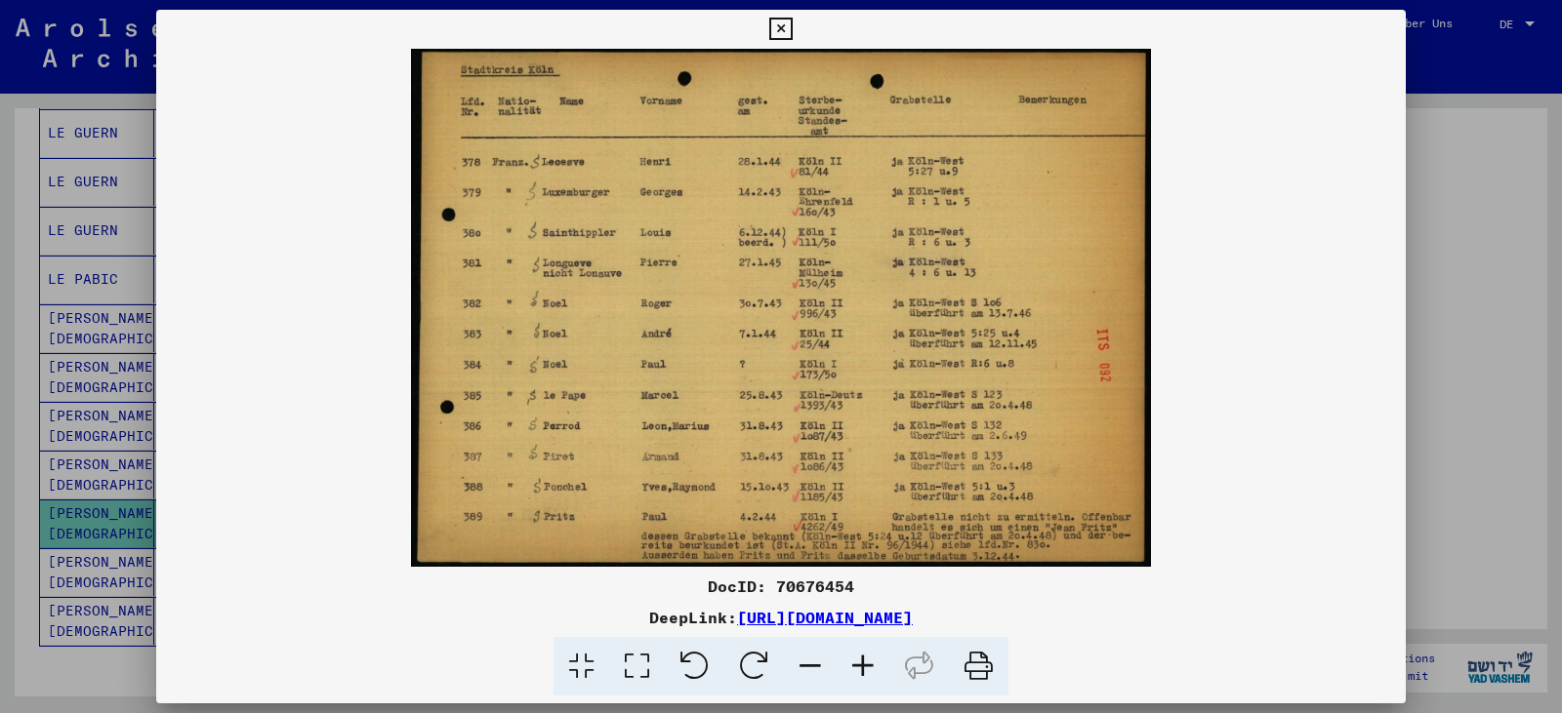
click at [639, 657] on icon at bounding box center [637, 667] width 56 height 60
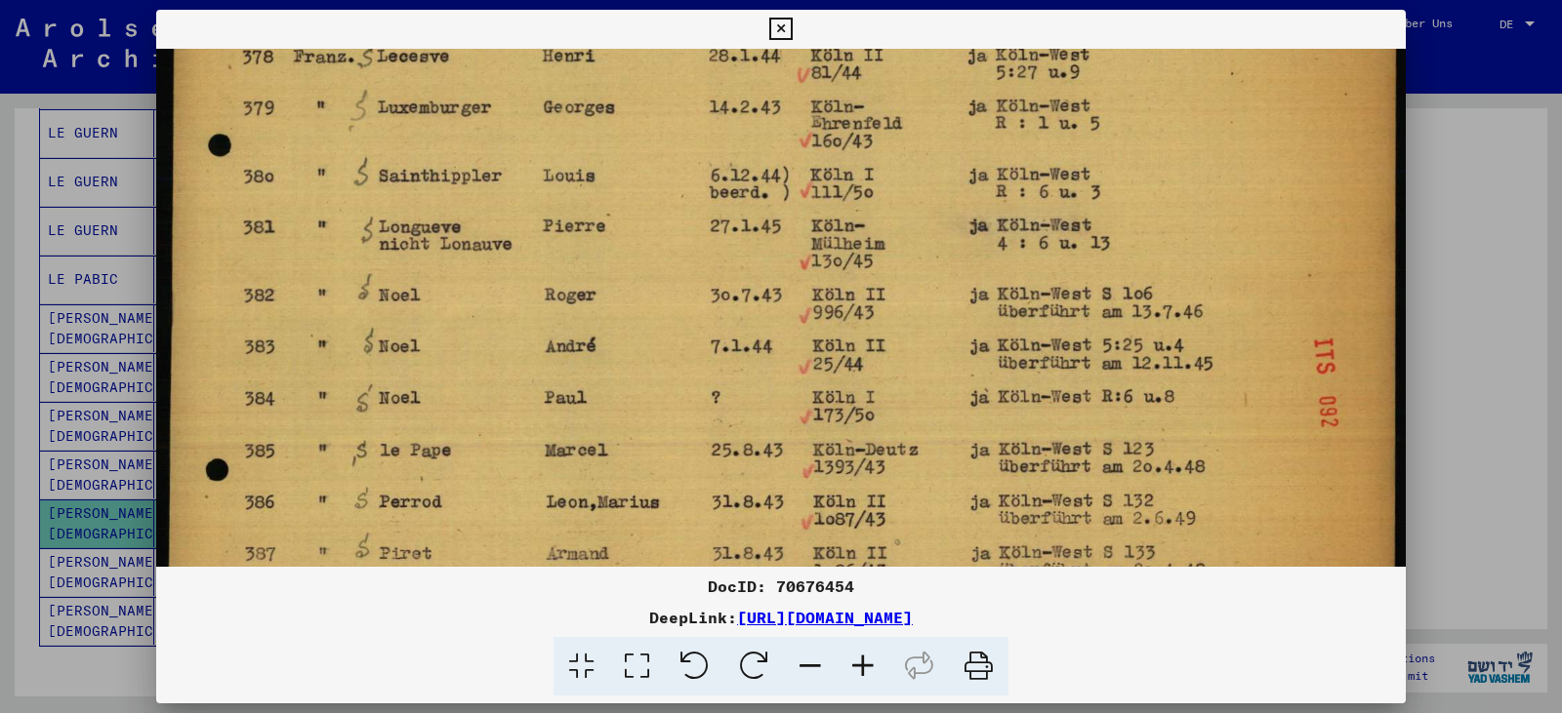
scroll to position [213, 0]
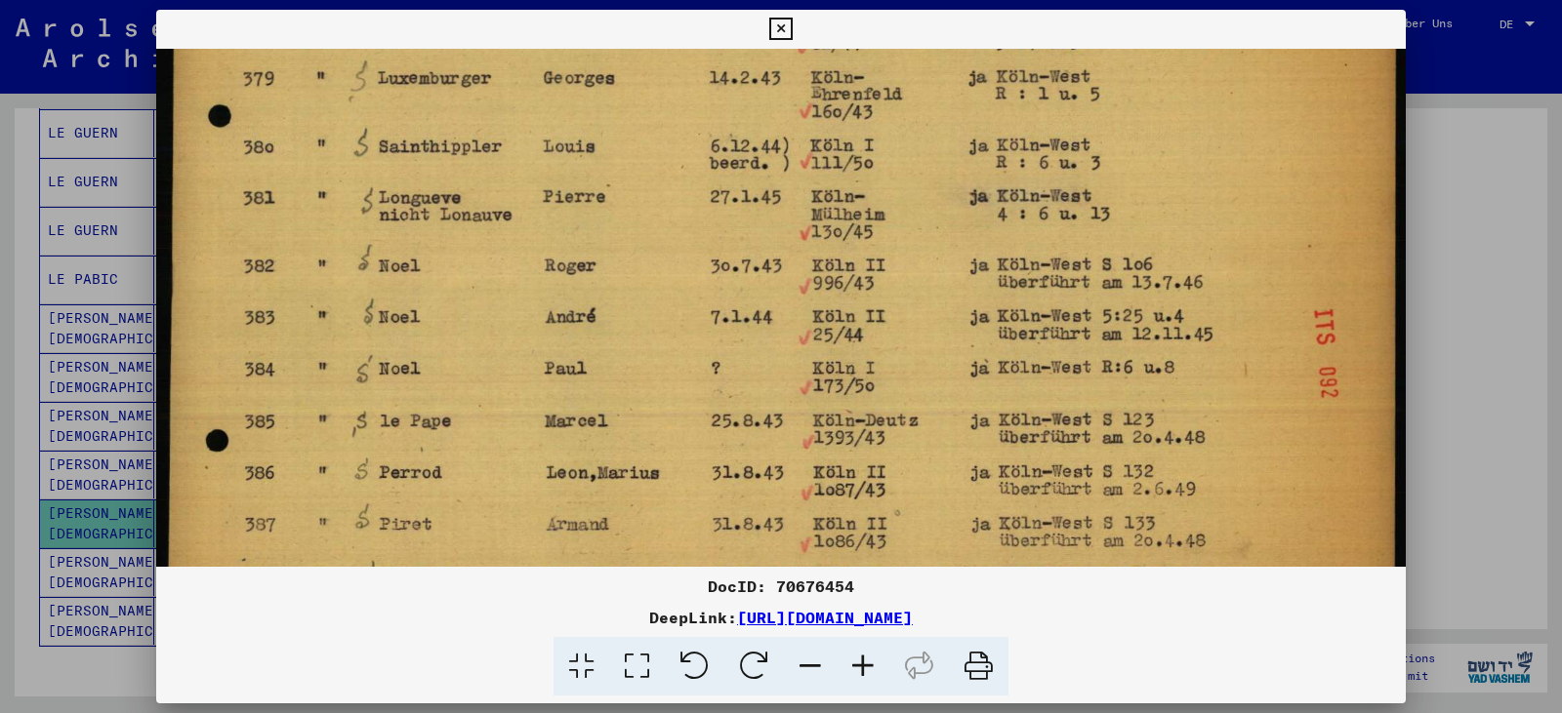
drag, startPoint x: 703, startPoint y: 480, endPoint x: 716, endPoint y: 289, distance: 191.8
click at [716, 289] on img at bounding box center [780, 273] width 1249 height 875
click at [786, 27] on icon at bounding box center [780, 29] width 22 height 23
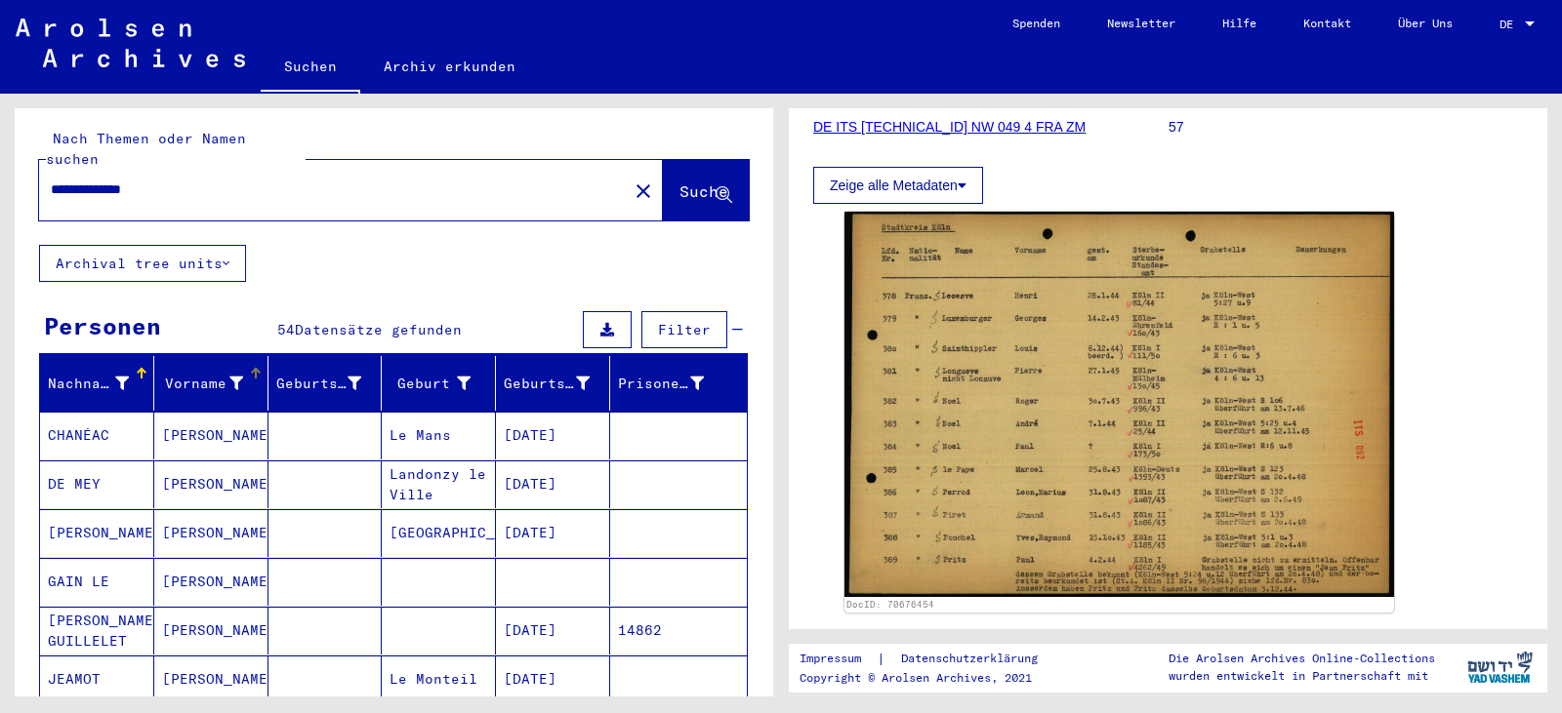
scroll to position [0, 0]
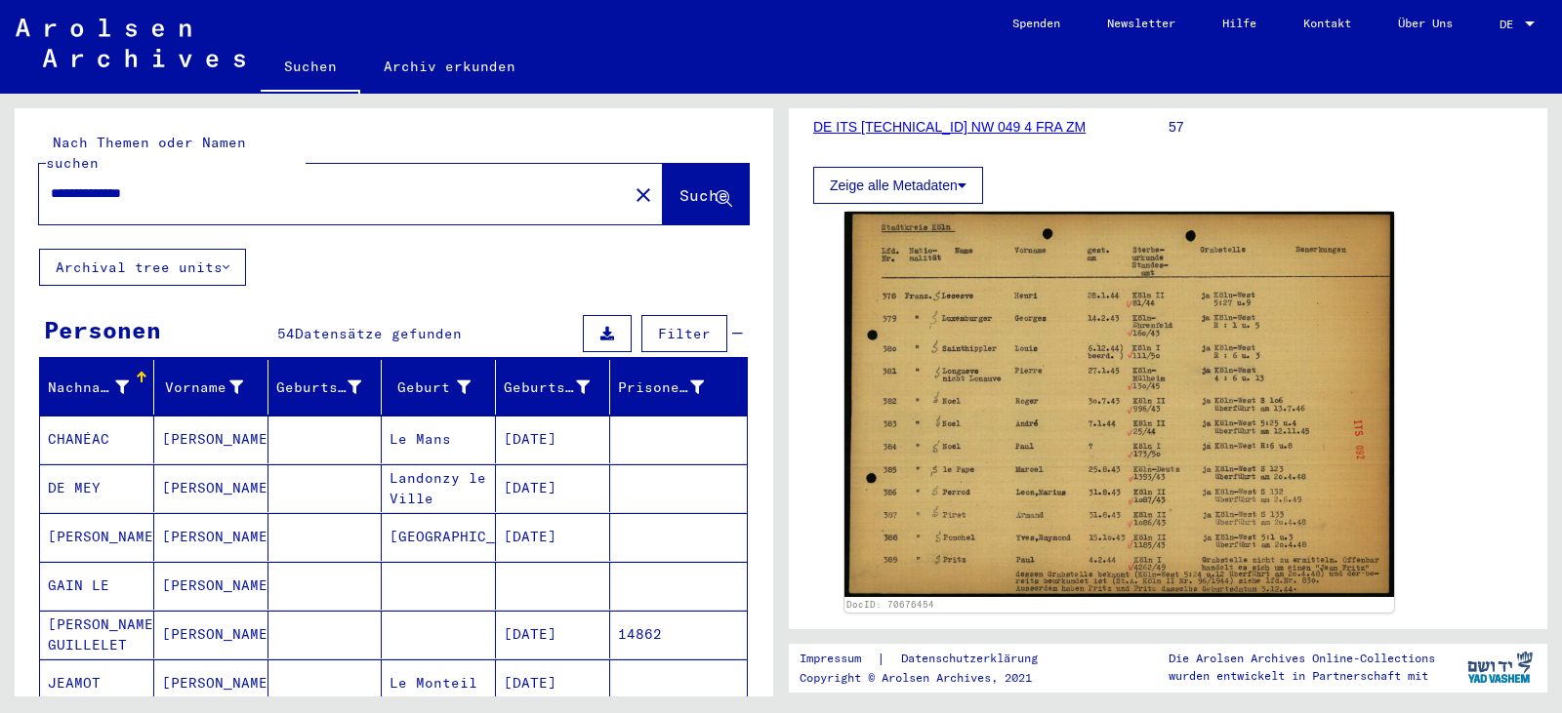
click at [237, 183] on input "**********" at bounding box center [333, 193] width 565 height 20
type input "**********"
click at [679, 185] on span "Suche" at bounding box center [703, 195] width 49 height 20
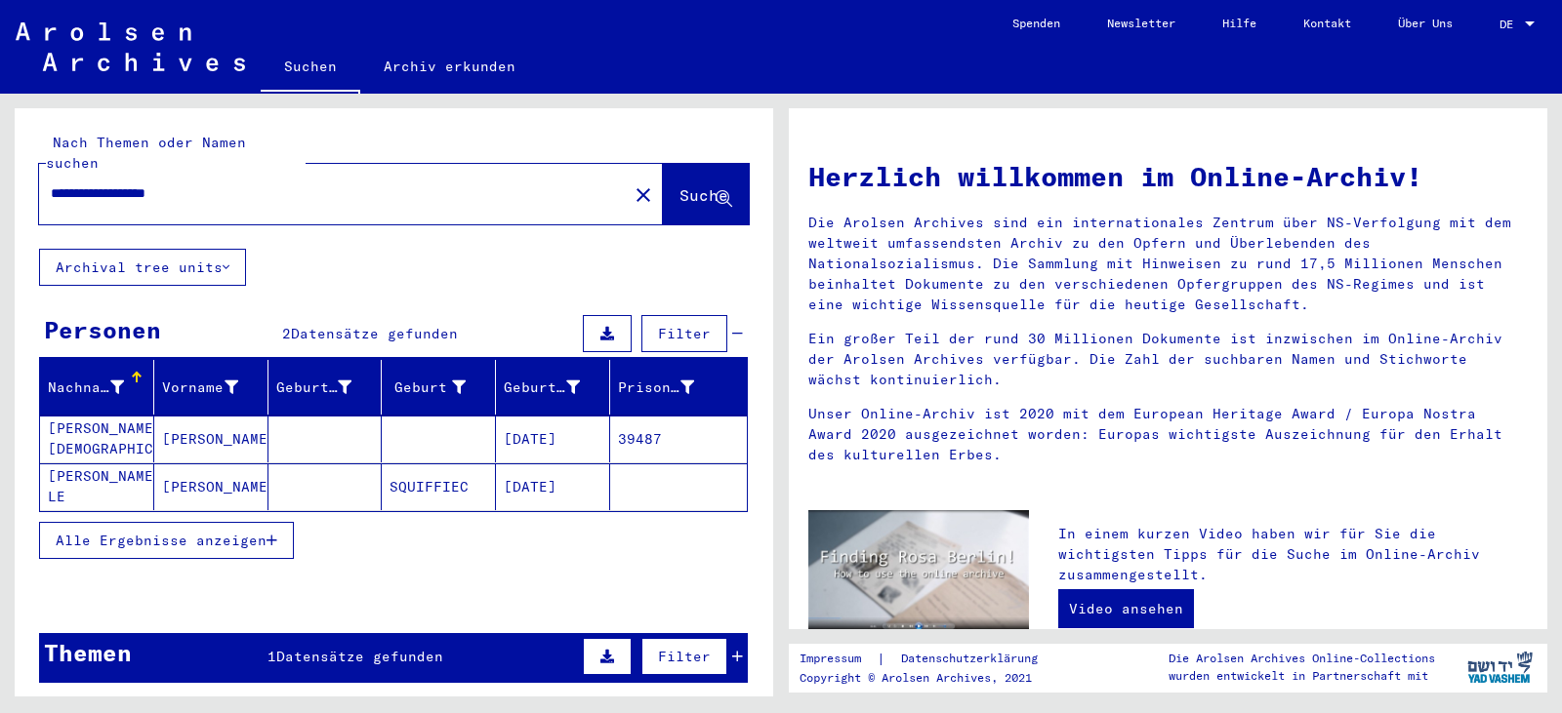
click at [99, 420] on mat-cell "[PERSON_NAME][DEMOGRAPHIC_DATA]" at bounding box center [97, 439] width 114 height 47
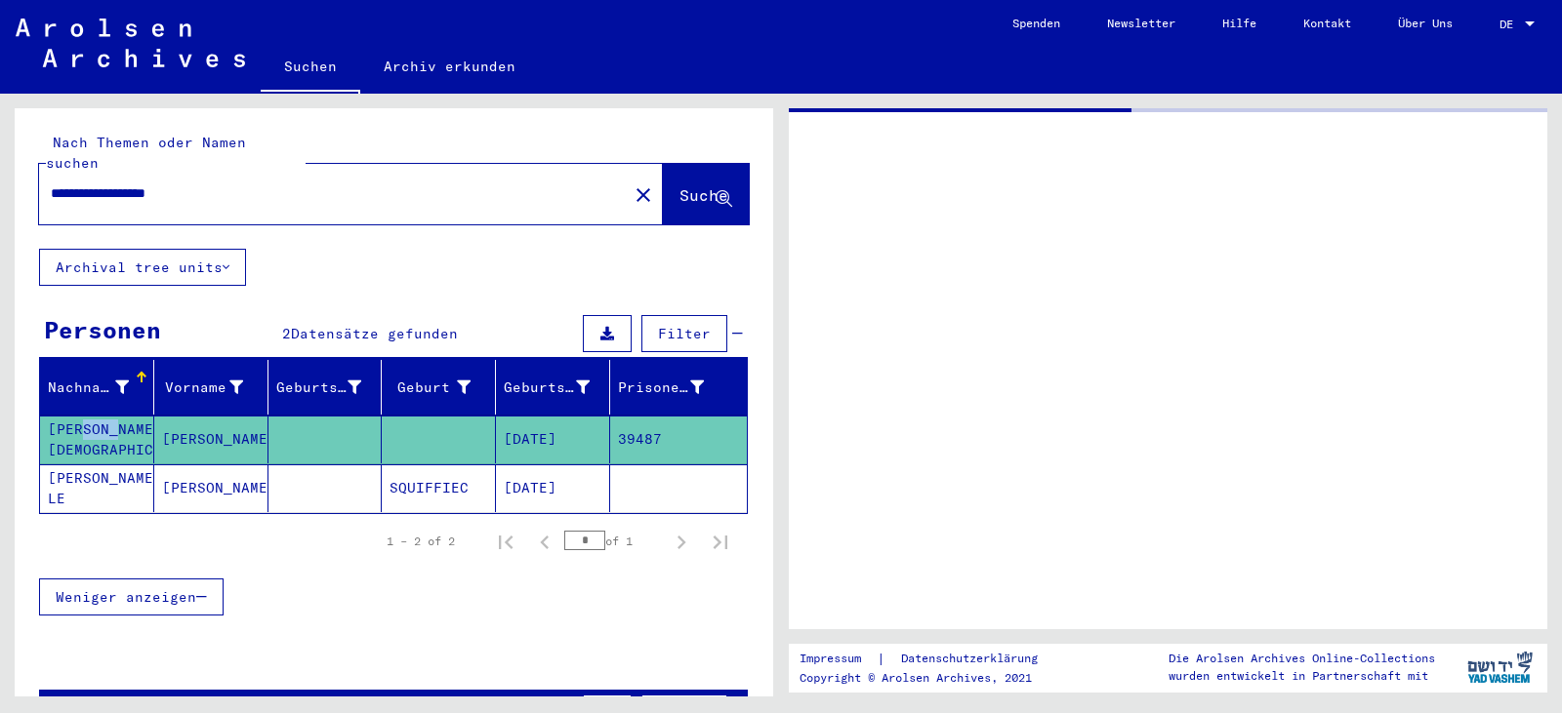
click at [99, 419] on mat-cell "[PERSON_NAME][DEMOGRAPHIC_DATA]" at bounding box center [97, 440] width 114 height 48
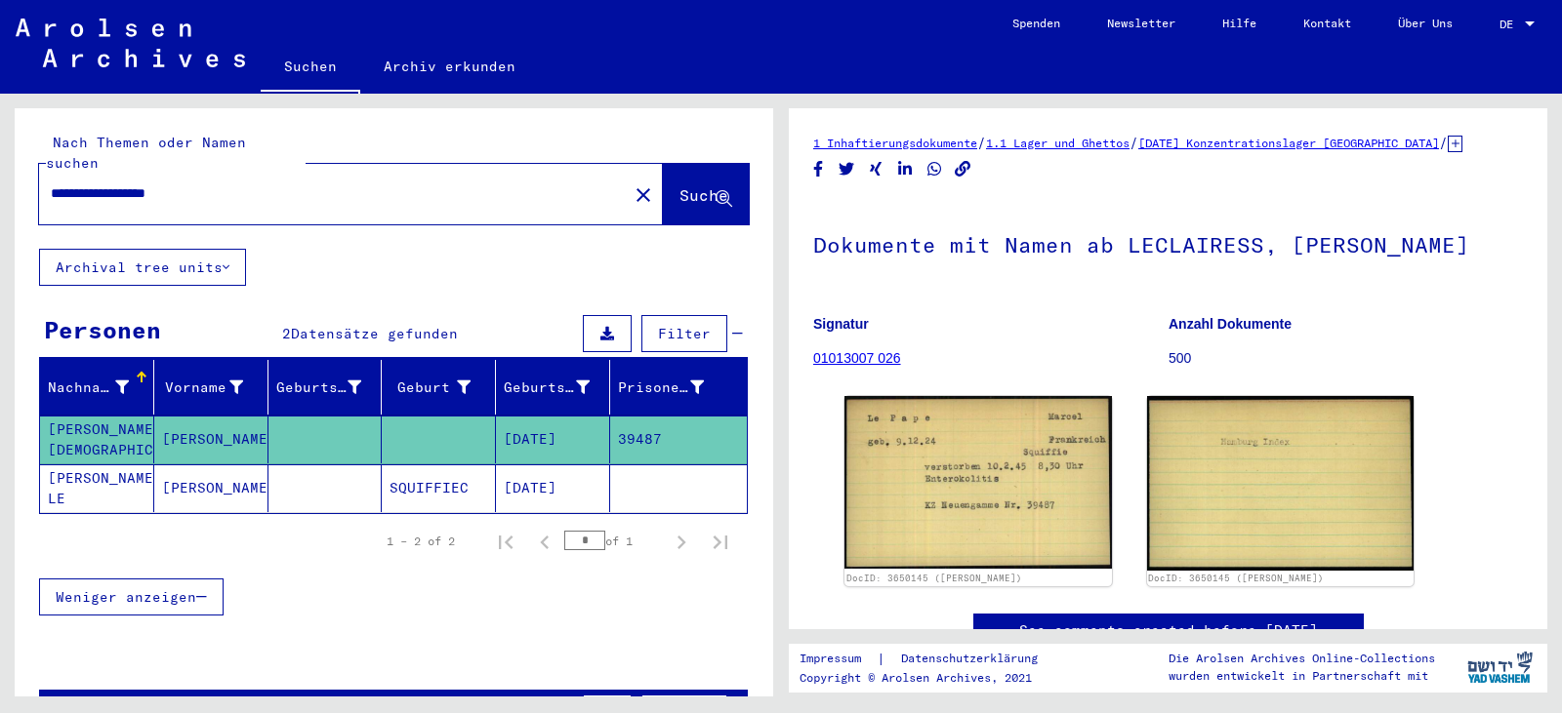
click at [105, 465] on mat-cell "[PERSON_NAME] LE" at bounding box center [97, 489] width 114 height 48
